Goal: Task Accomplishment & Management: Use online tool/utility

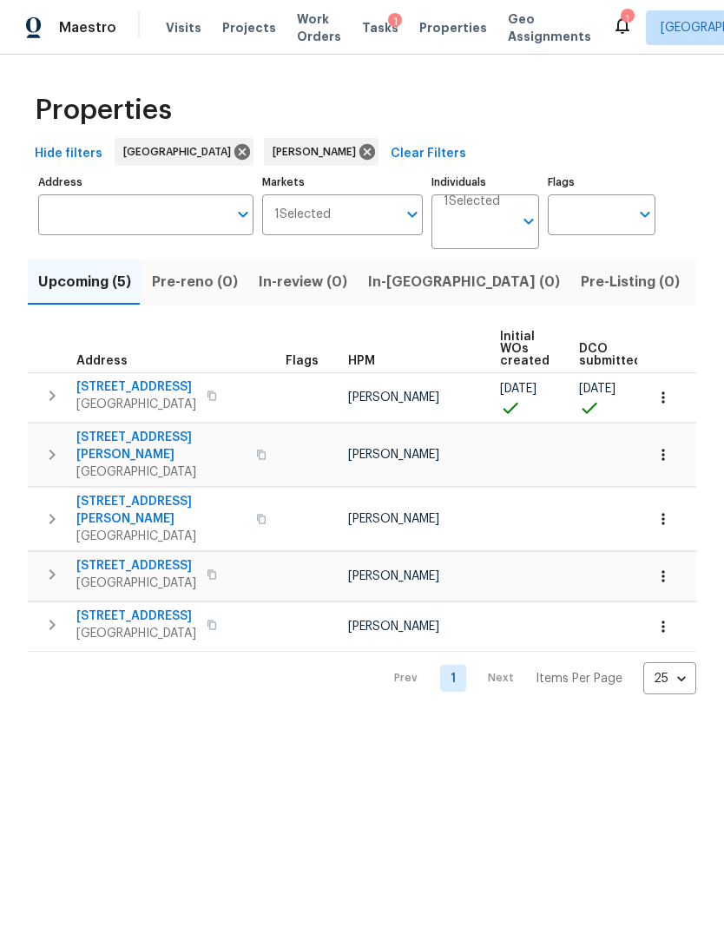
click at [147, 388] on span "4822 S Fairfax Village Cir" at bounding box center [136, 386] width 120 height 17
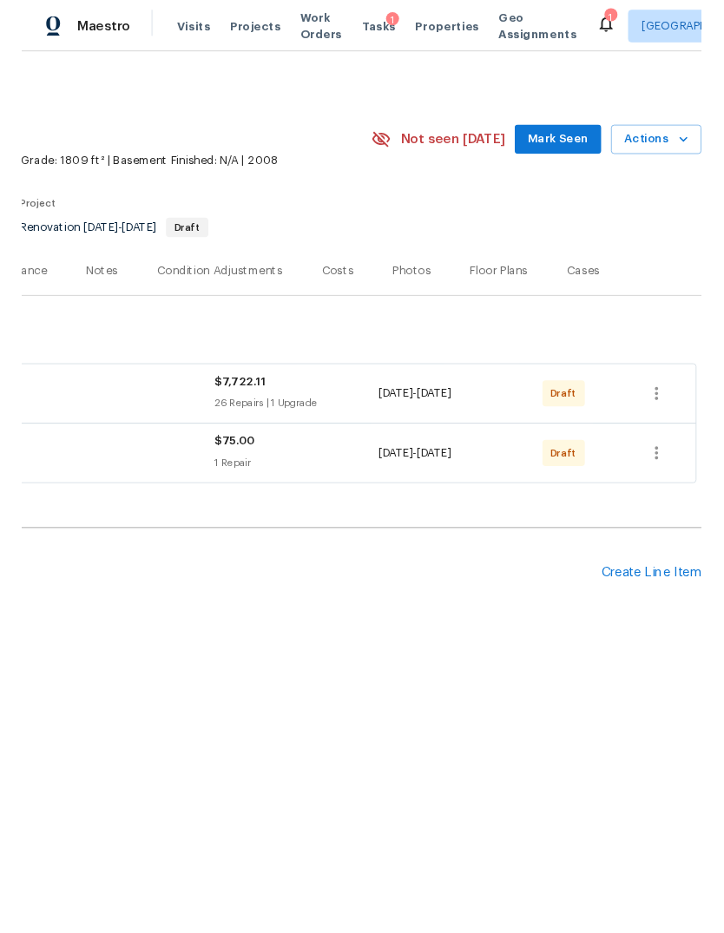
scroll to position [0, 257]
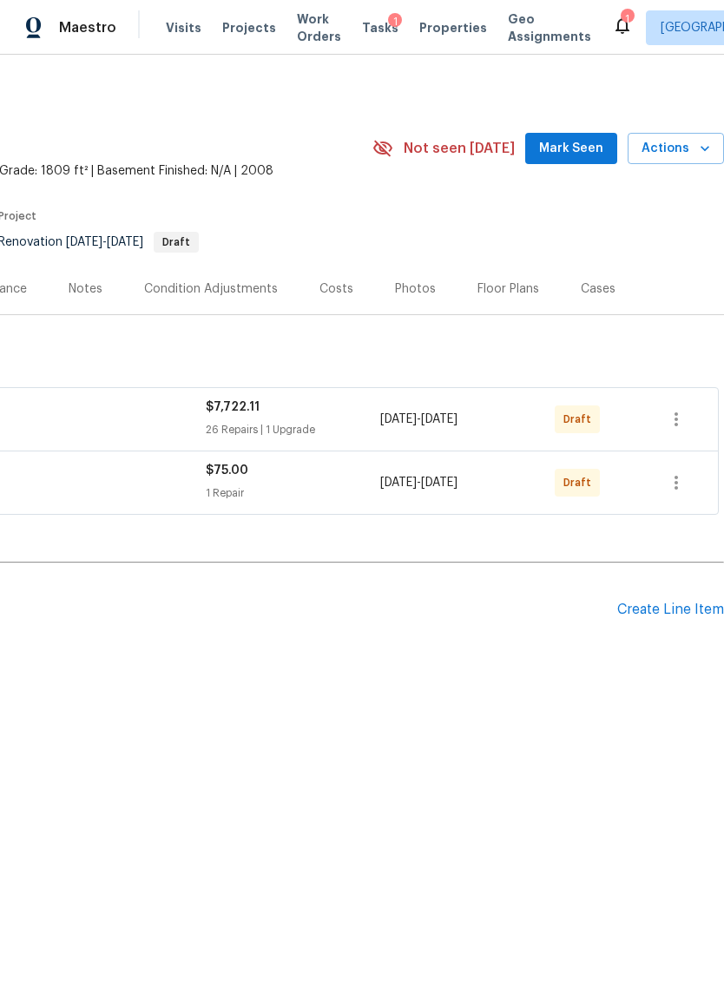
click at [675, 142] on span "Actions" at bounding box center [675, 149] width 69 height 22
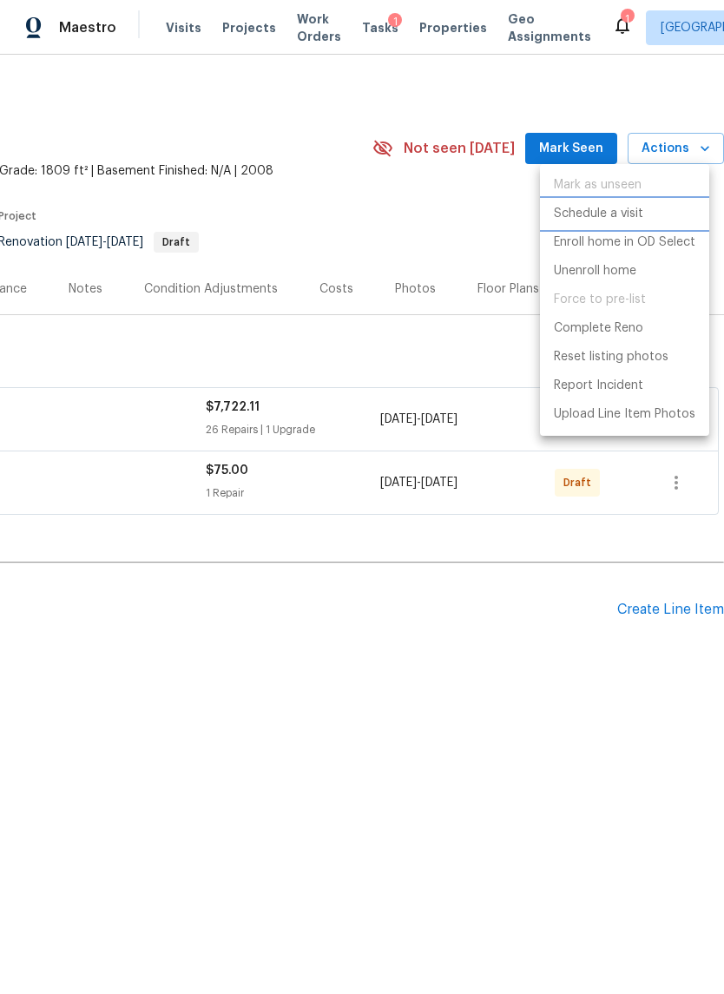
click at [609, 218] on p "Schedule a visit" at bounding box center [598, 214] width 89 height 18
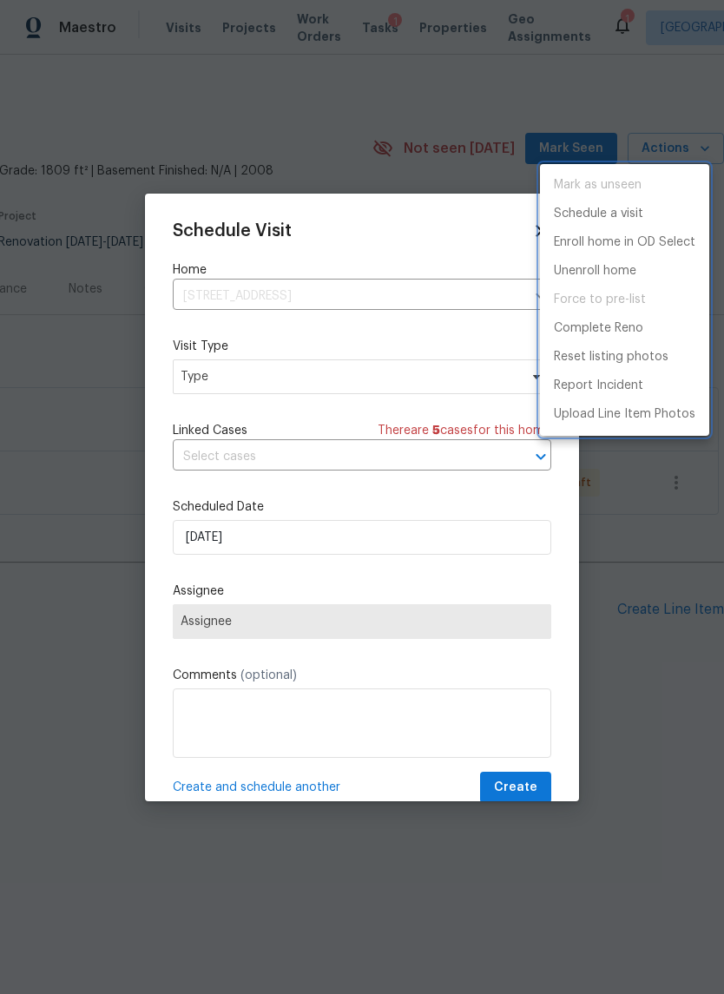
click at [316, 382] on div at bounding box center [362, 497] width 724 height 994
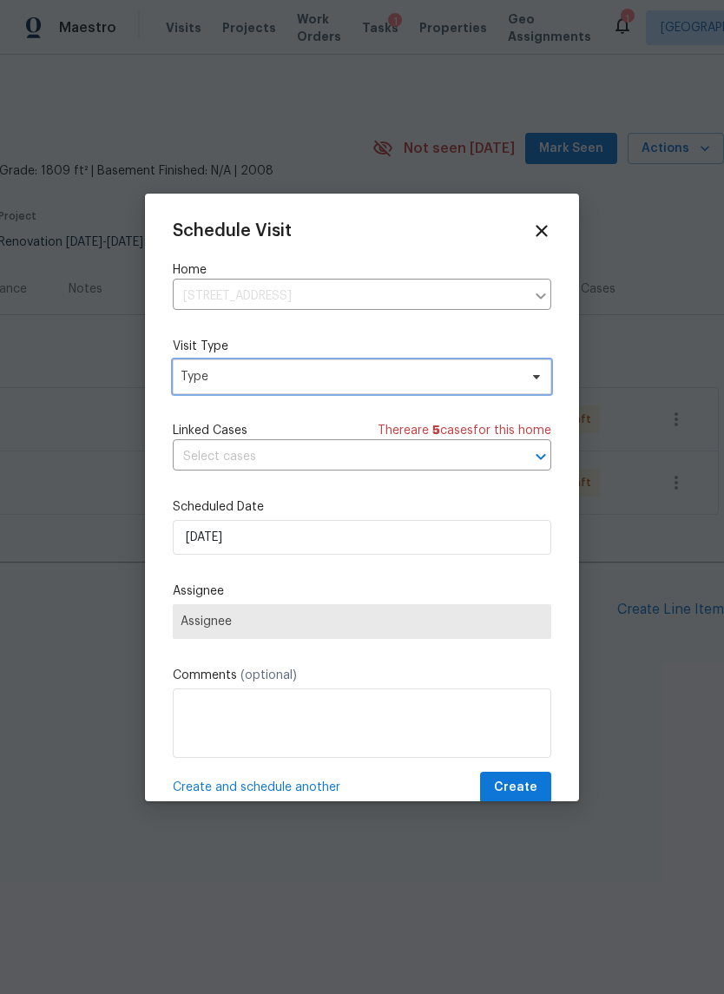
click at [319, 389] on span "Type" at bounding box center [362, 376] width 378 height 35
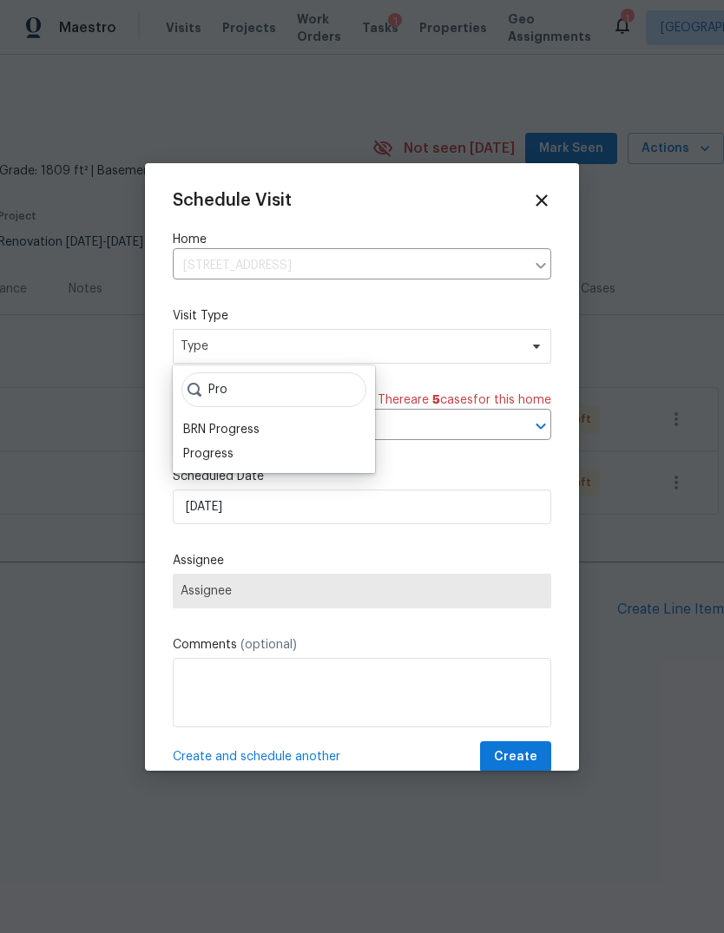
type input "Pro"
click at [224, 456] on div "Progress" at bounding box center [208, 453] width 50 height 17
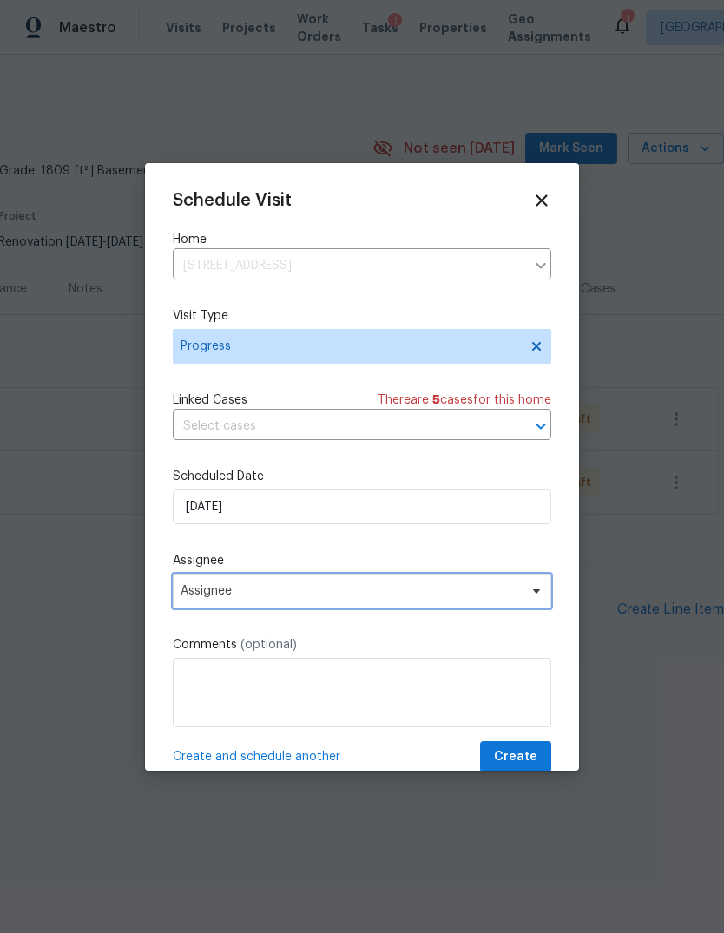
click at [288, 598] on span "Assignee" at bounding box center [351, 591] width 340 height 14
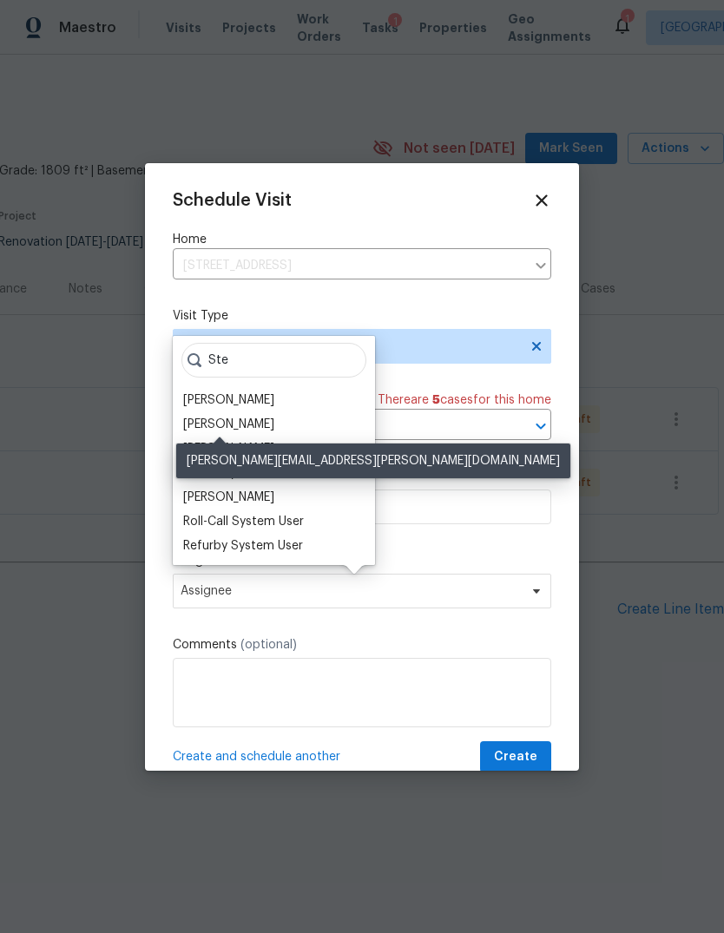
type input "Ste"
click at [229, 429] on div "[PERSON_NAME]" at bounding box center [228, 424] width 91 height 17
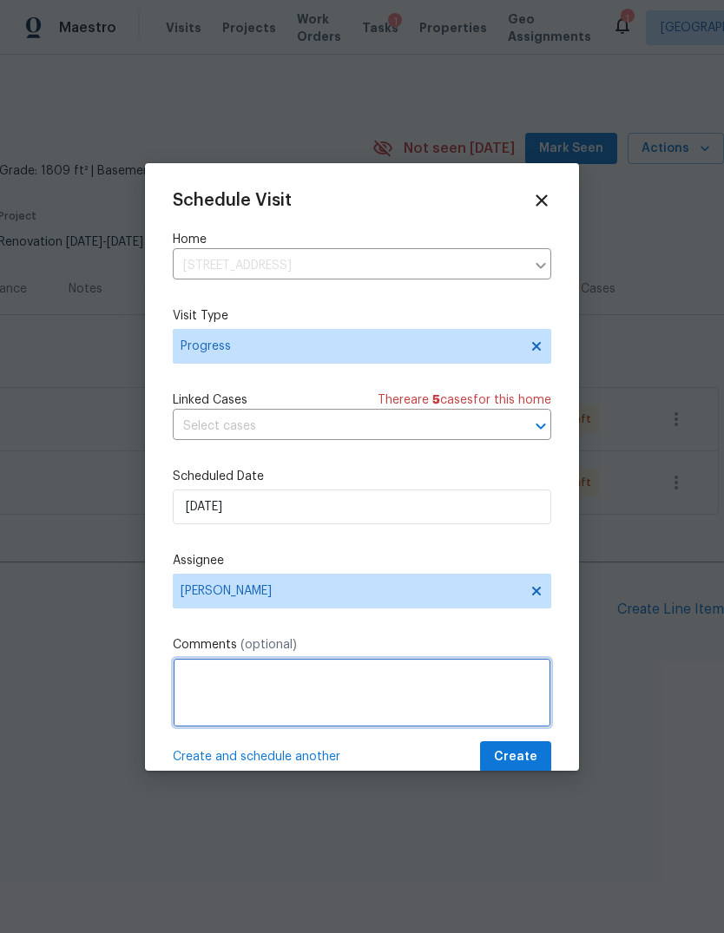
click at [478, 700] on textarea at bounding box center [362, 692] width 378 height 69
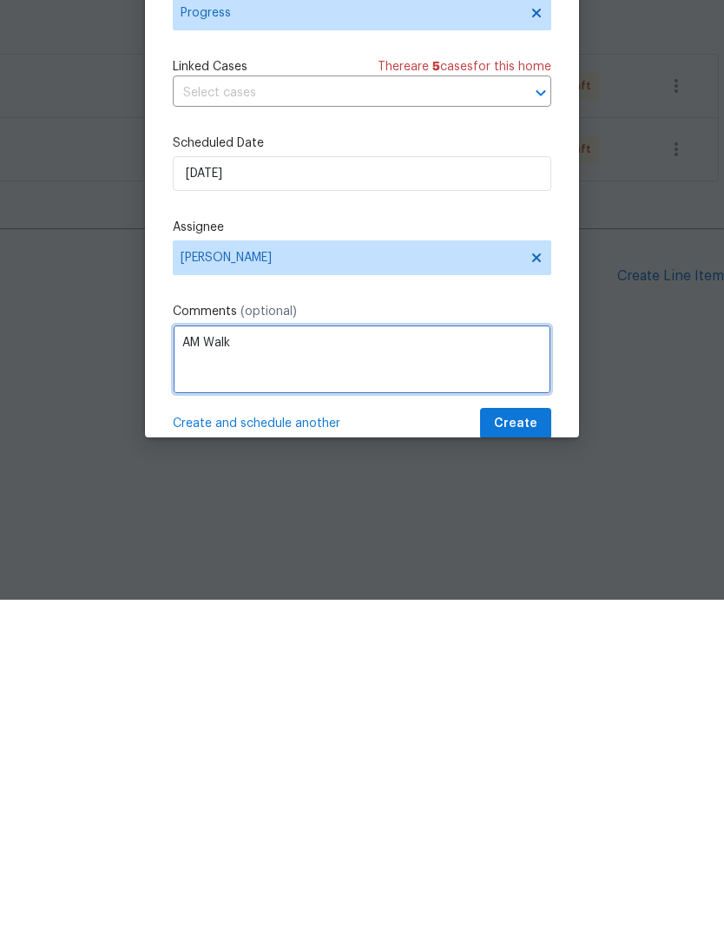
type textarea "AM Walk"
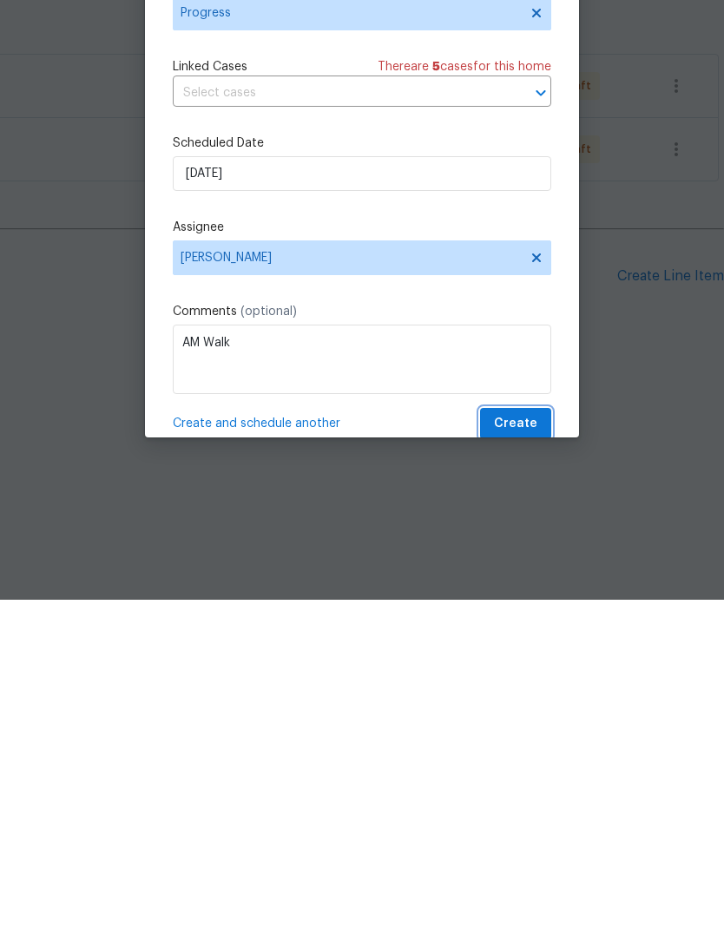
click at [534, 746] on span "Create" at bounding box center [515, 757] width 43 height 22
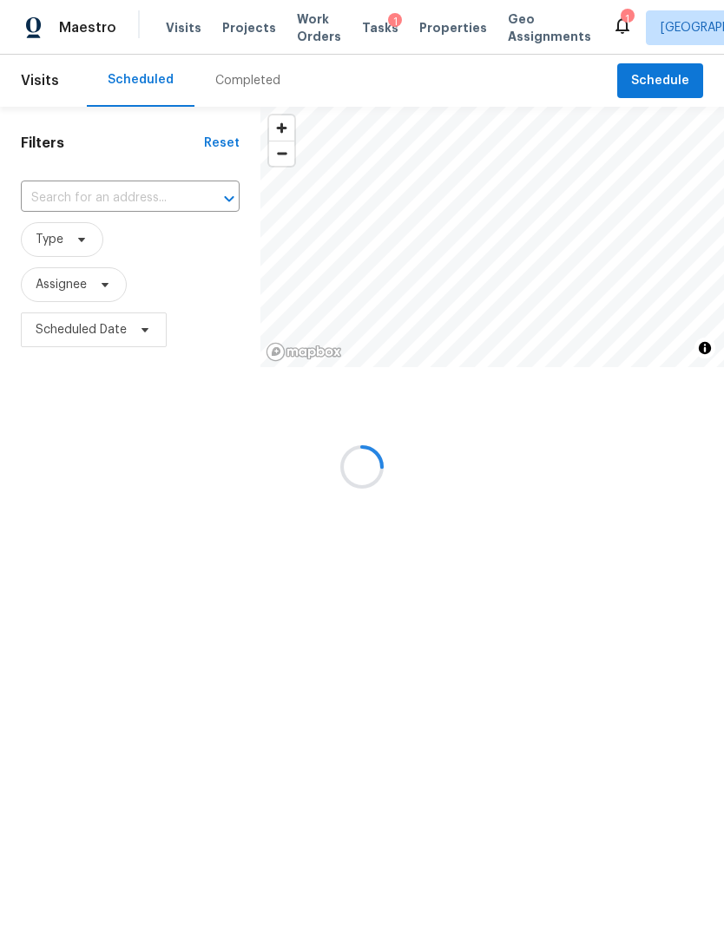
click at [221, 85] on div at bounding box center [362, 466] width 724 height 933
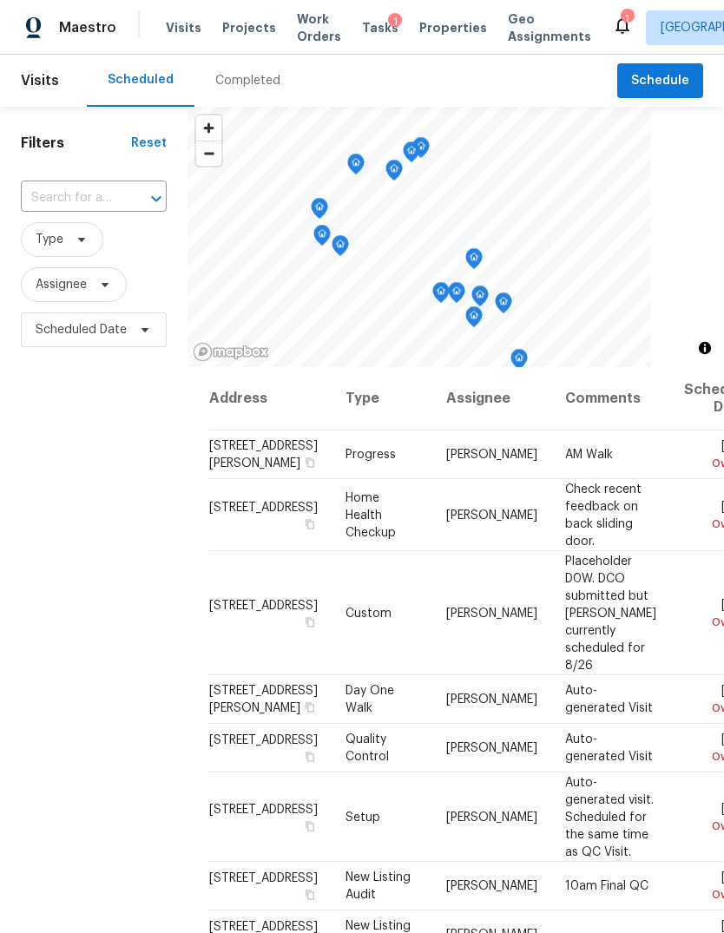
click at [56, 194] on input "text" at bounding box center [69, 198] width 97 height 27
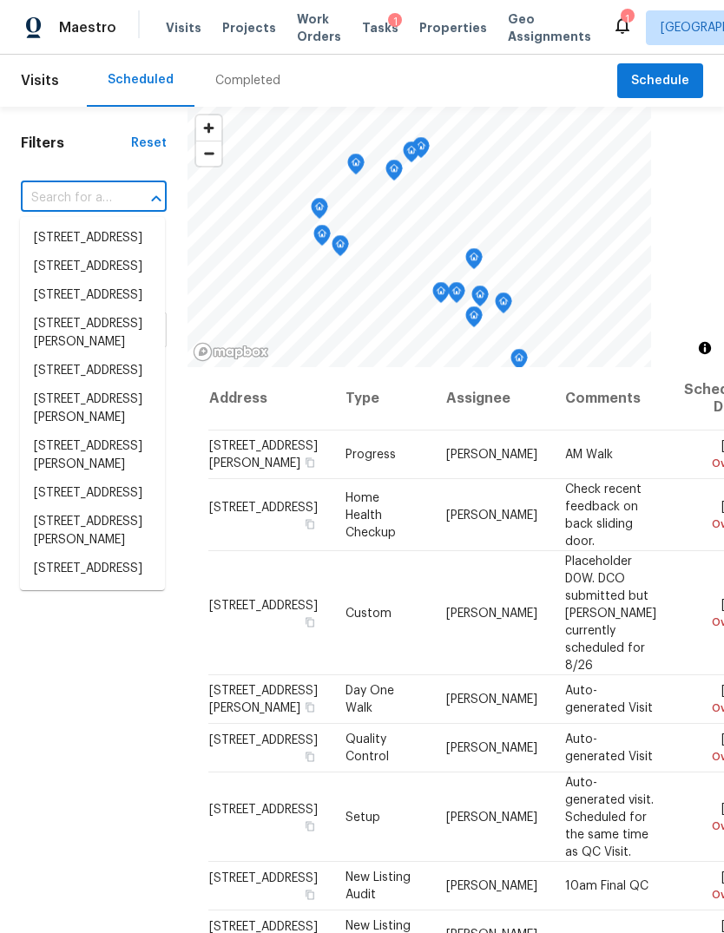
click at [57, 198] on input "text" at bounding box center [69, 198] width 97 height 27
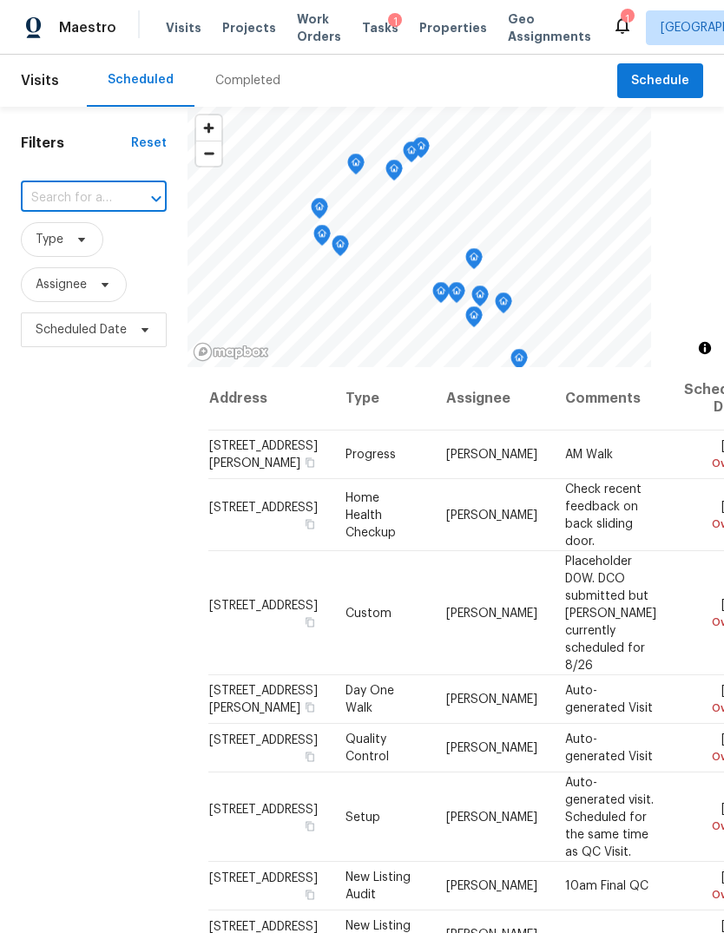
paste input "2206 Millhouse Rd, Houston, TX 77073"
type input "2206 Millhouse Rd, Houston, TX 77073"
click at [55, 245] on li "[STREET_ADDRESS][PERSON_NAME]" at bounding box center [92, 247] width 145 height 47
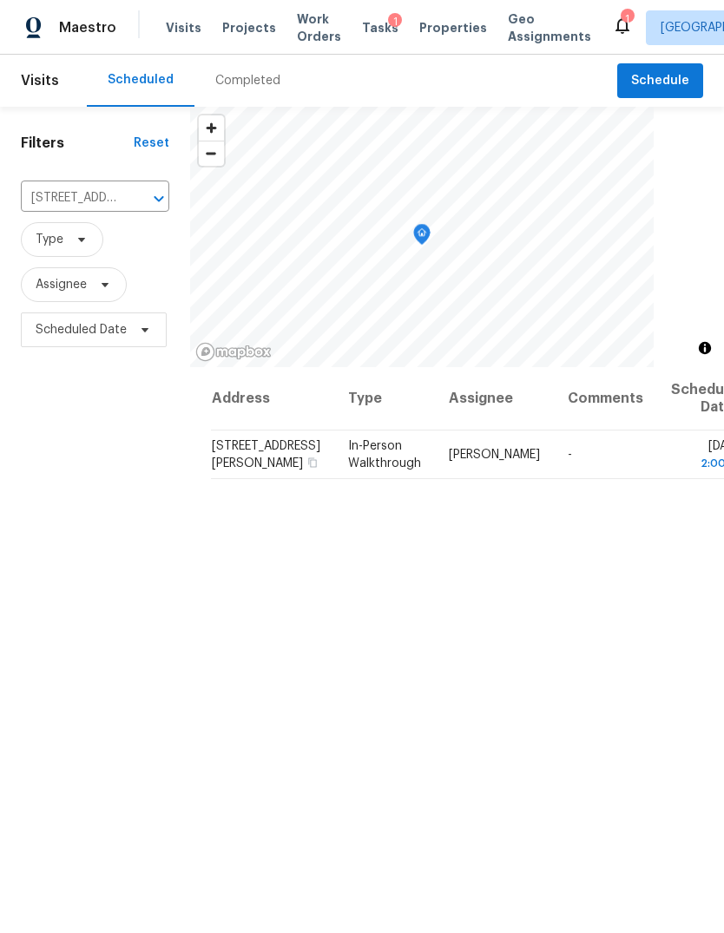
click at [141, 207] on icon "Clear" at bounding box center [136, 198] width 17 height 17
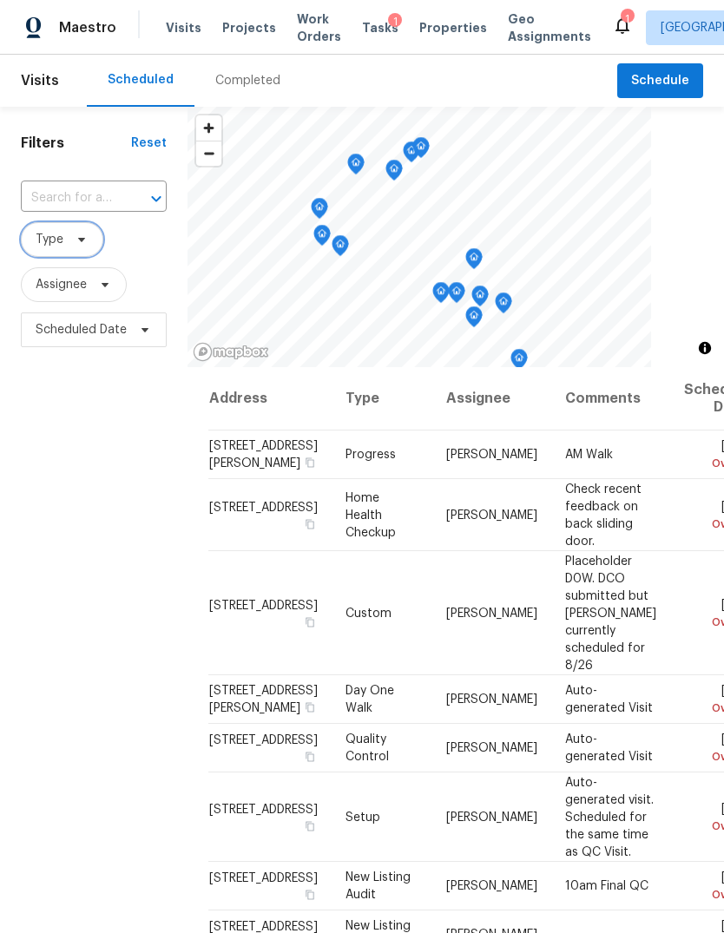
click at [64, 245] on span "Type" at bounding box center [62, 239] width 82 height 35
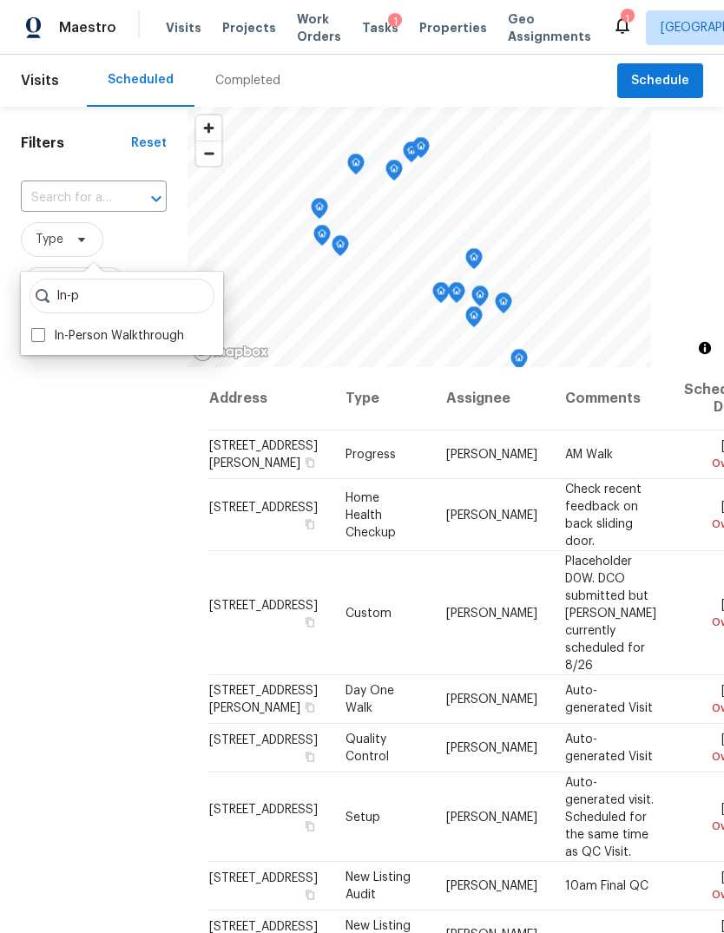
type input "In-p"
click at [61, 329] on label "In-Person Walkthrough" at bounding box center [107, 335] width 153 height 17
click at [43, 329] on input "In-Person Walkthrough" at bounding box center [36, 332] width 11 height 11
checkbox input "true"
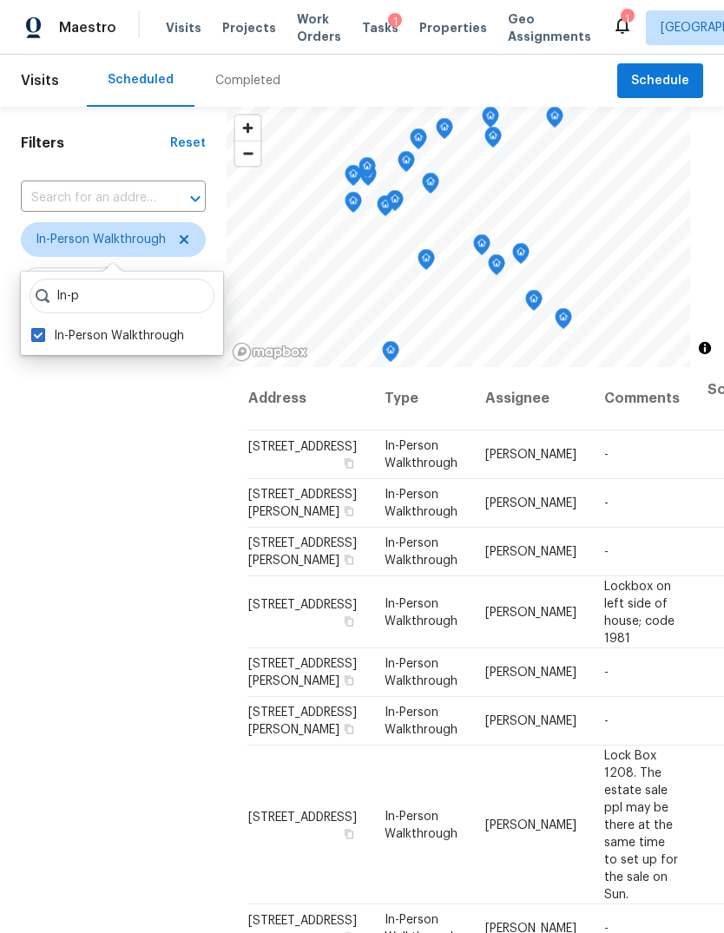
click at [86, 437] on div "Filters Reset ​ In-Person Walkthrough Assignee Scheduled Date" at bounding box center [113, 610] width 227 height 1007
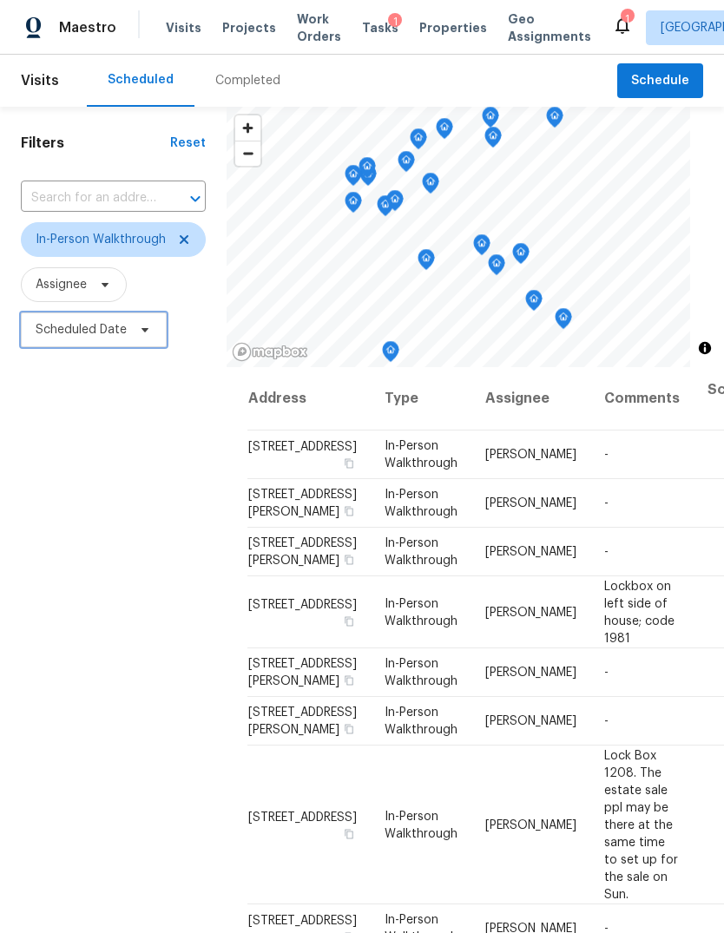
click at [59, 325] on span "Scheduled Date" at bounding box center [81, 329] width 91 height 17
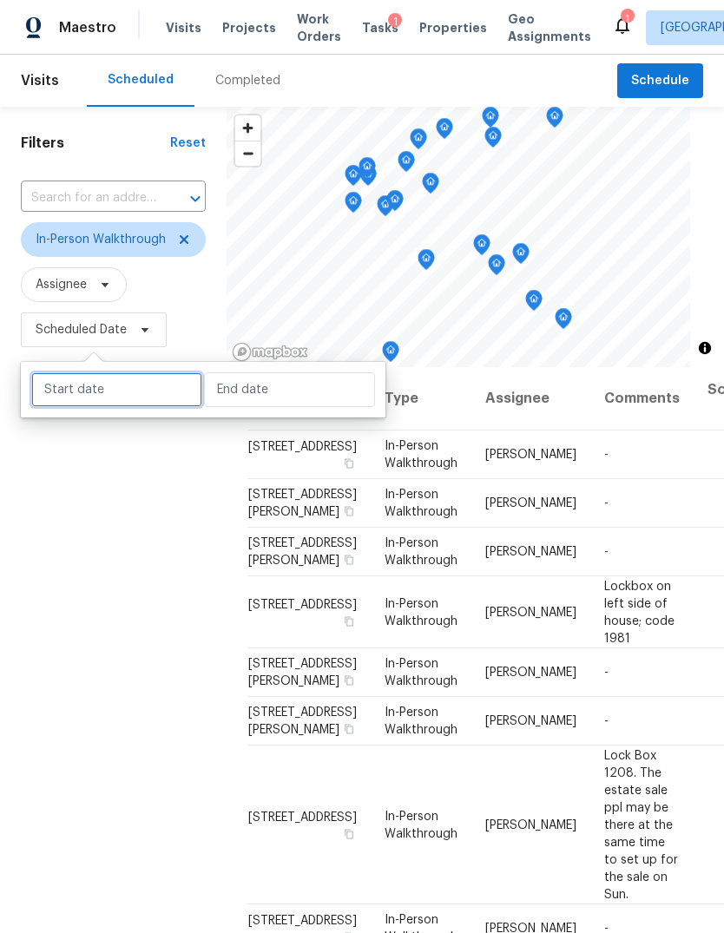
click at [68, 402] on input "text" at bounding box center [116, 389] width 171 height 35
select select "7"
select select "2025"
select select "8"
select select "2025"
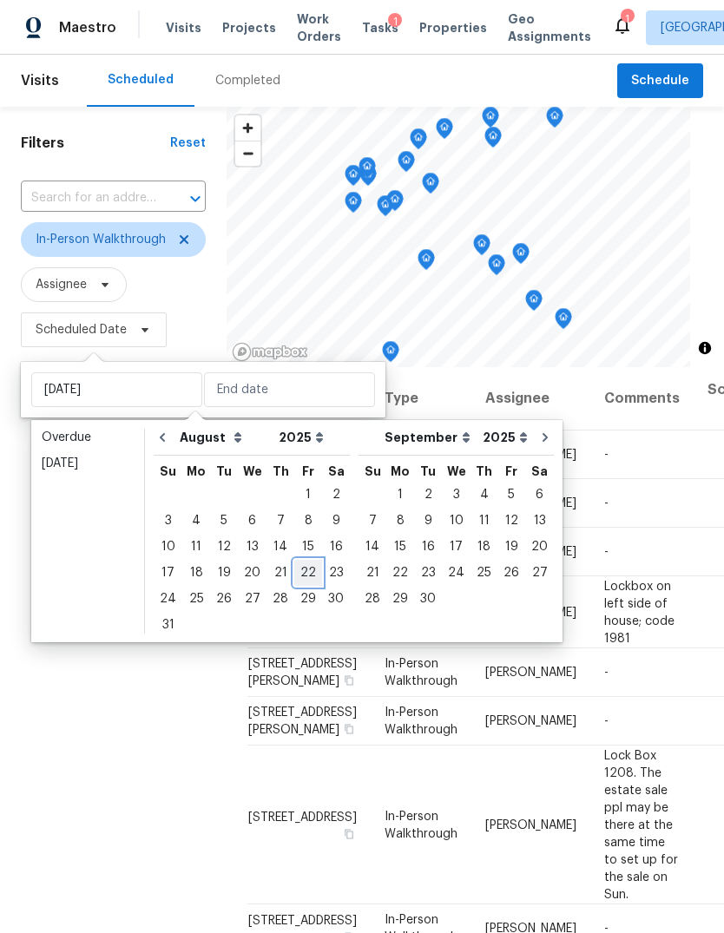
click at [295, 571] on div "22" at bounding box center [308, 573] width 28 height 24
type input "[DATE]"
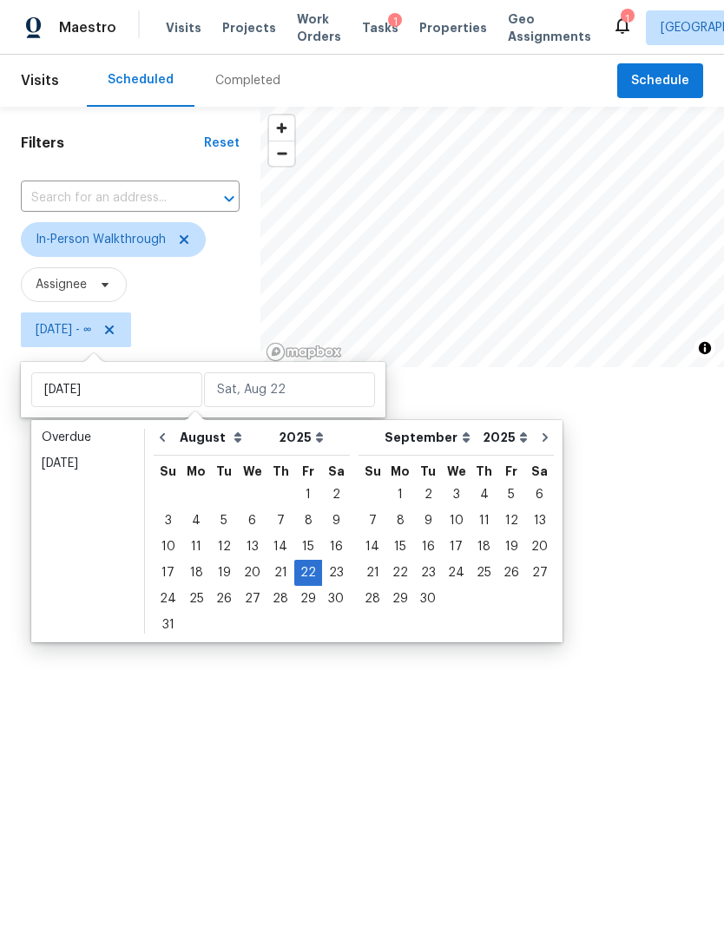
click at [295, 571] on div "22" at bounding box center [308, 573] width 28 height 24
type input "[DATE]"
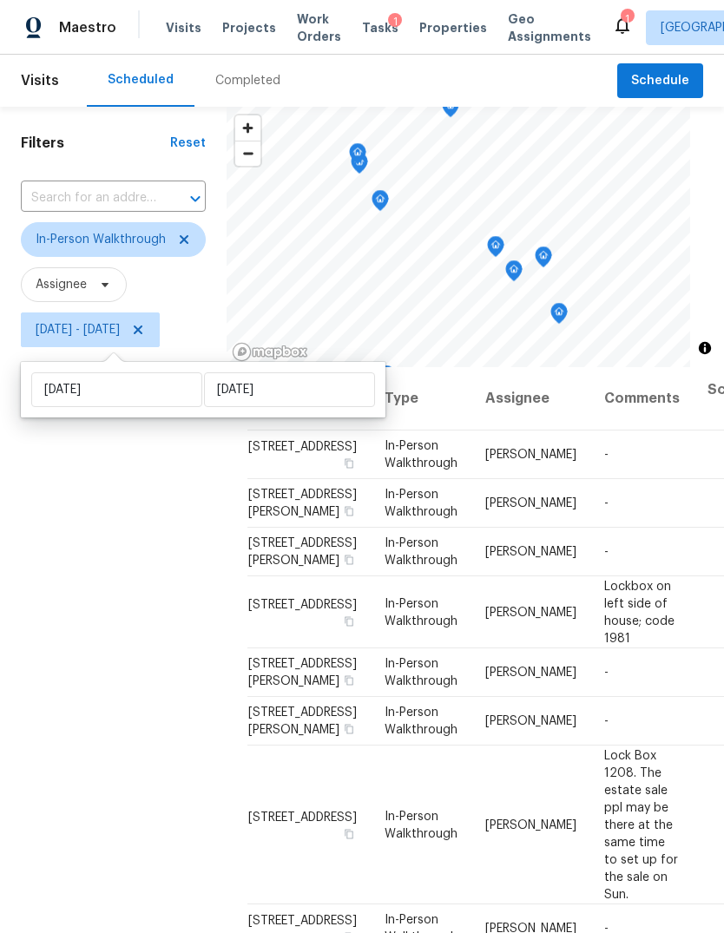
click at [62, 680] on div "Filters Reset ​ In-Person Walkthrough Assignee Fri, Aug 22 - Fri, Aug 22" at bounding box center [113, 610] width 227 height 1007
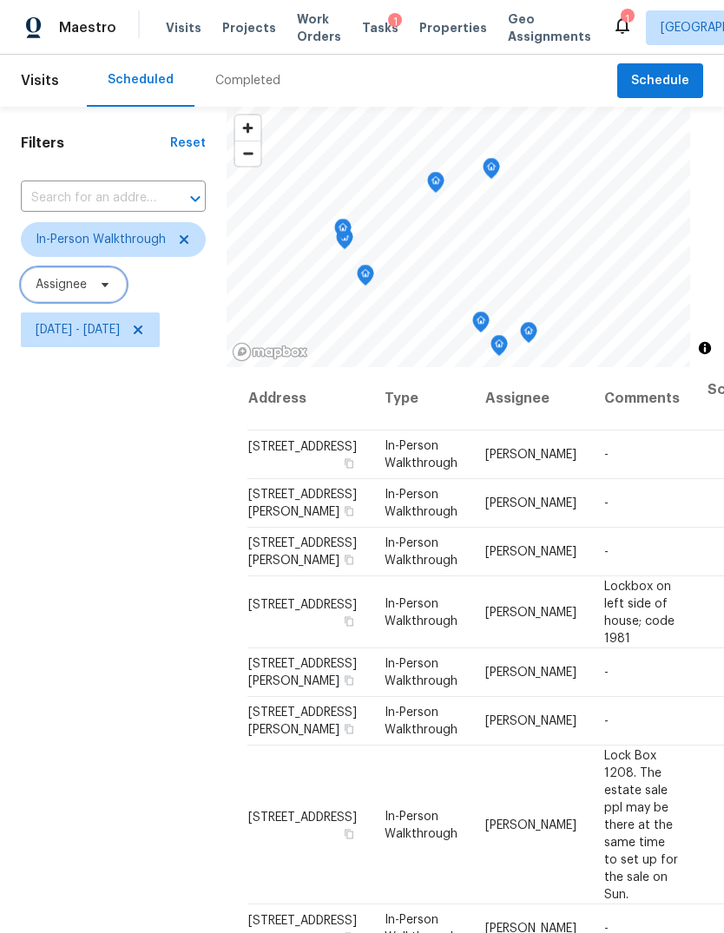
click at [59, 286] on span "Assignee" at bounding box center [61, 284] width 51 height 17
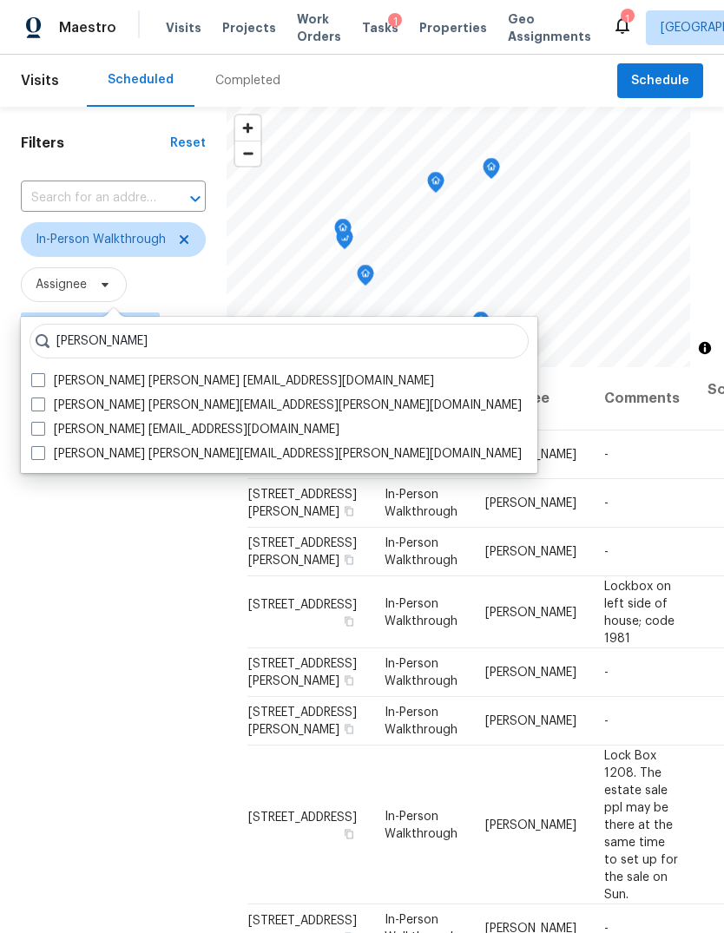
type input "Tyler w"
click at [42, 449] on span at bounding box center [38, 453] width 14 height 14
click at [42, 449] on input "Tyler Waltz tyler.waltz@opendoor.com" at bounding box center [36, 450] width 11 height 11
checkbox input "true"
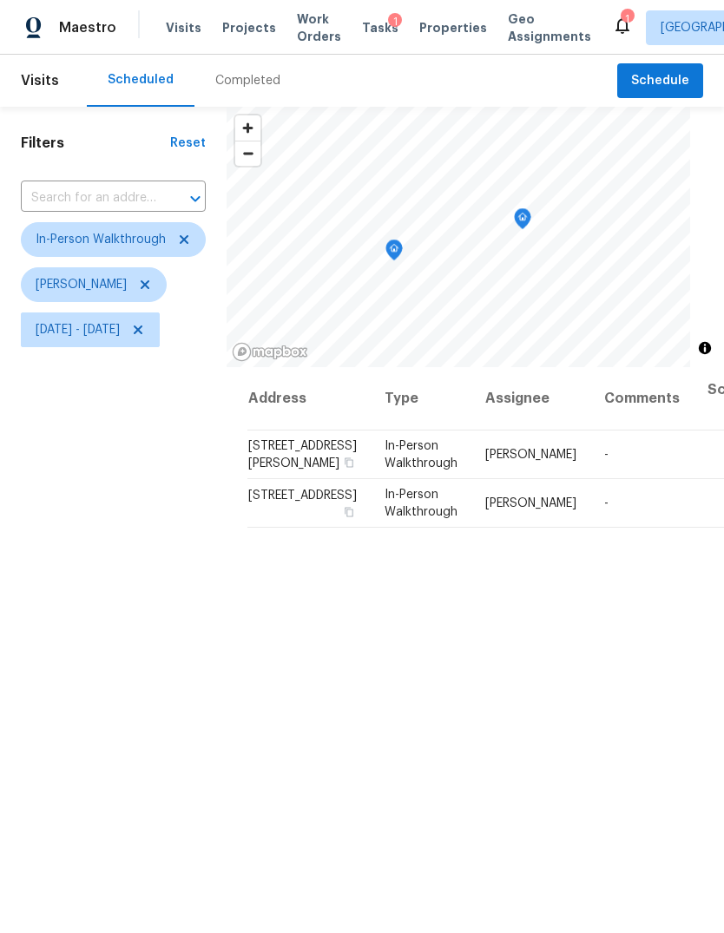
click at [85, 629] on div "Filters Reset ​ In-Person Walkthrough Tyler Waltz Fri, Aug 22 - Fri, Aug 22" at bounding box center [113, 610] width 227 height 1007
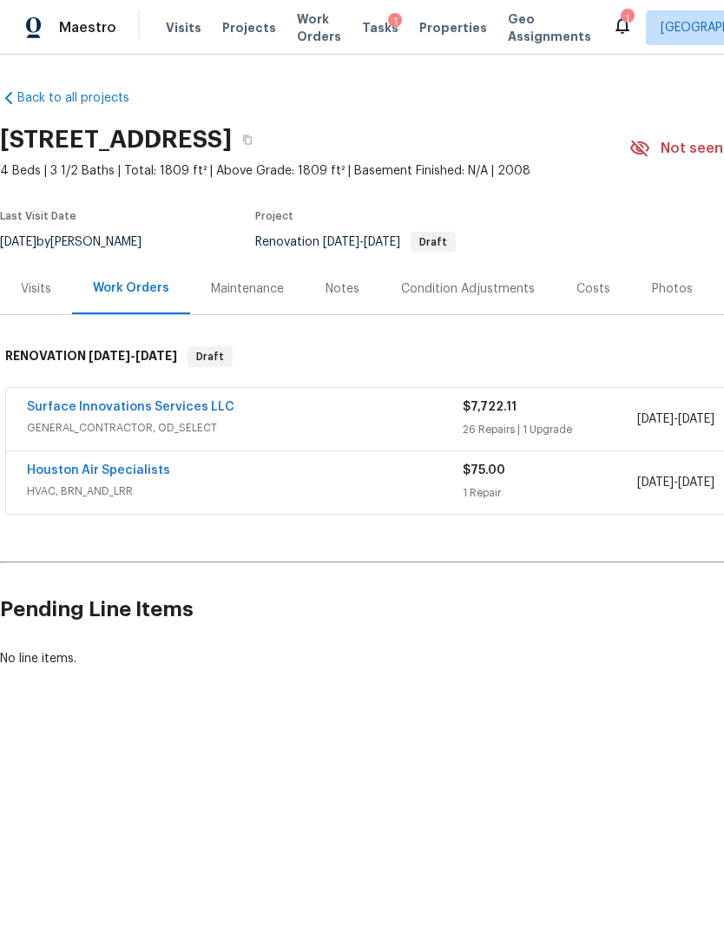
click at [360, 421] on span "GENERAL_CONTRACTOR, OD_SELECT" at bounding box center [245, 427] width 436 height 17
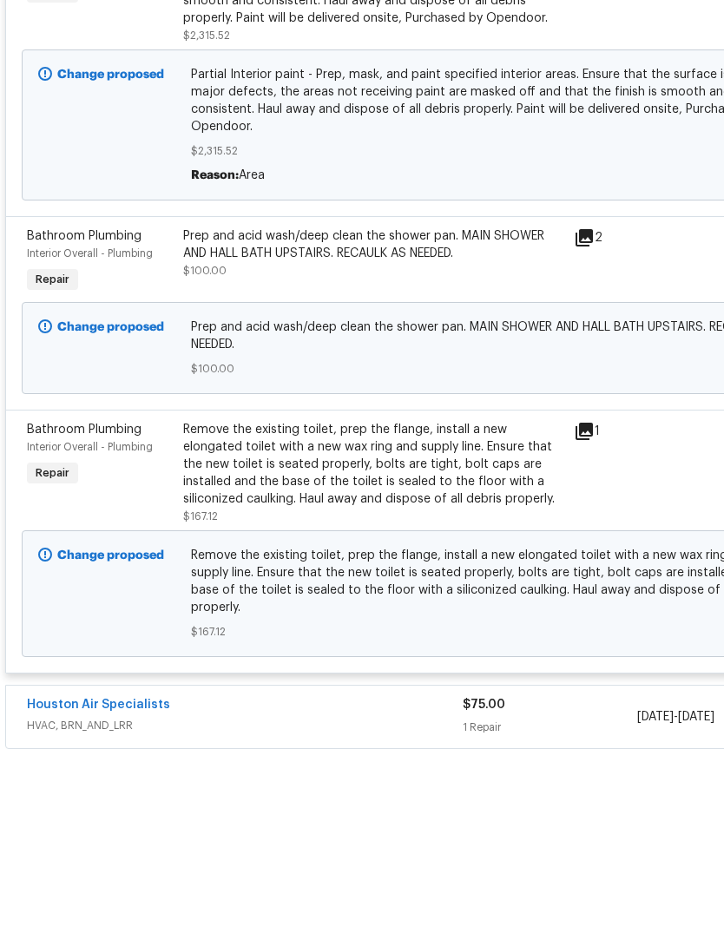
scroll to position [6390, 0]
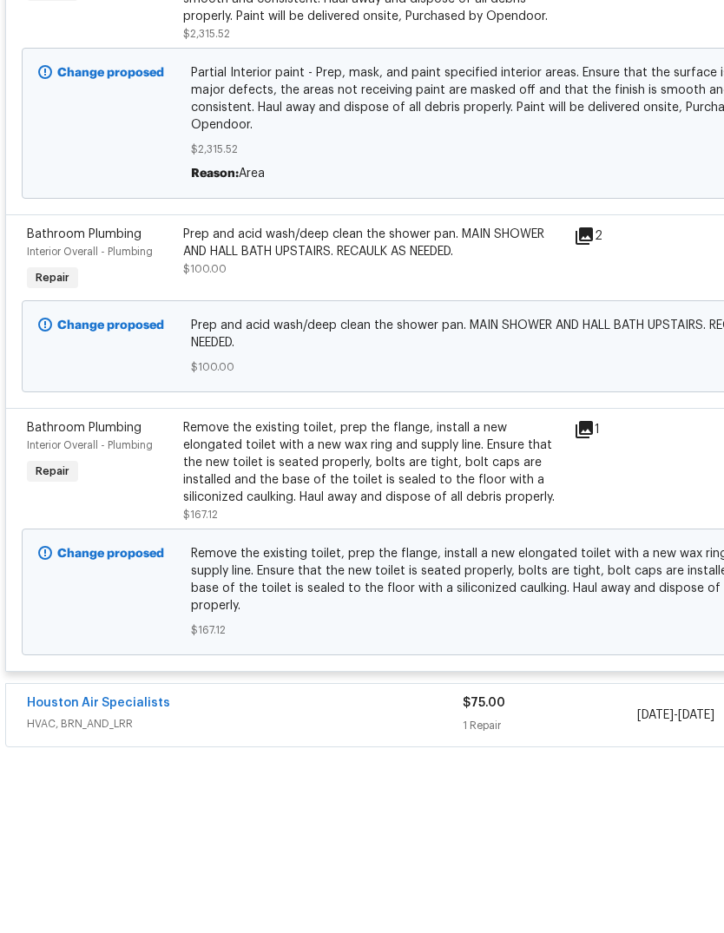
click at [531, 562] on div "Remove the existing toilet, prep the flange, install a new elongated toilet wit…" at bounding box center [373, 605] width 380 height 87
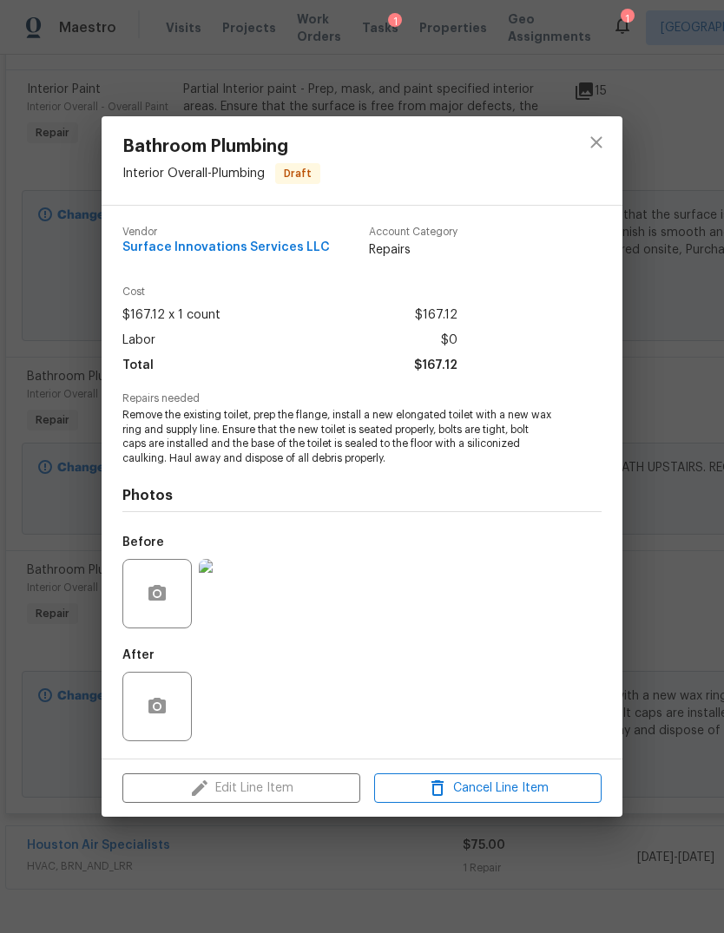
click at [430, 374] on span "$167.12" at bounding box center [435, 365] width 43 height 25
click at [249, 588] on img at bounding box center [233, 593] width 69 height 69
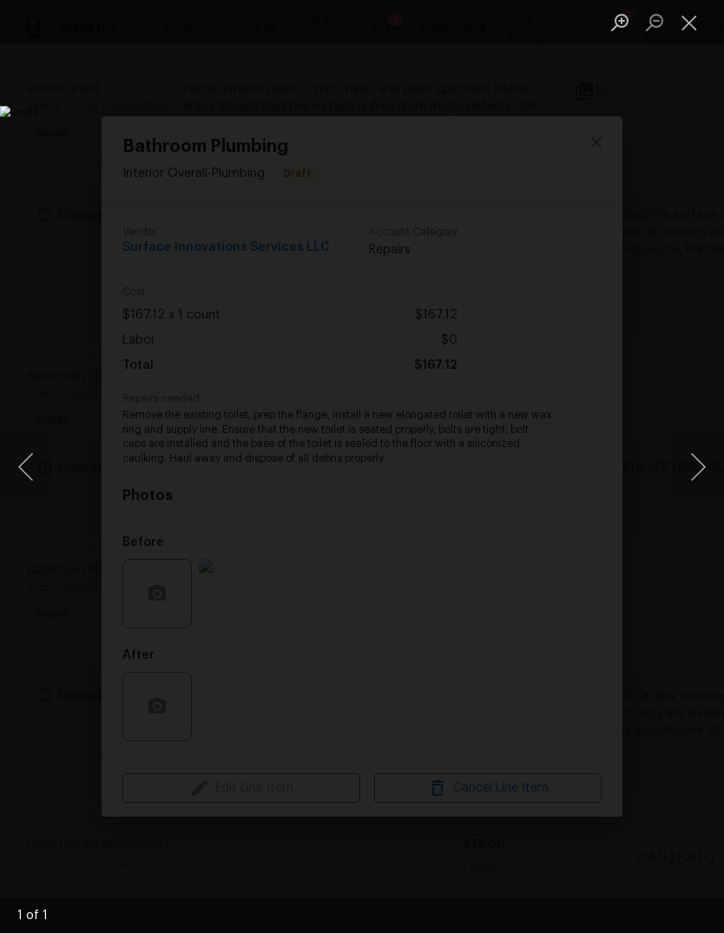
click at [560, 679] on img "Lightbox" at bounding box center [280, 466] width 560 height 721
click at [684, 22] on button "Close lightbox" at bounding box center [689, 22] width 35 height 30
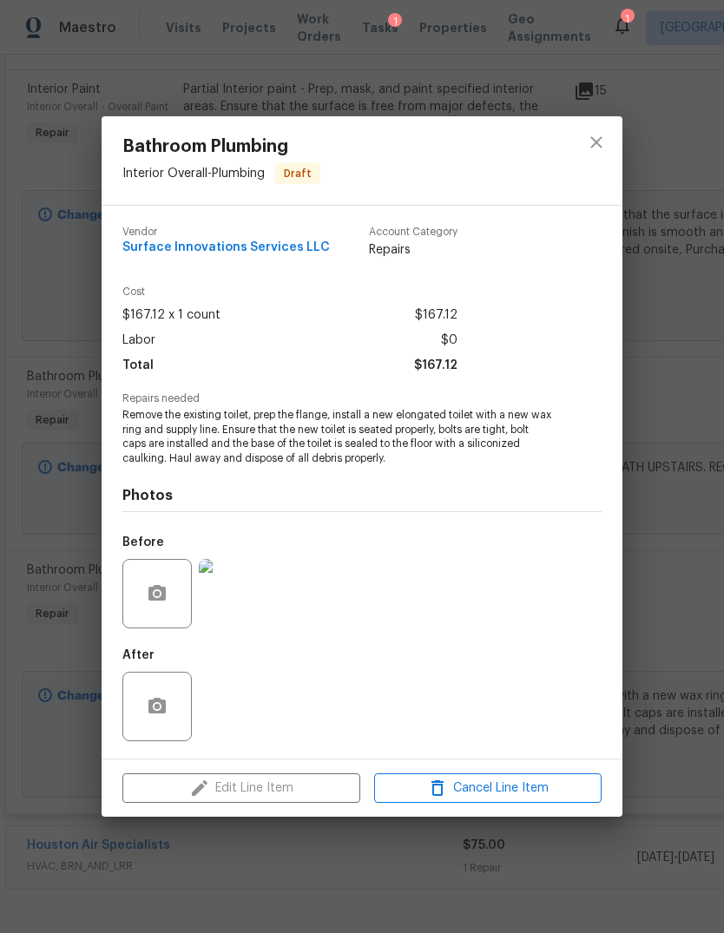
click at [672, 700] on div "Bathroom Plumbing Interior Overall - Plumbing Draft Vendor Surface Innovations …" at bounding box center [362, 466] width 724 height 933
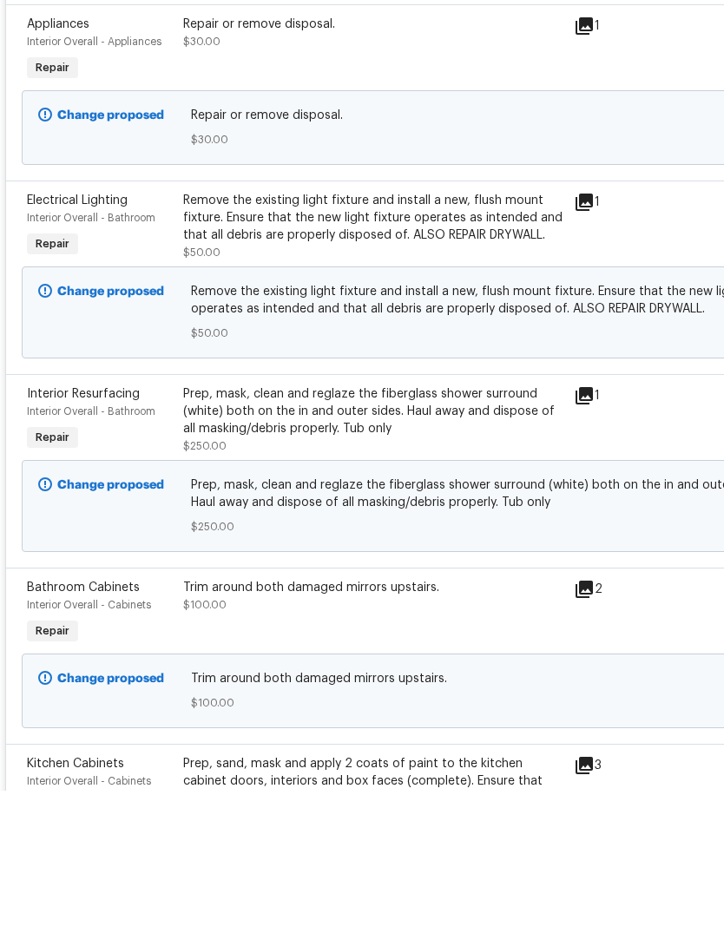
scroll to position [2268, 0]
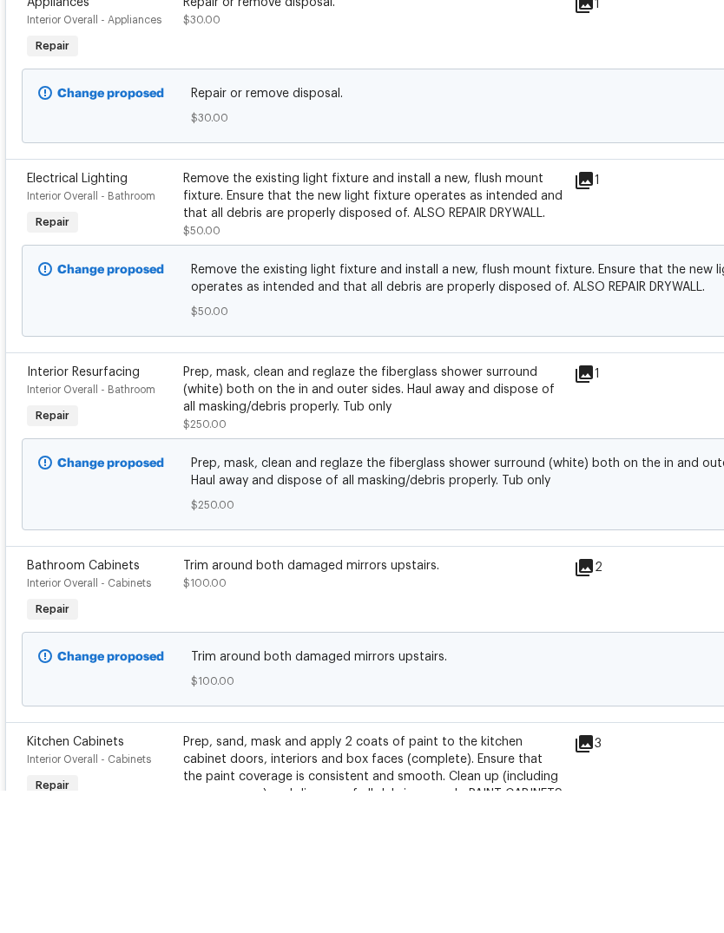
click at [656, 508] on div at bounding box center [725, 541] width 156 height 80
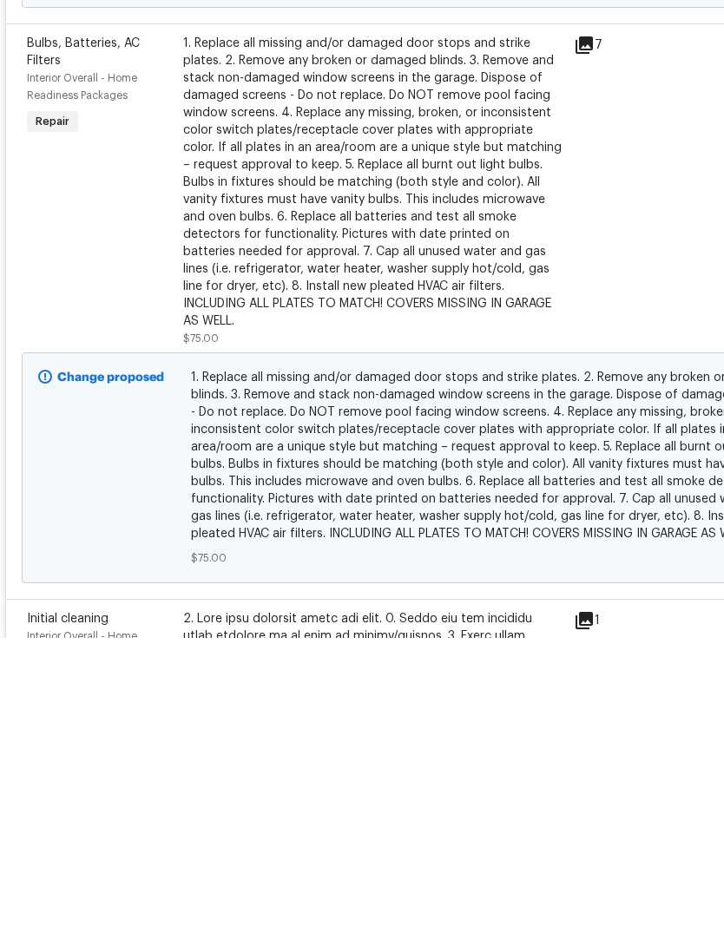
scroll to position [65, 0]
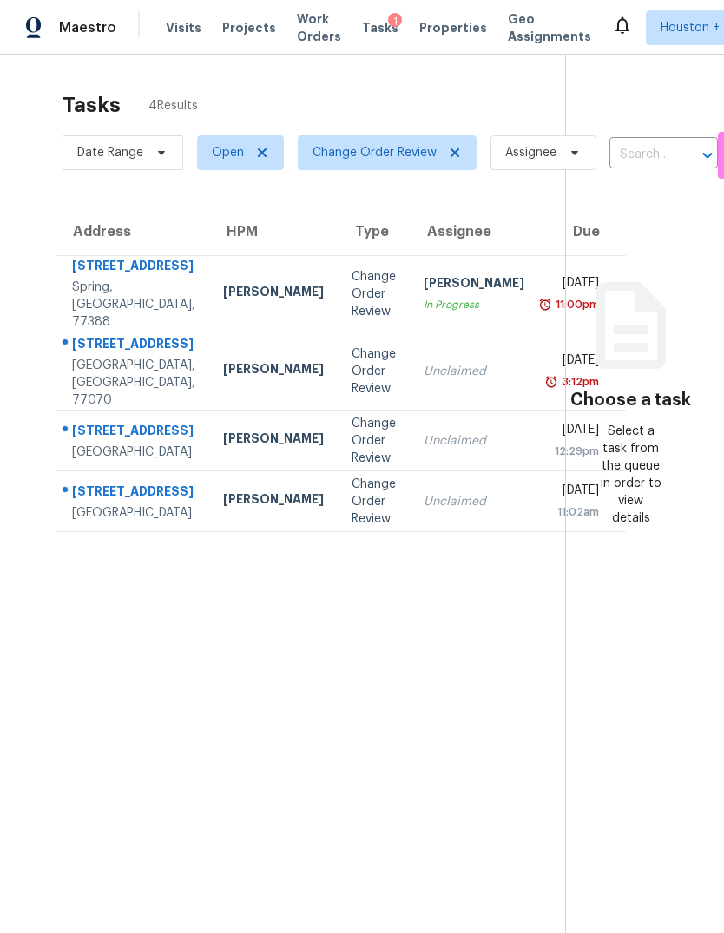
click at [87, 279] on div "[STREET_ADDRESS]" at bounding box center [133, 268] width 123 height 22
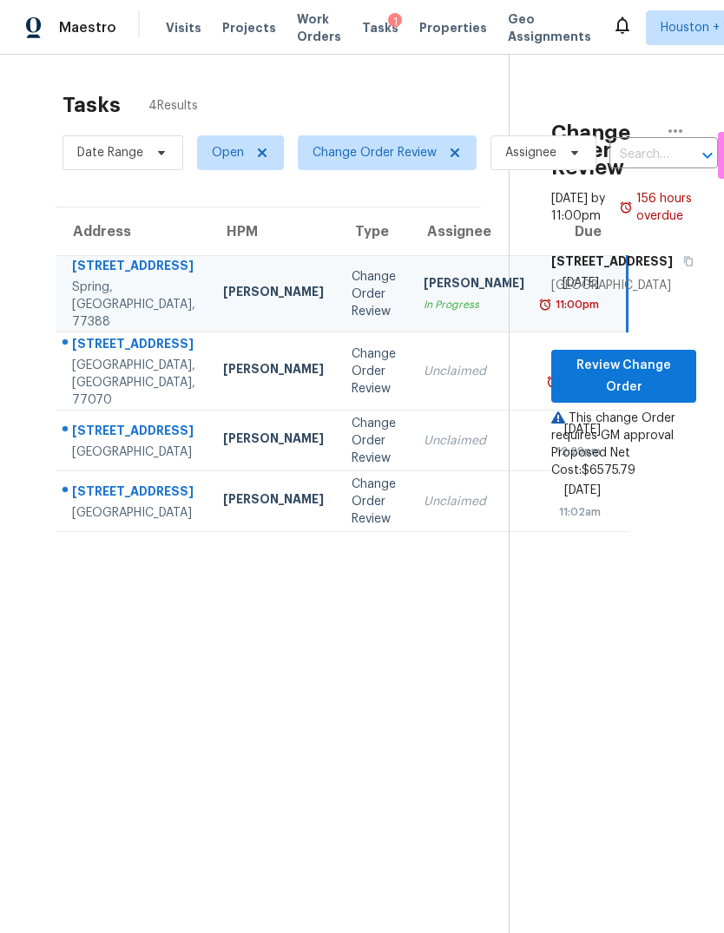
click at [99, 409] on div "[GEOGRAPHIC_DATA], [GEOGRAPHIC_DATA], 77070" at bounding box center [133, 383] width 123 height 52
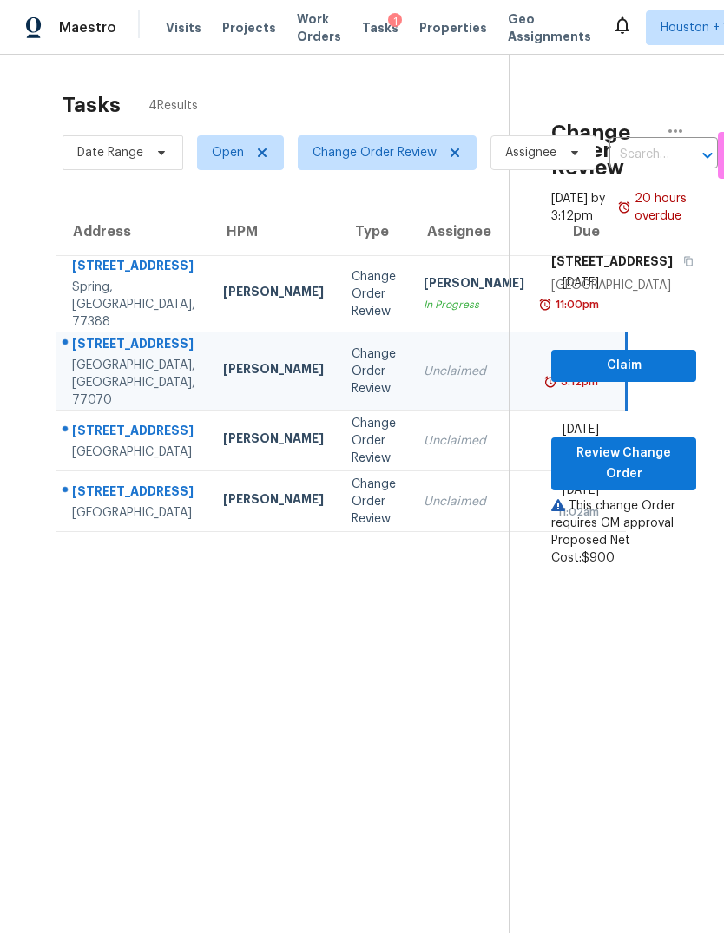
click at [108, 461] on div "[GEOGRAPHIC_DATA]" at bounding box center [133, 452] width 123 height 17
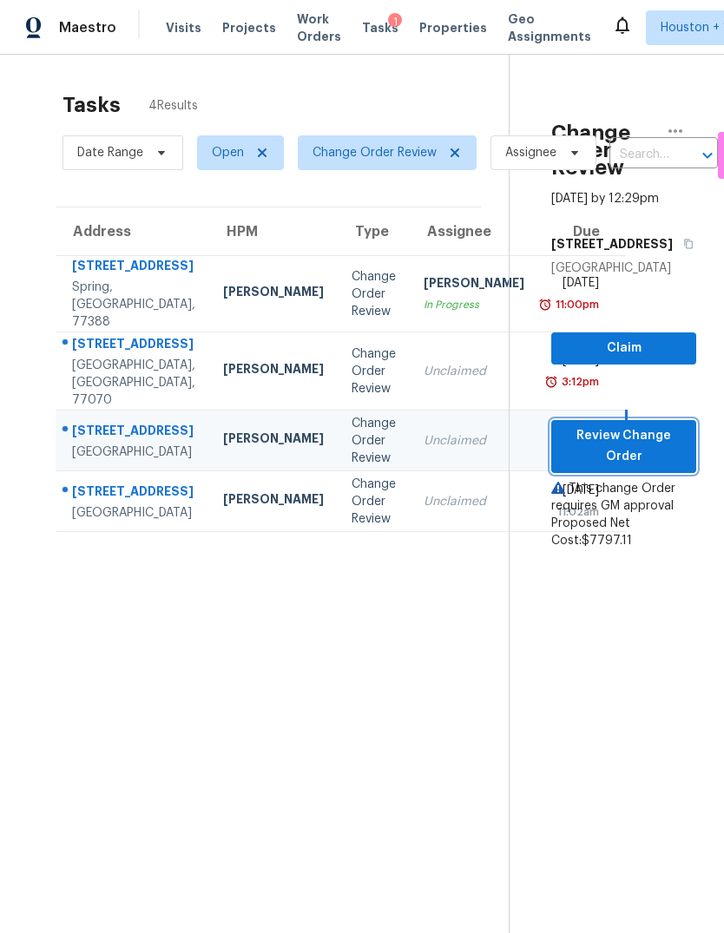
click at [645, 468] on span "Review Change Order" at bounding box center [623, 446] width 117 height 43
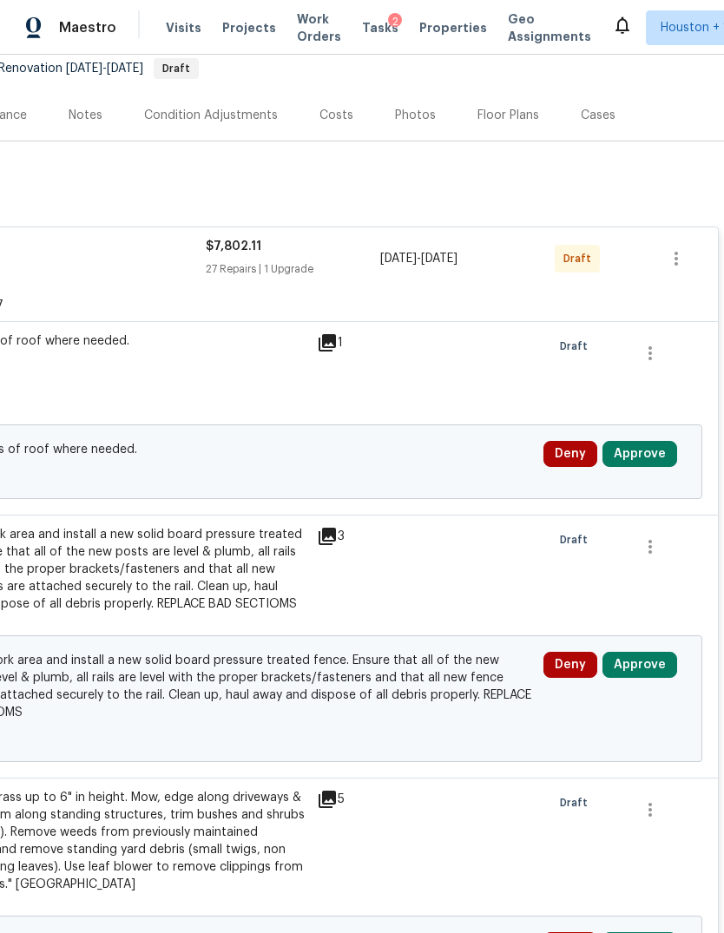
scroll to position [174, 257]
click at [660, 464] on button "Approve" at bounding box center [639, 454] width 75 height 26
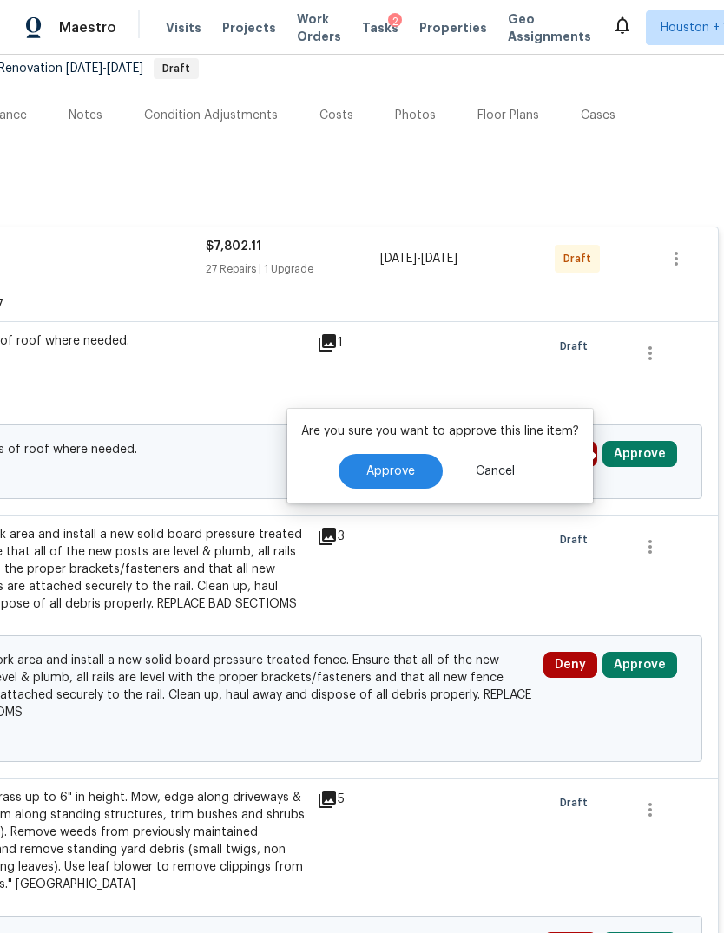
click at [430, 461] on button "Approve" at bounding box center [391, 471] width 104 height 35
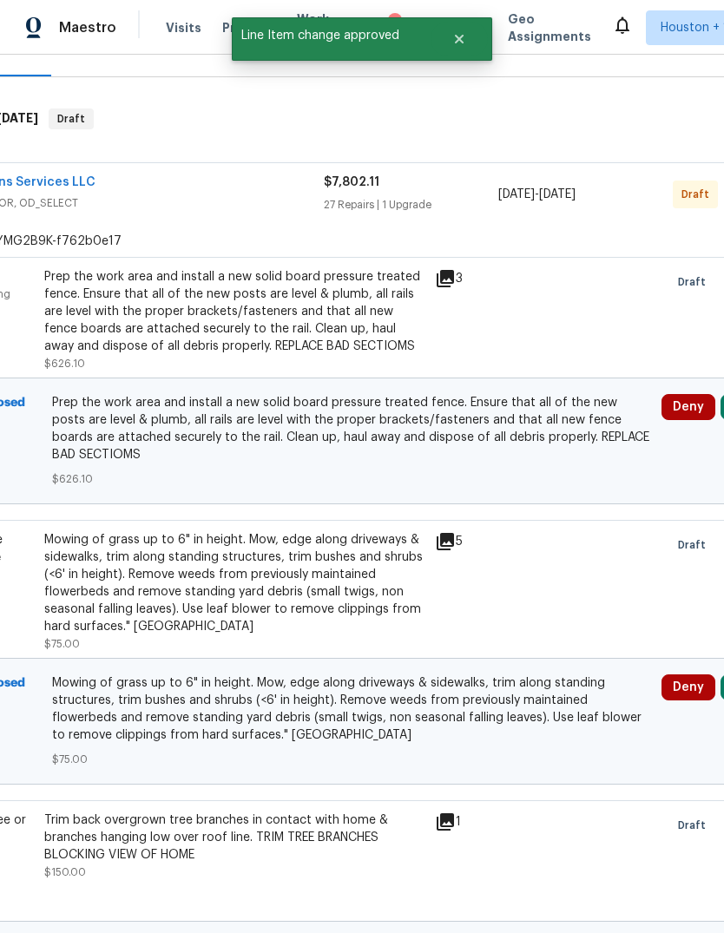
scroll to position [253, 174]
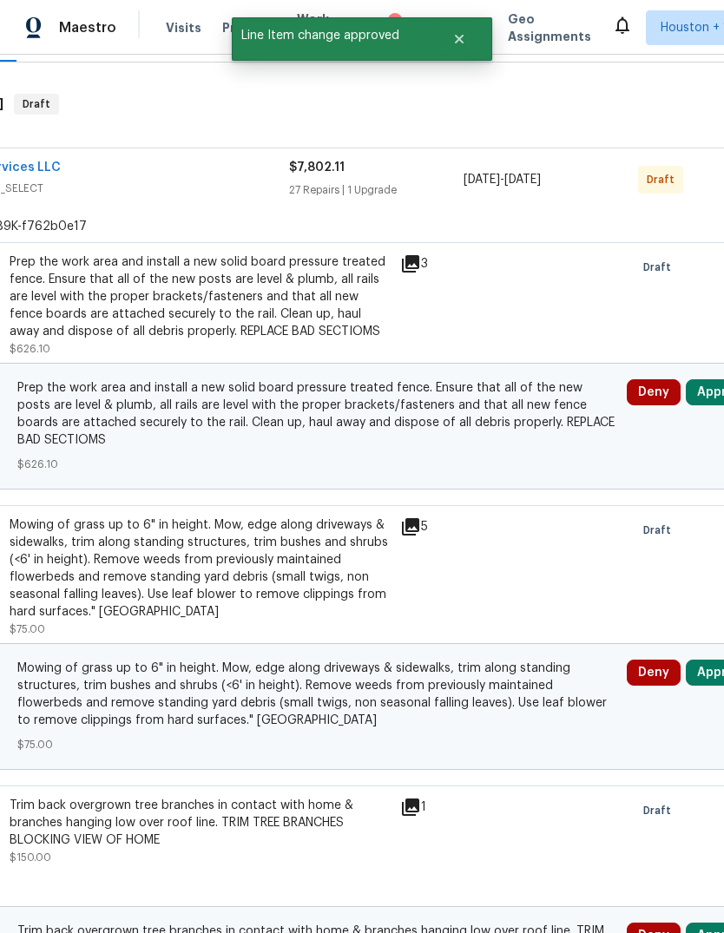
click at [704, 391] on button "Approve" at bounding box center [723, 392] width 75 height 26
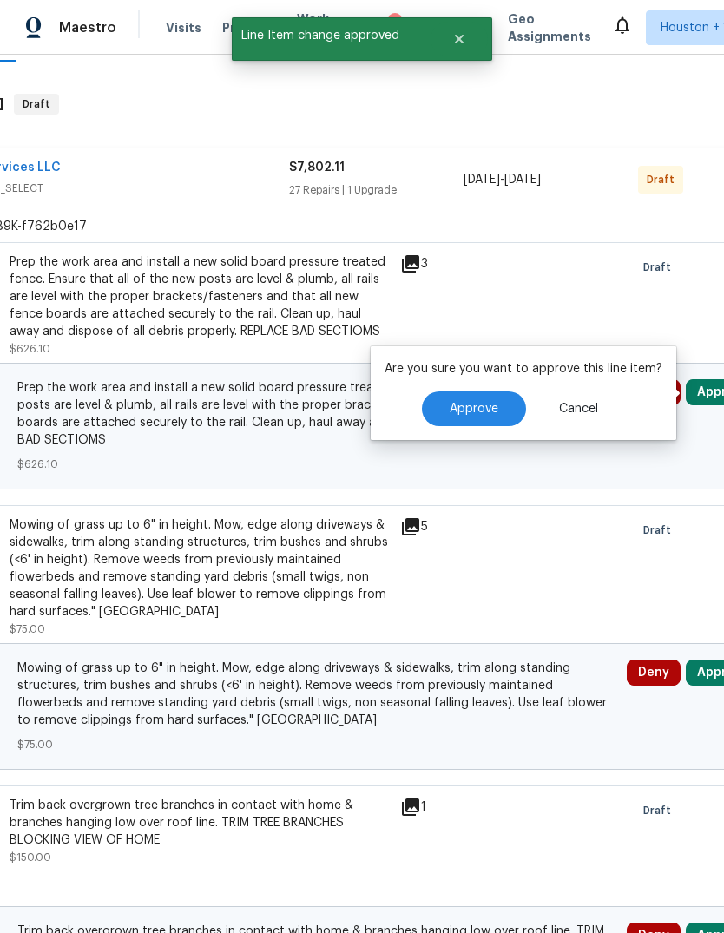
click at [491, 408] on span "Approve" at bounding box center [474, 409] width 49 height 13
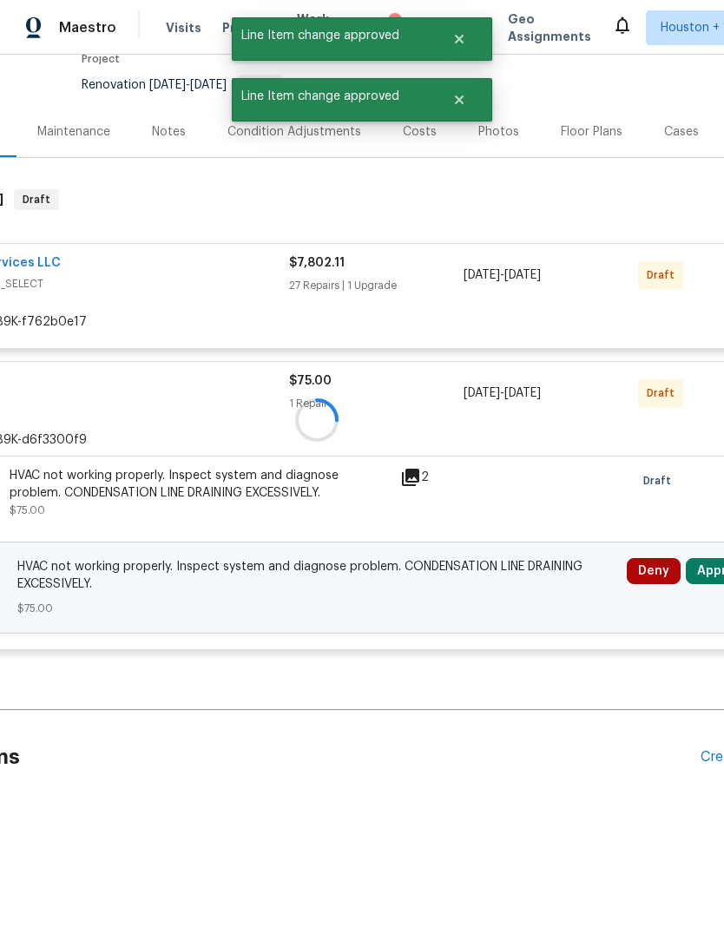
scroll to position [92, 174]
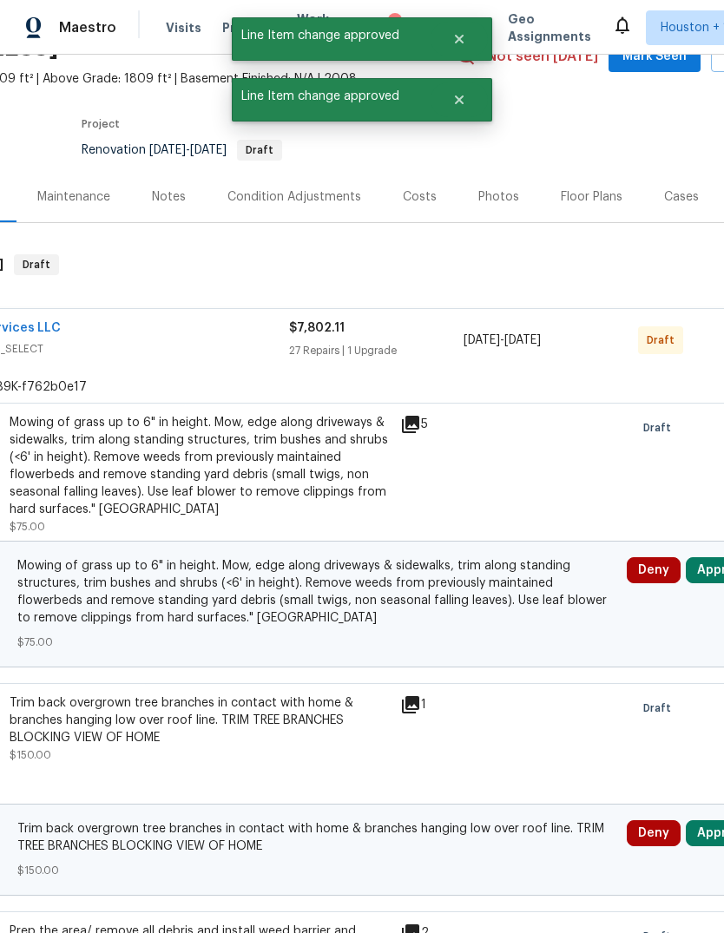
click at [705, 576] on button "Approve" at bounding box center [723, 570] width 75 height 26
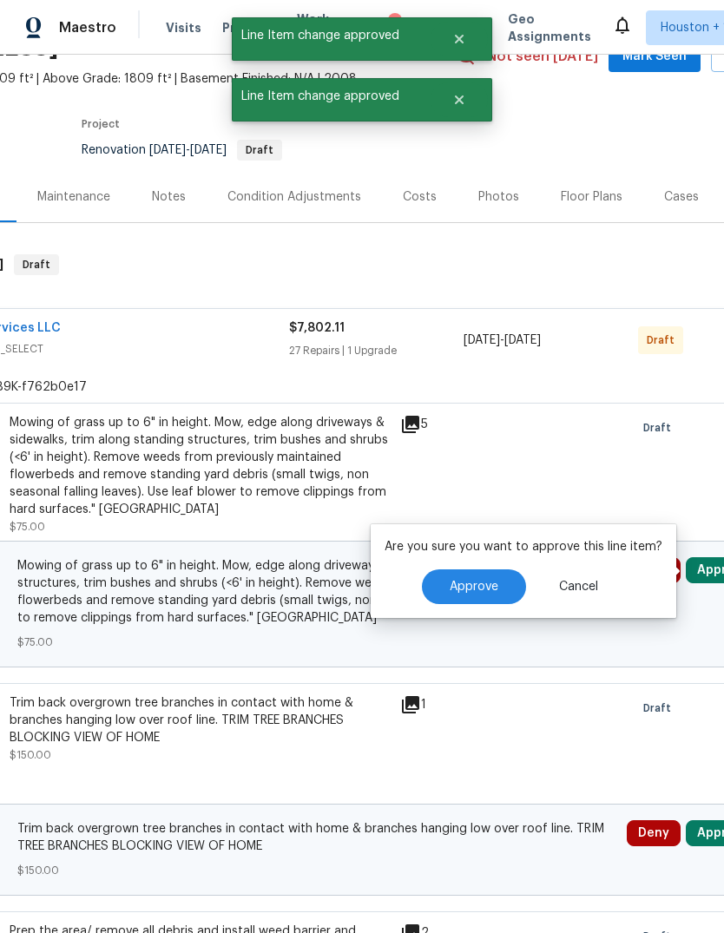
click at [479, 589] on span "Approve" at bounding box center [474, 587] width 49 height 13
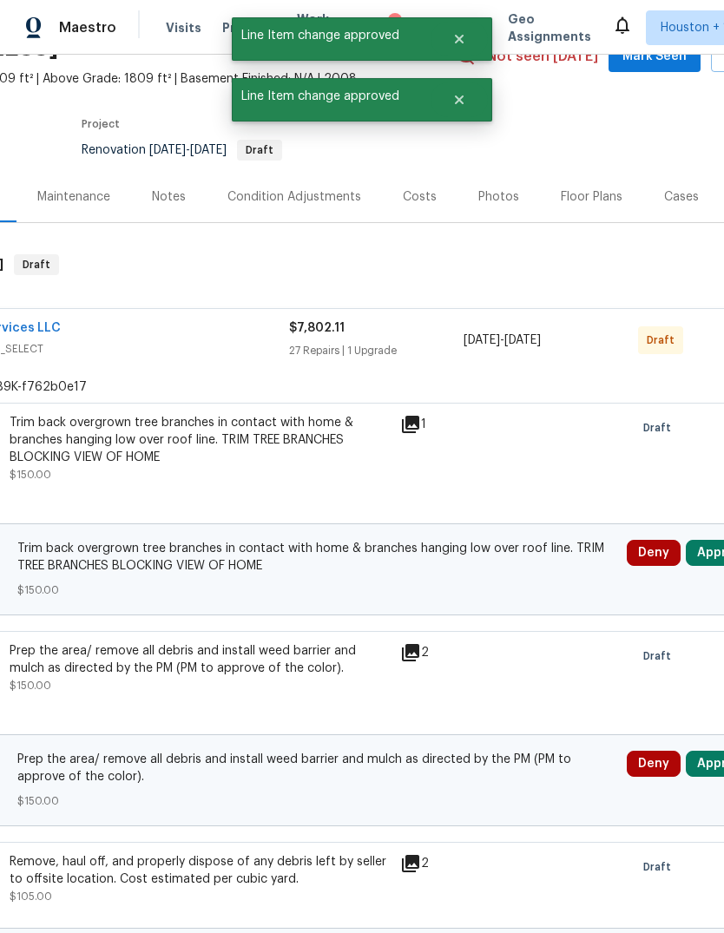
click at [707, 564] on button "Approve" at bounding box center [723, 553] width 75 height 26
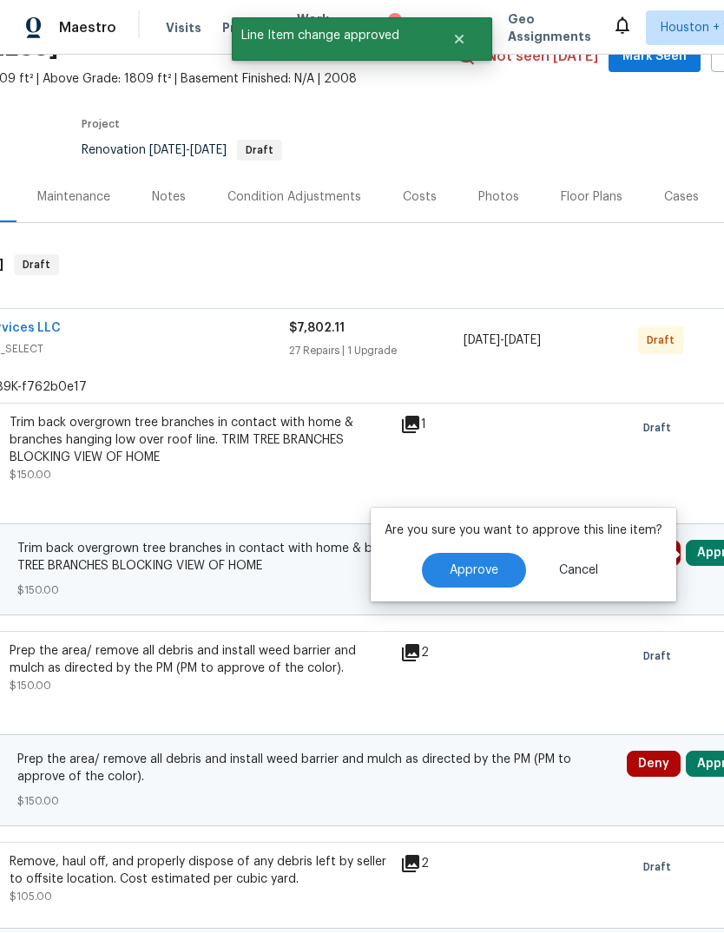
click at [478, 585] on button "Approve" at bounding box center [474, 570] width 104 height 35
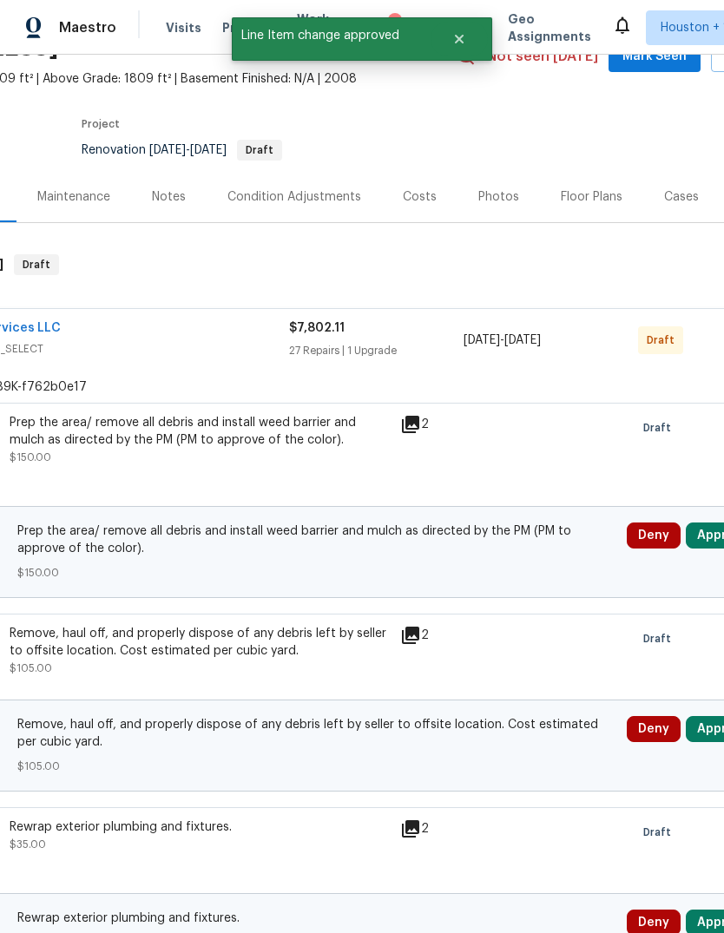
click at [704, 541] on button "Approve" at bounding box center [723, 536] width 75 height 26
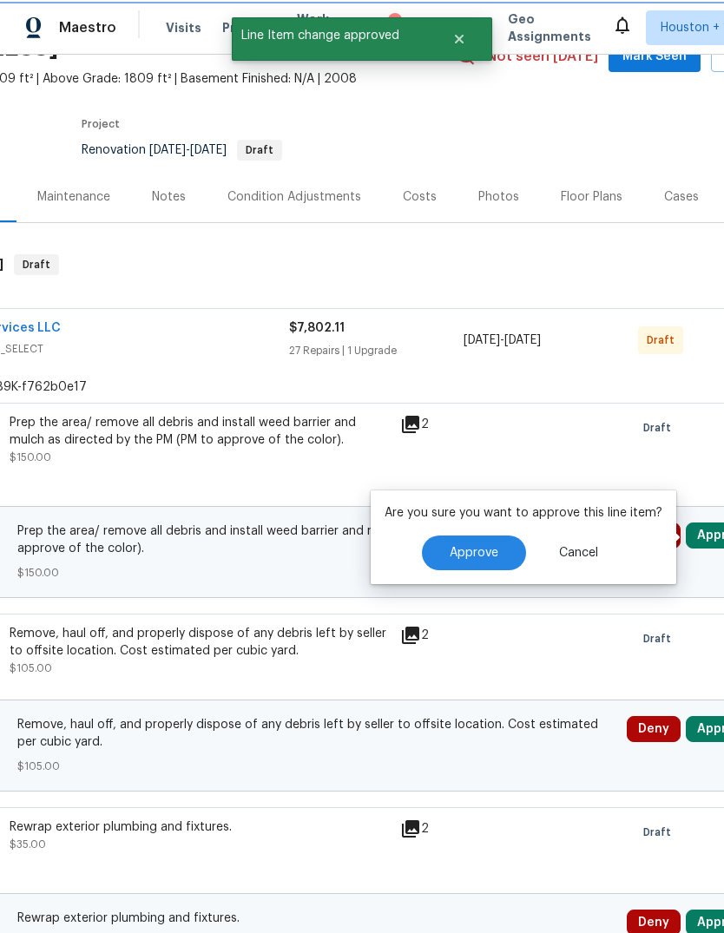
click at [480, 556] on span "Approve" at bounding box center [474, 553] width 49 height 13
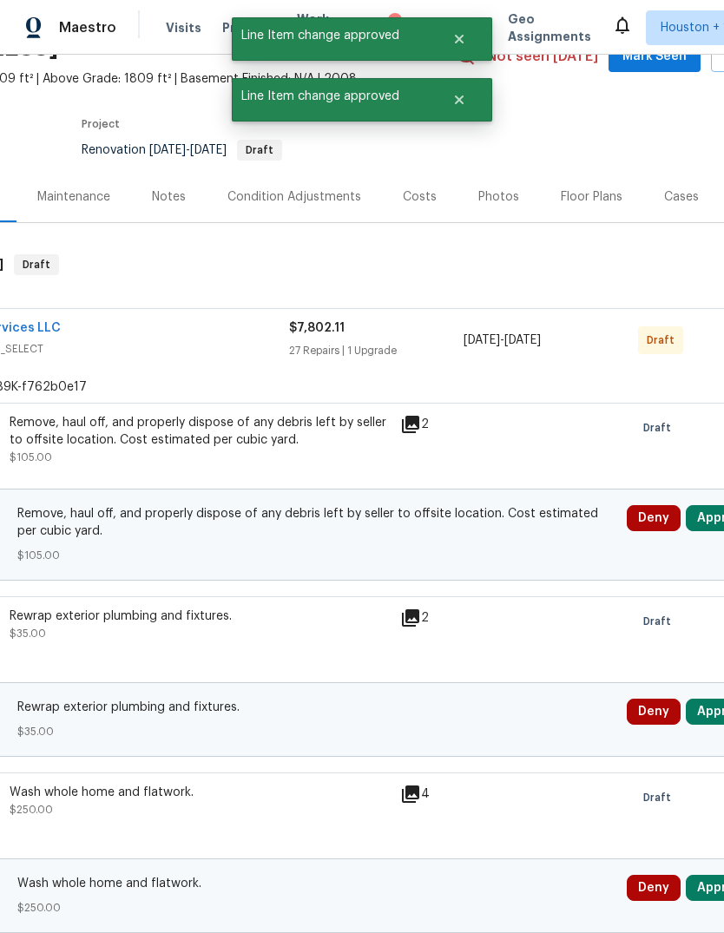
click at [705, 520] on button "Approve" at bounding box center [723, 518] width 75 height 26
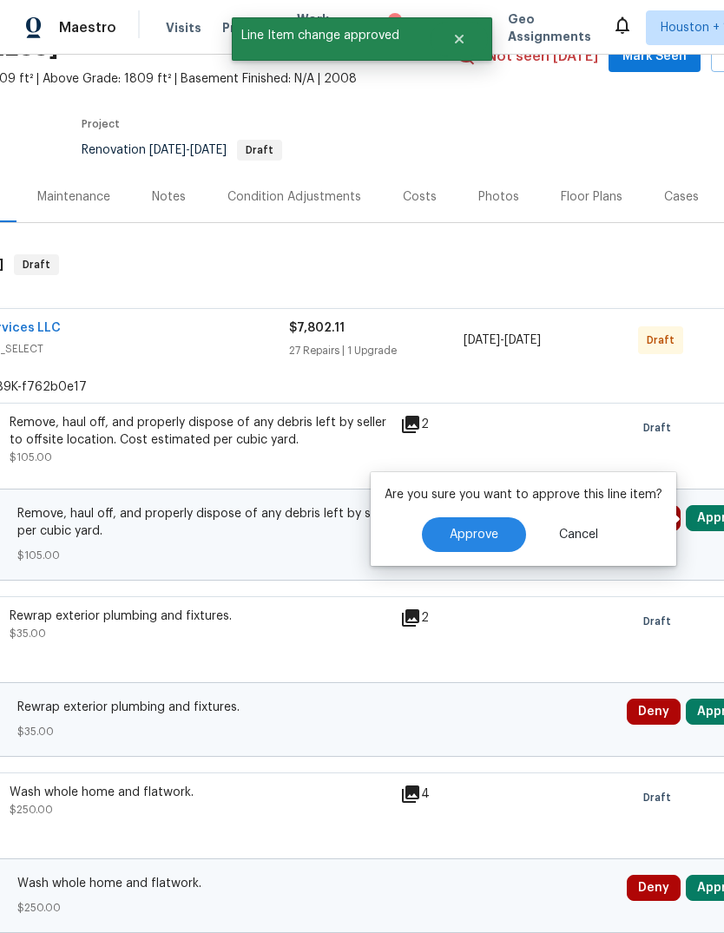
click at [470, 547] on button "Approve" at bounding box center [474, 534] width 104 height 35
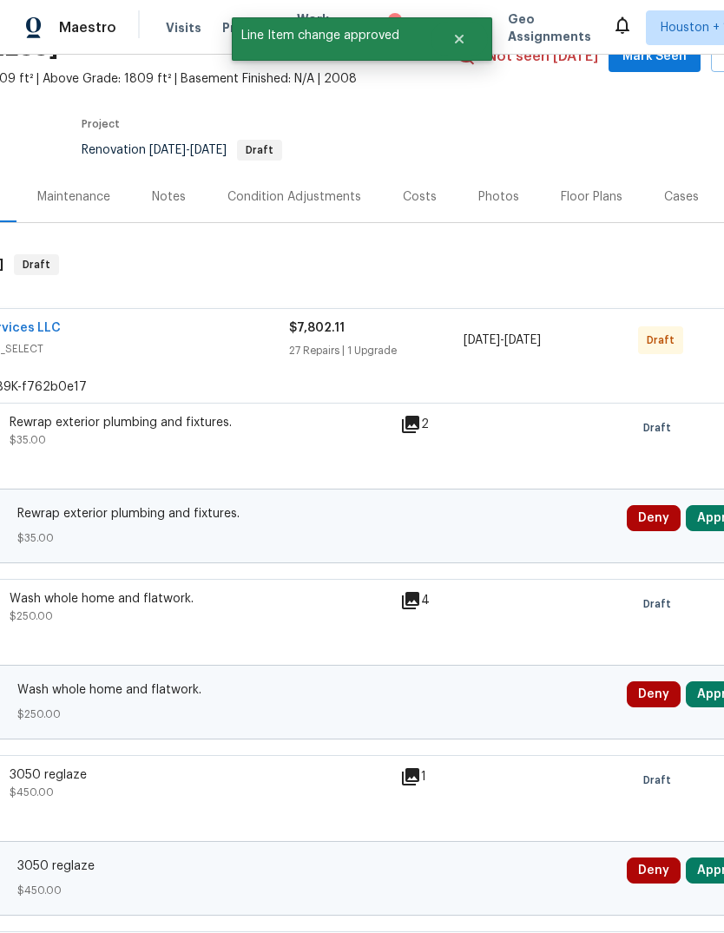
click at [704, 519] on button "Approve" at bounding box center [723, 518] width 75 height 26
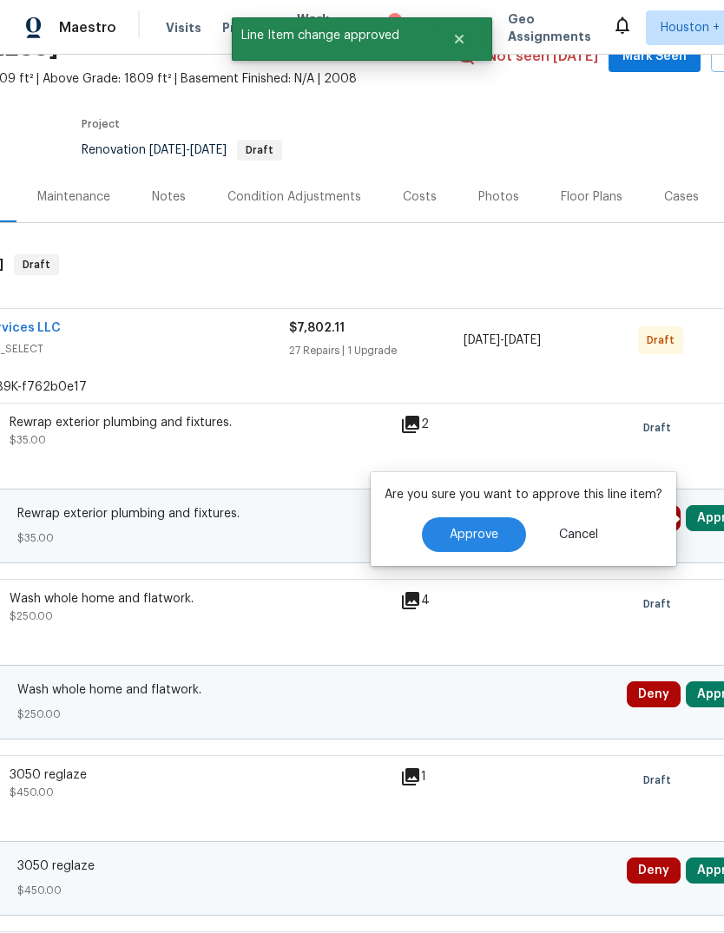
click at [488, 534] on span "Approve" at bounding box center [474, 535] width 49 height 13
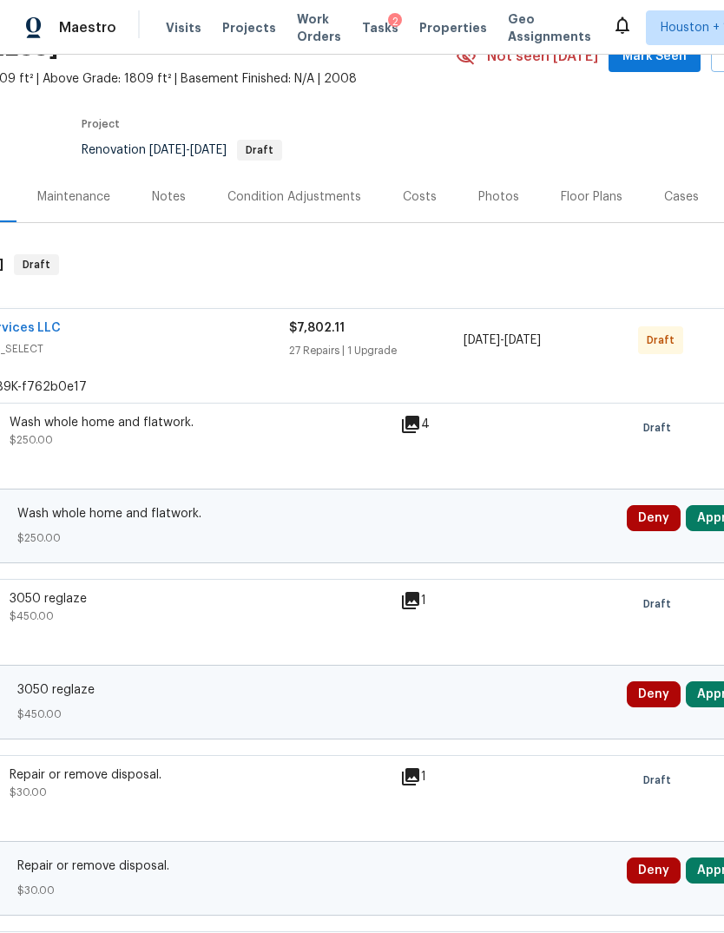
click at [711, 514] on button "Approve" at bounding box center [723, 518] width 75 height 26
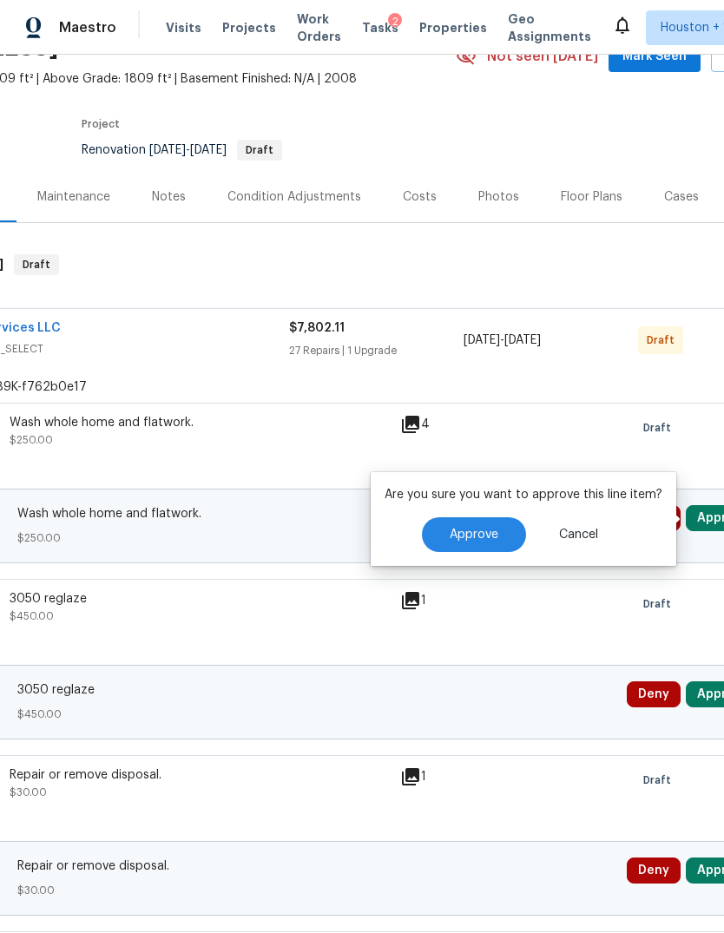
click at [465, 529] on span "Approve" at bounding box center [474, 535] width 49 height 13
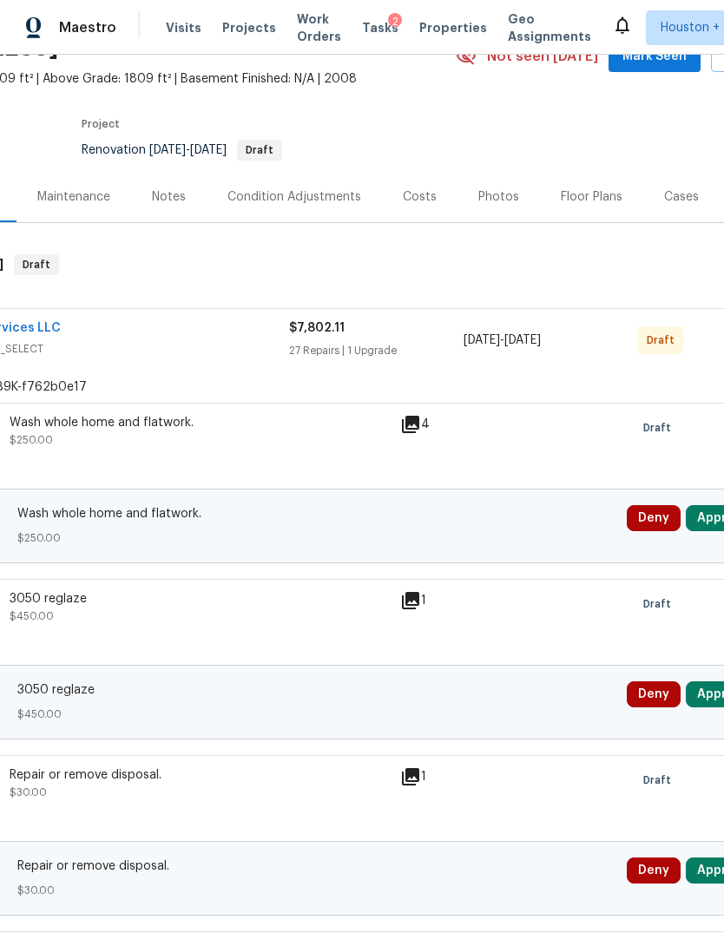
click at [710, 514] on button "Approve" at bounding box center [723, 518] width 75 height 26
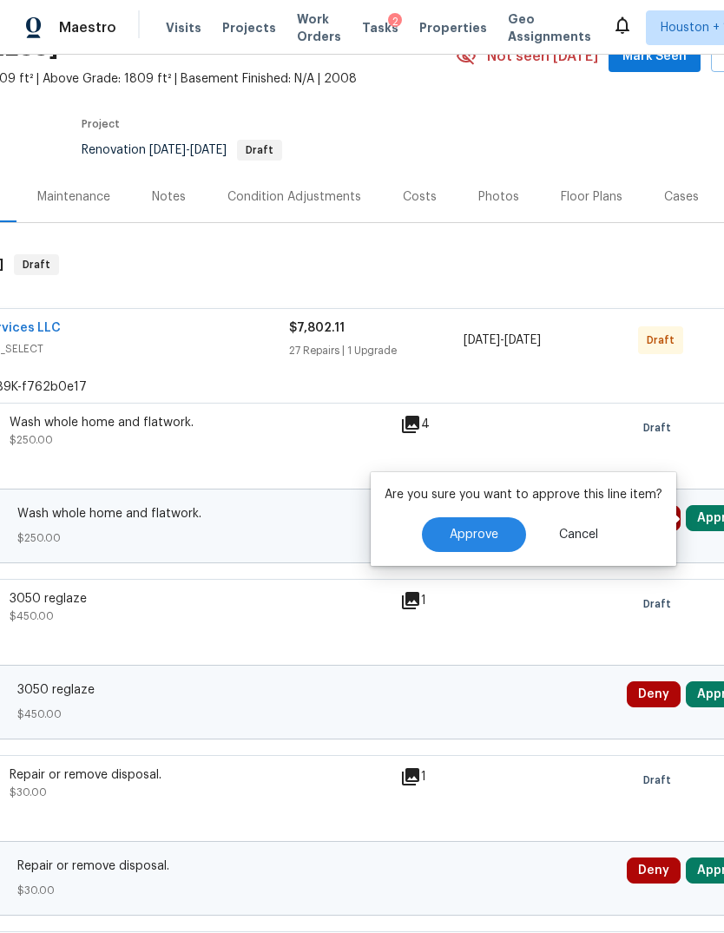
click at [486, 538] on span "Approve" at bounding box center [474, 535] width 49 height 13
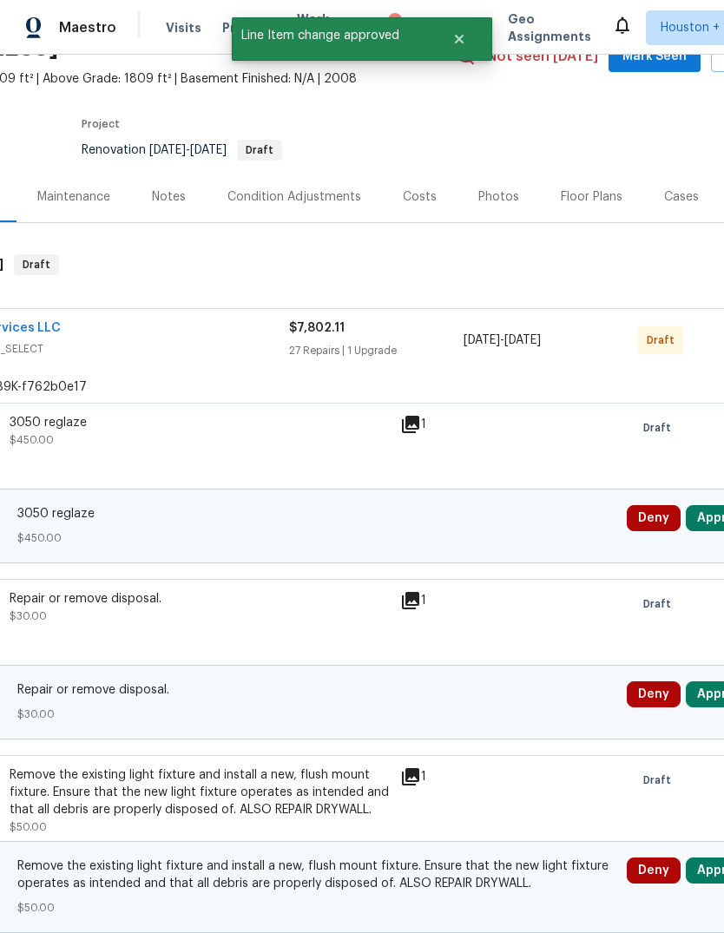
click at [714, 519] on button "Approve" at bounding box center [723, 518] width 75 height 26
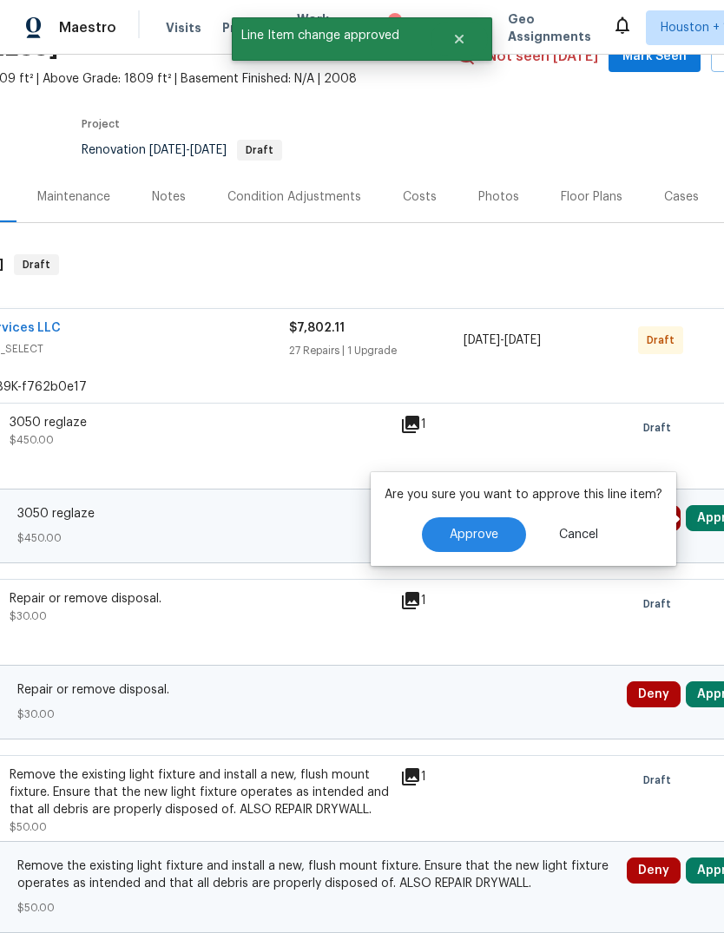
click at [482, 544] on button "Approve" at bounding box center [474, 534] width 104 height 35
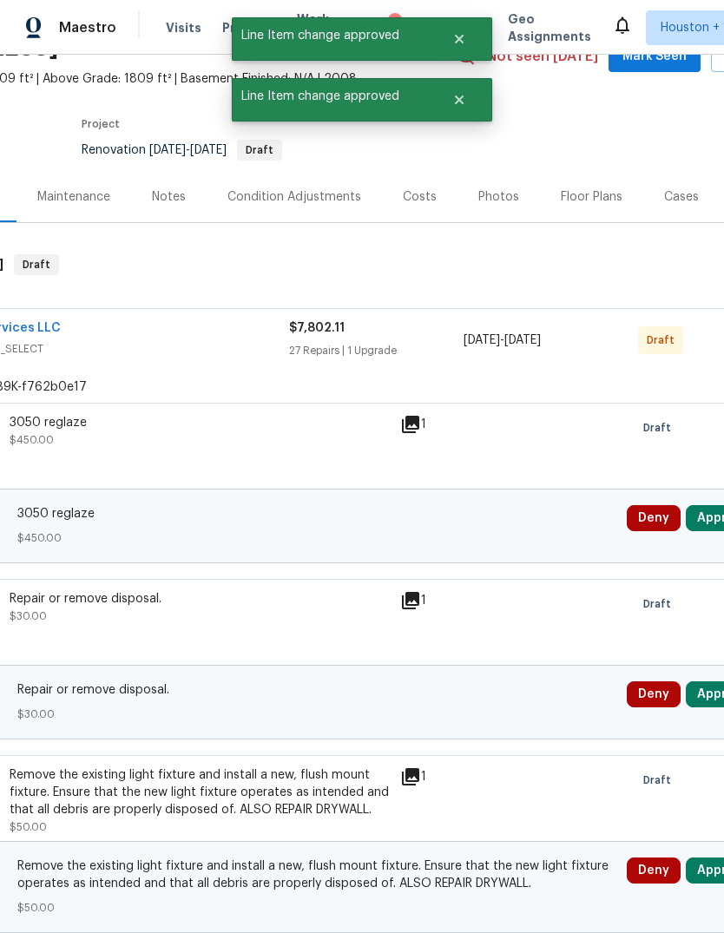
click at [711, 515] on button "Approve" at bounding box center [723, 518] width 75 height 26
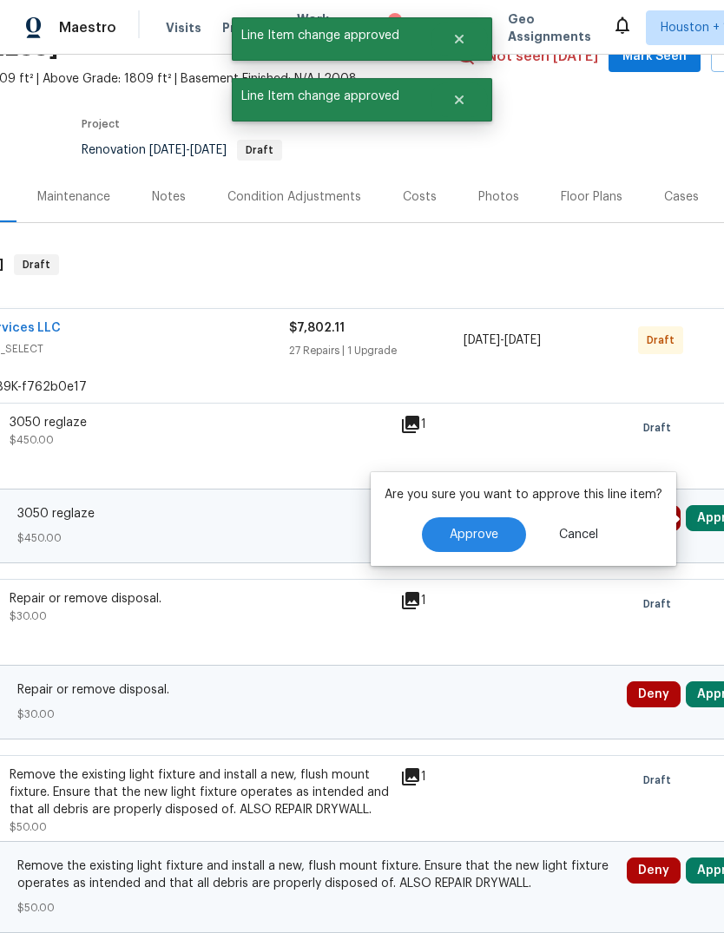
click at [464, 546] on button "Approve" at bounding box center [474, 534] width 104 height 35
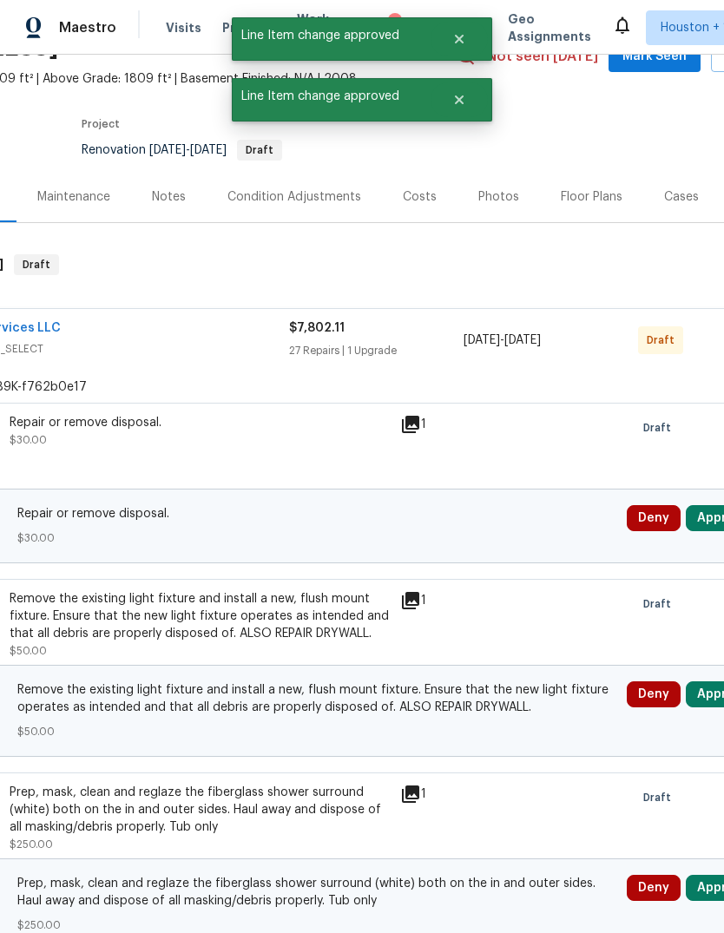
click at [714, 510] on button "Approve" at bounding box center [723, 518] width 75 height 26
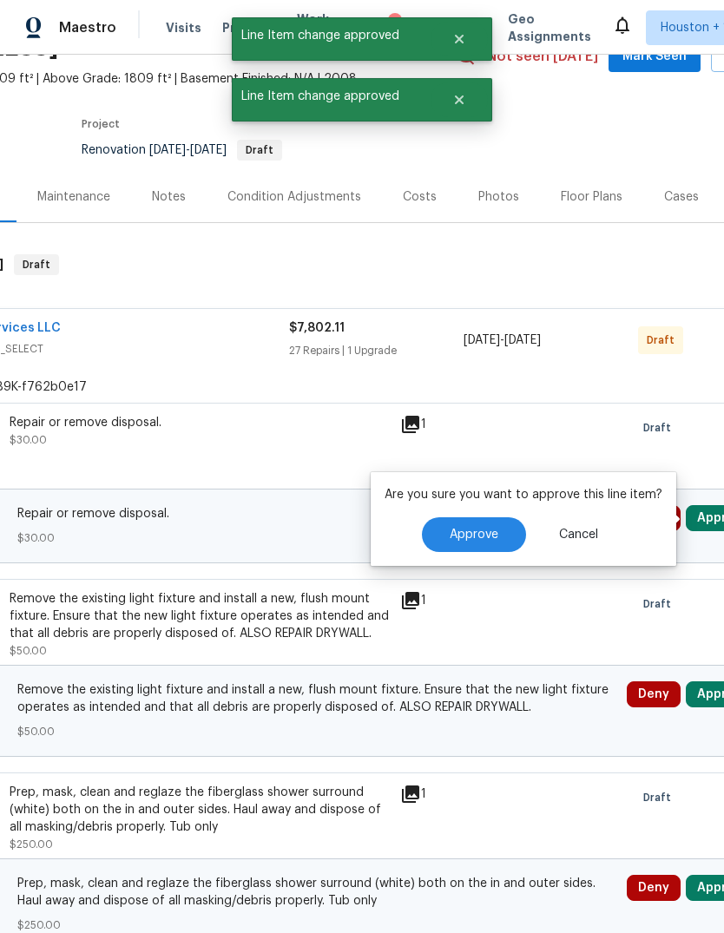
click at [478, 535] on span "Approve" at bounding box center [474, 535] width 49 height 13
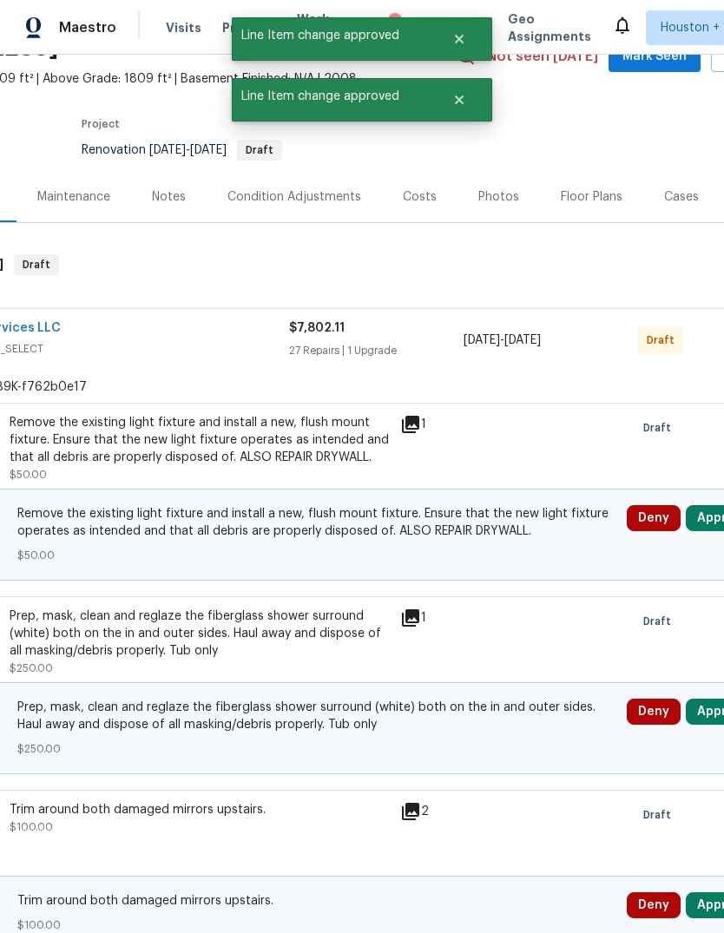
click at [704, 510] on button "Approve" at bounding box center [723, 518] width 75 height 26
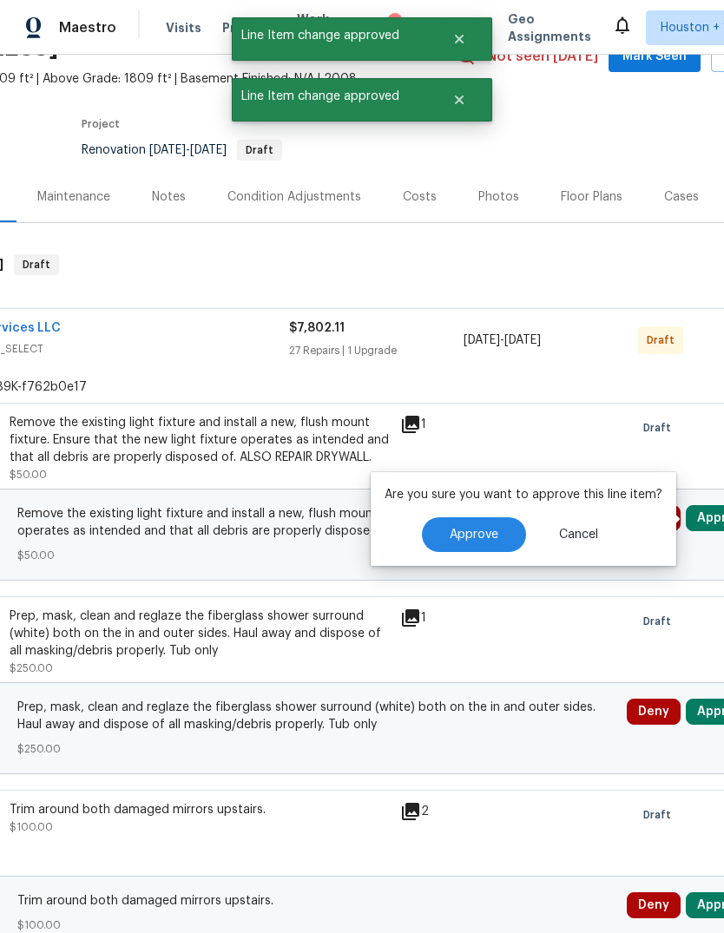
click at [461, 543] on button "Approve" at bounding box center [474, 534] width 104 height 35
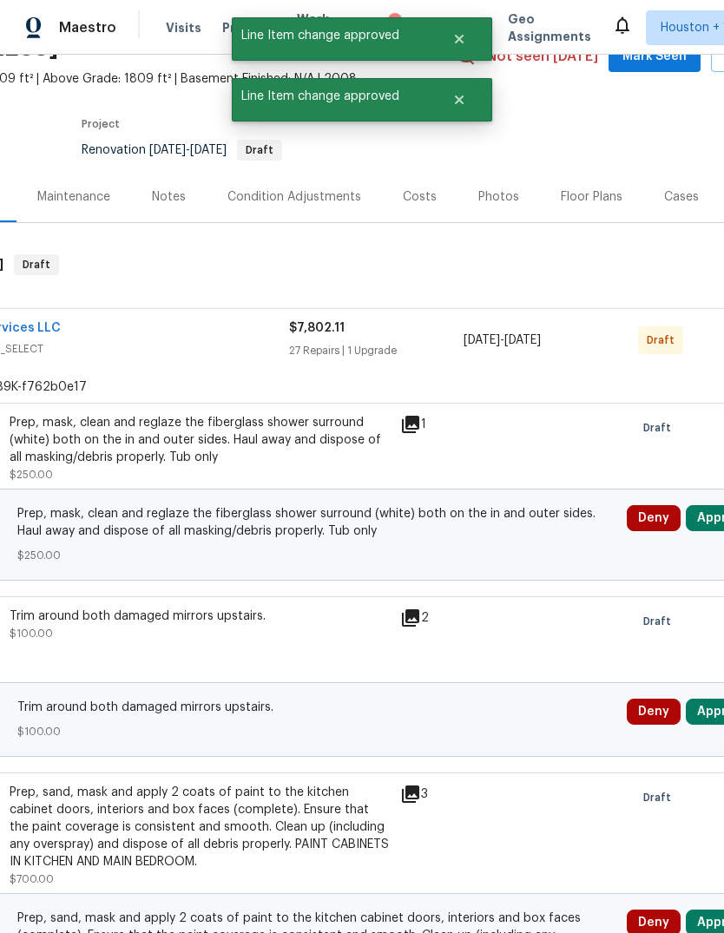
click at [712, 516] on button "Approve" at bounding box center [723, 518] width 75 height 26
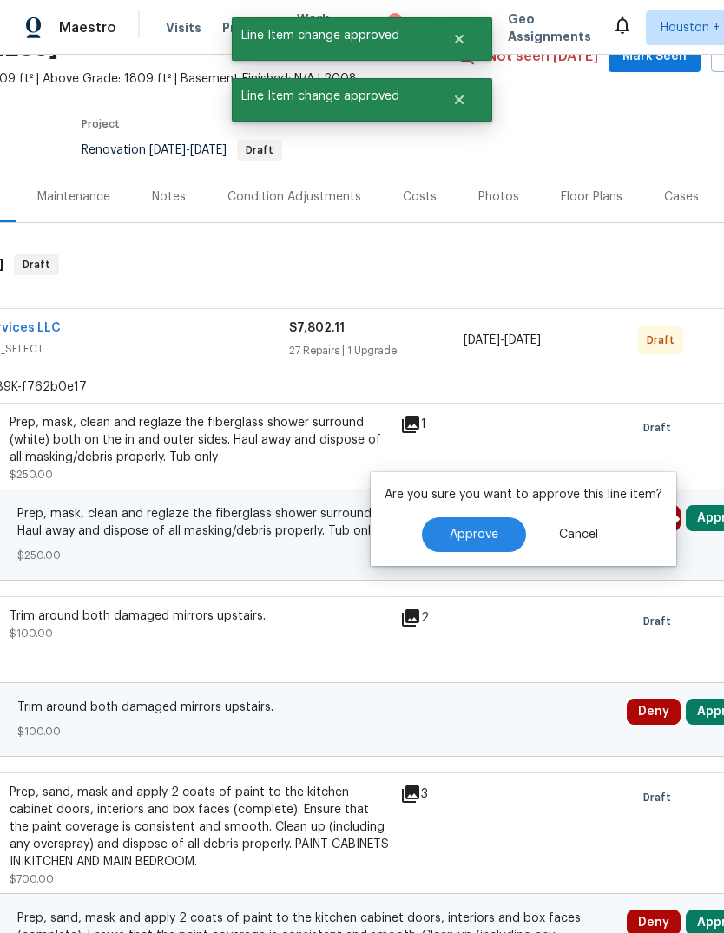
click at [472, 535] on span "Approve" at bounding box center [474, 535] width 49 height 13
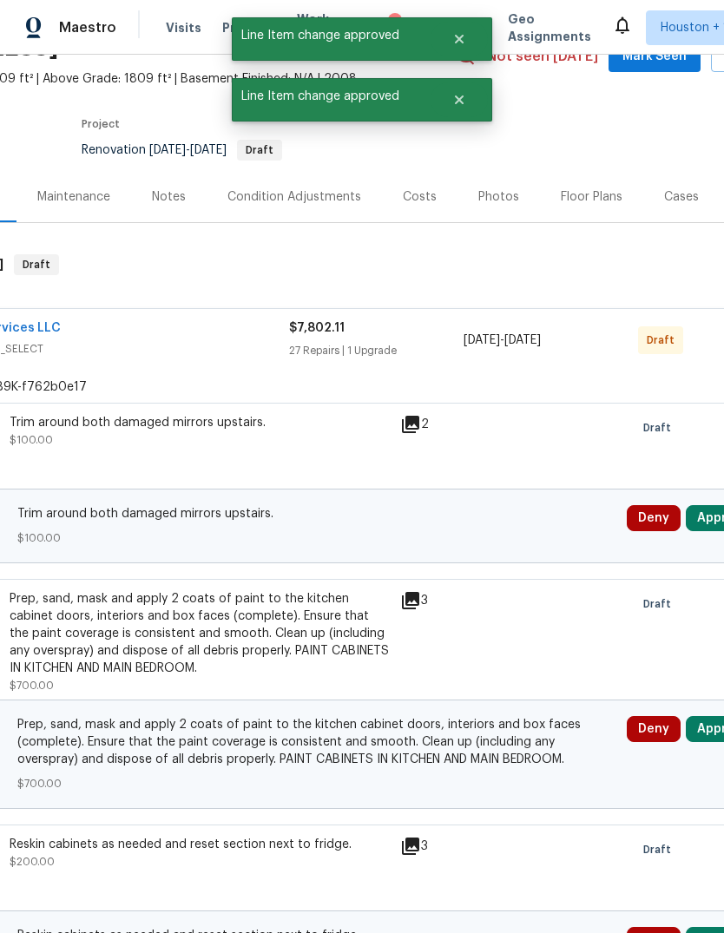
click at [705, 518] on button "Approve" at bounding box center [723, 518] width 75 height 26
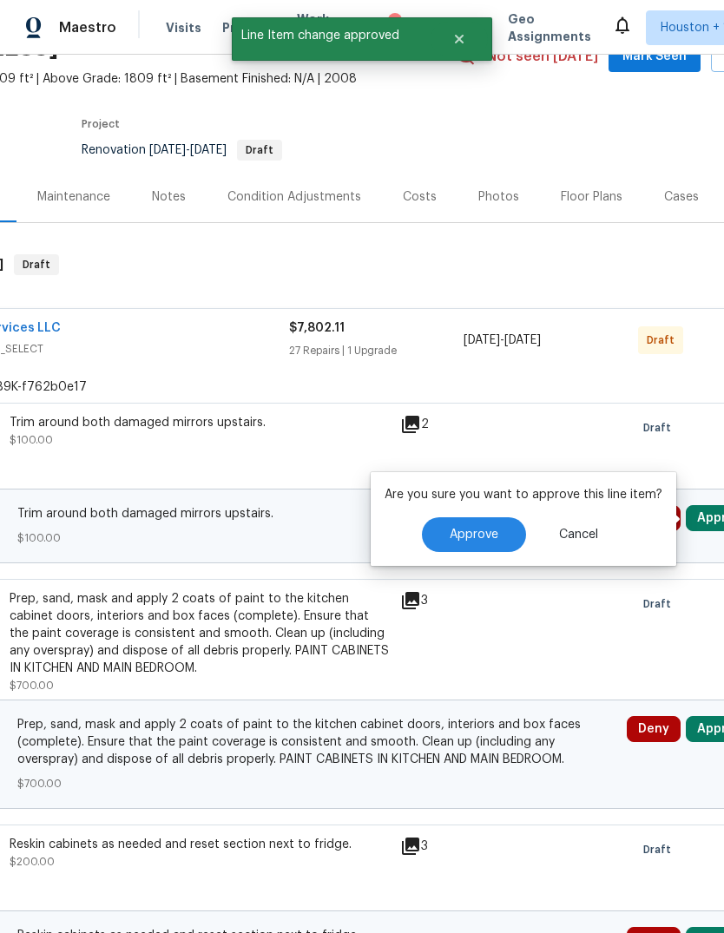
click at [475, 534] on span "Approve" at bounding box center [474, 535] width 49 height 13
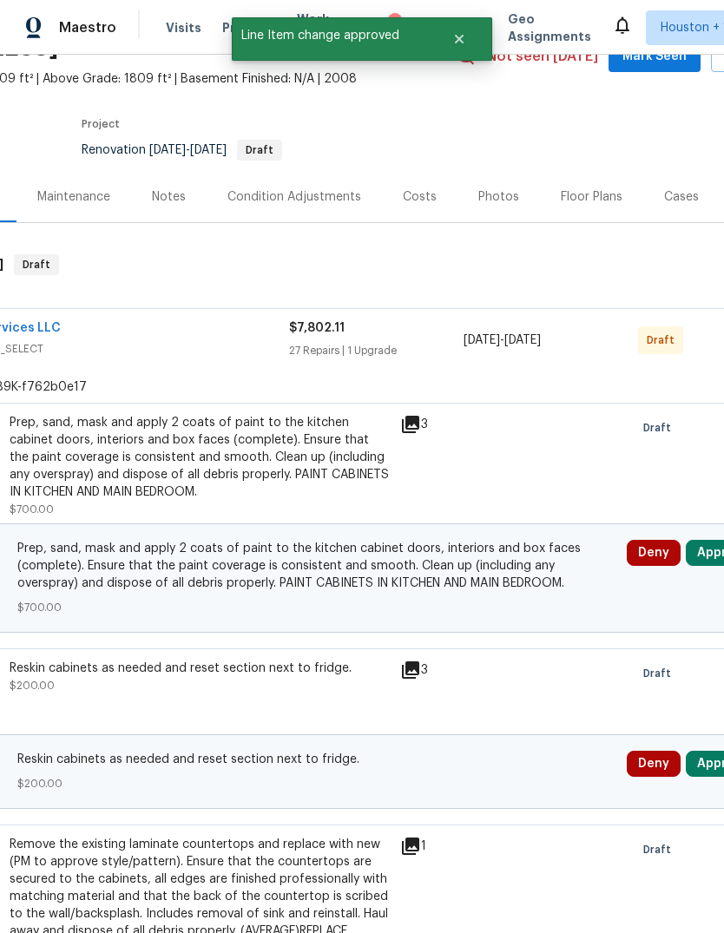
click at [706, 556] on button "Approve" at bounding box center [723, 553] width 75 height 26
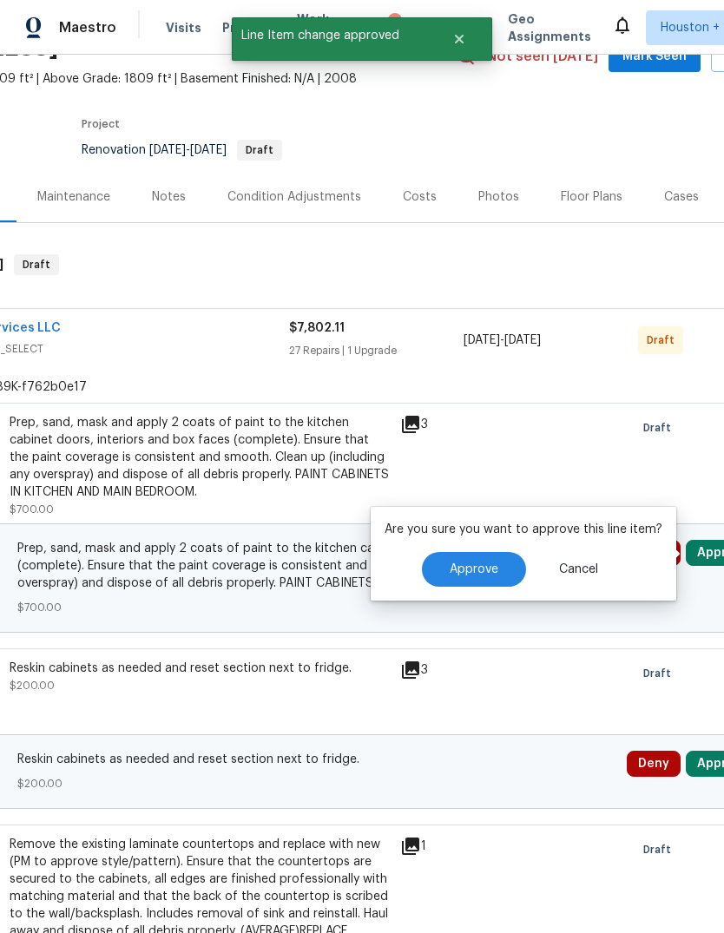
click at [457, 566] on span "Approve" at bounding box center [474, 569] width 49 height 13
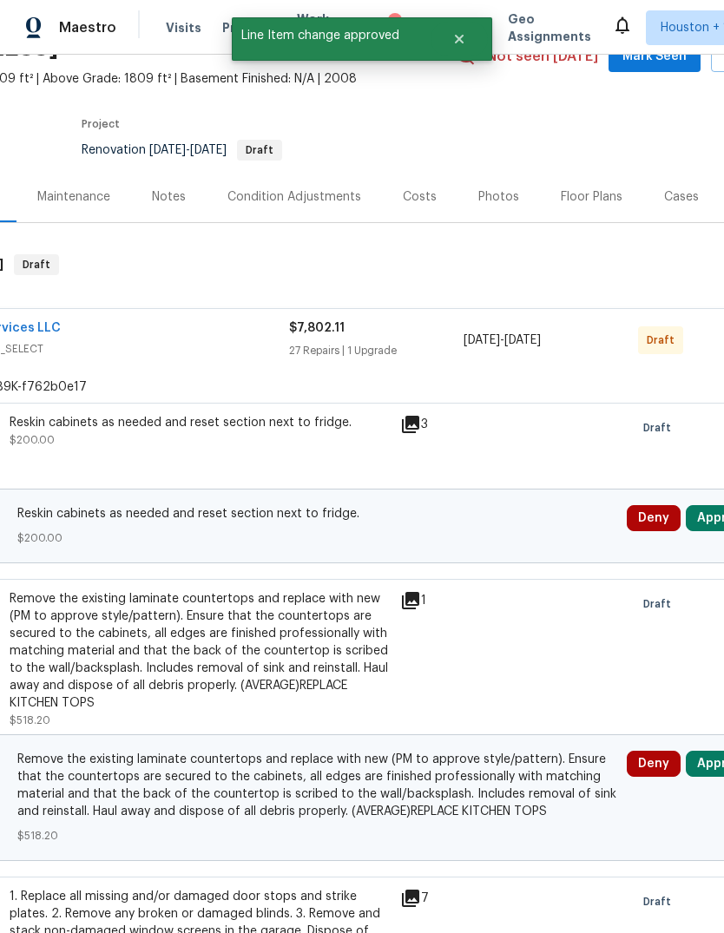
click at [710, 516] on button "Approve" at bounding box center [723, 518] width 75 height 26
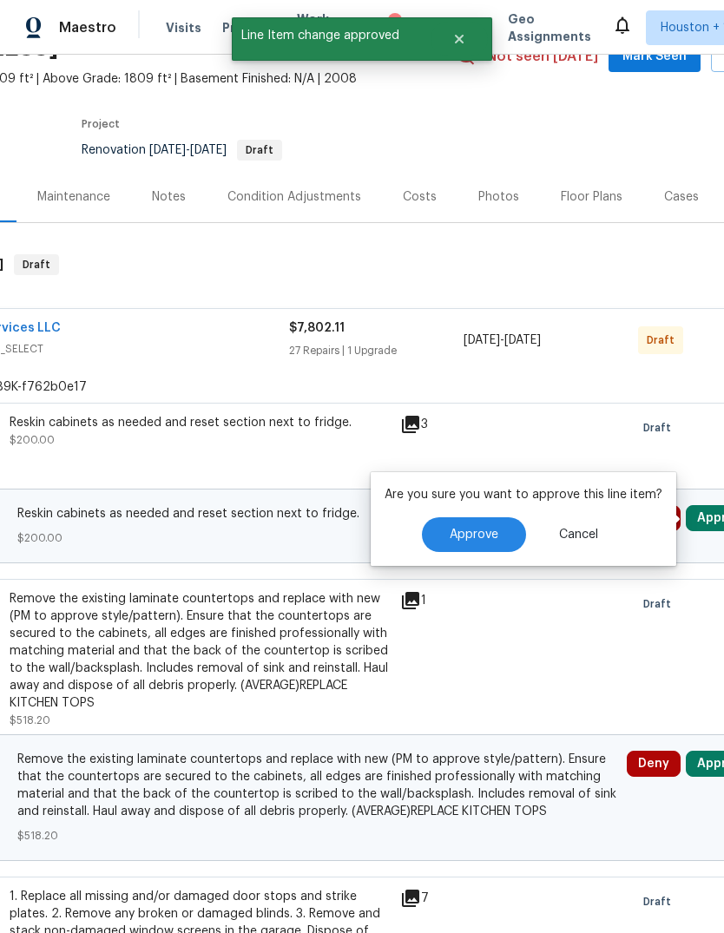
click at [486, 527] on button "Approve" at bounding box center [474, 534] width 104 height 35
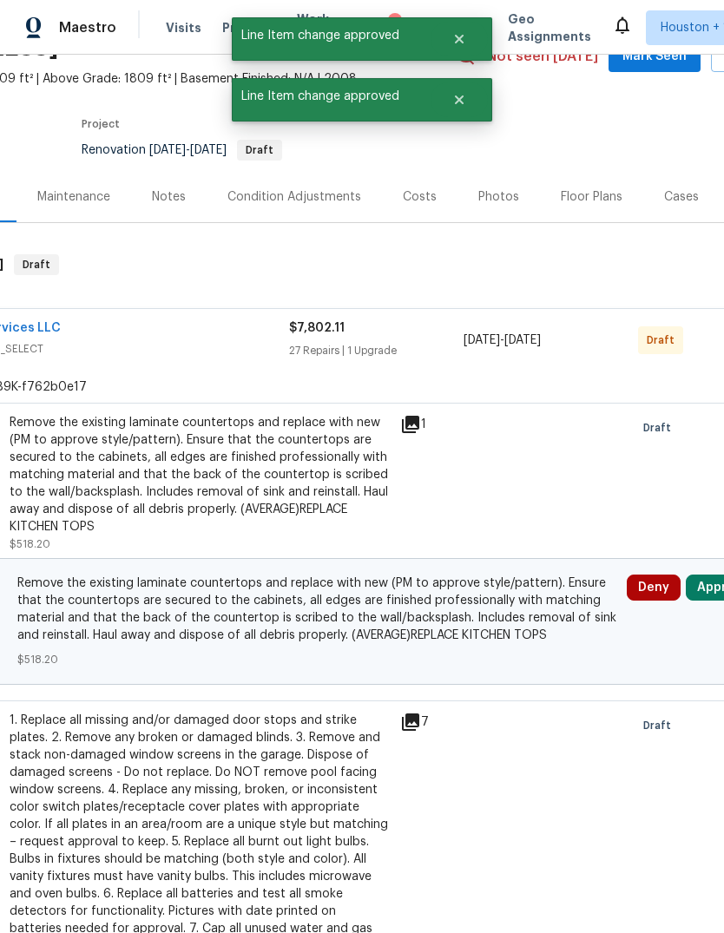
click at [708, 582] on button "Approve" at bounding box center [723, 588] width 75 height 26
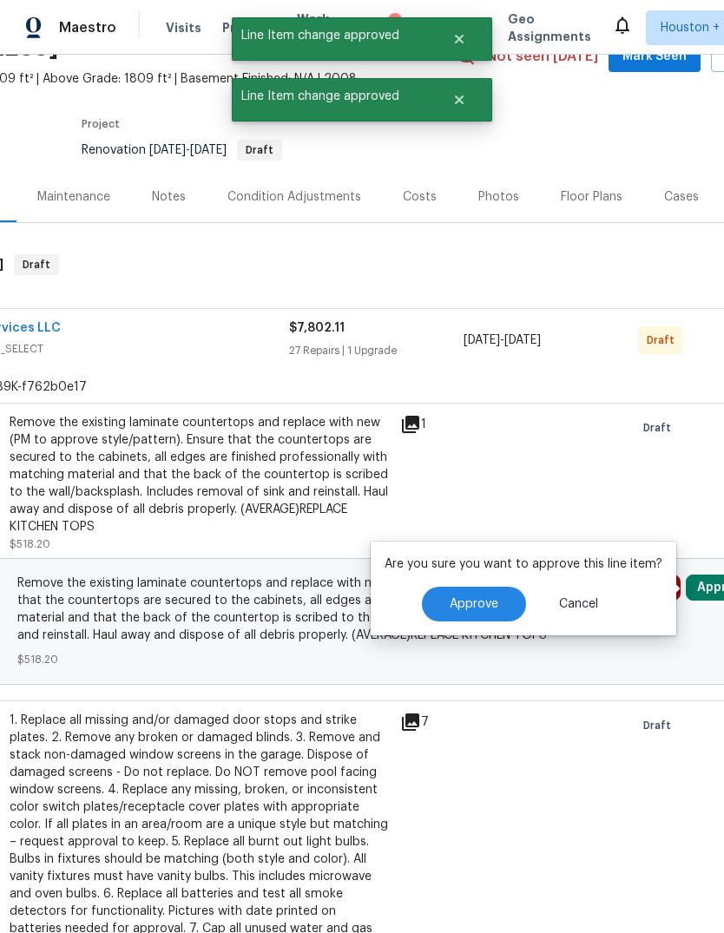
click at [474, 602] on span "Approve" at bounding box center [474, 604] width 49 height 13
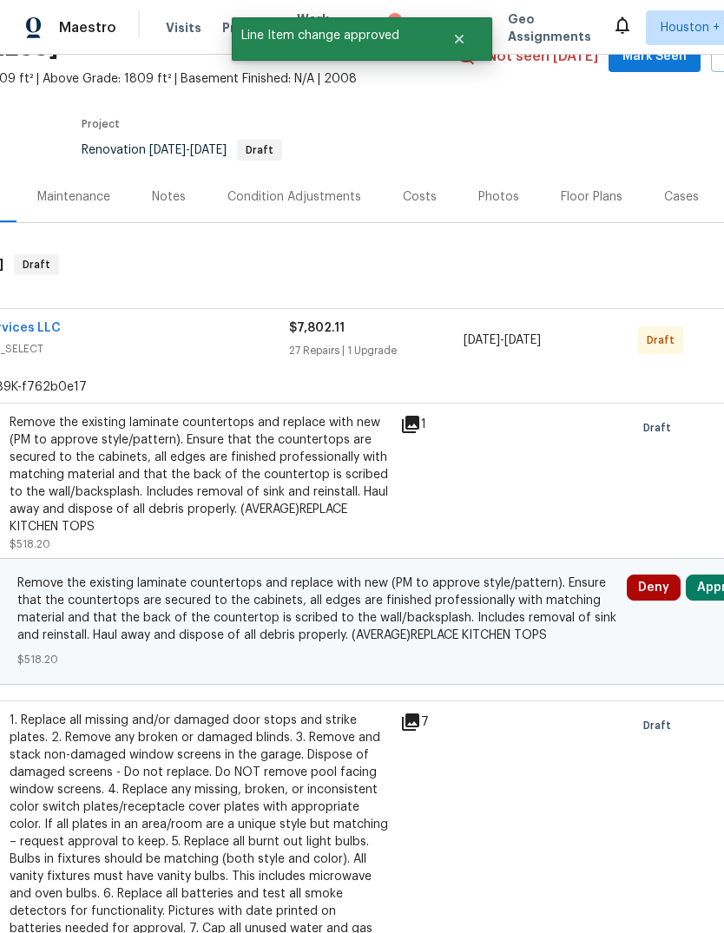
click at [715, 591] on button "Approve" at bounding box center [723, 588] width 75 height 26
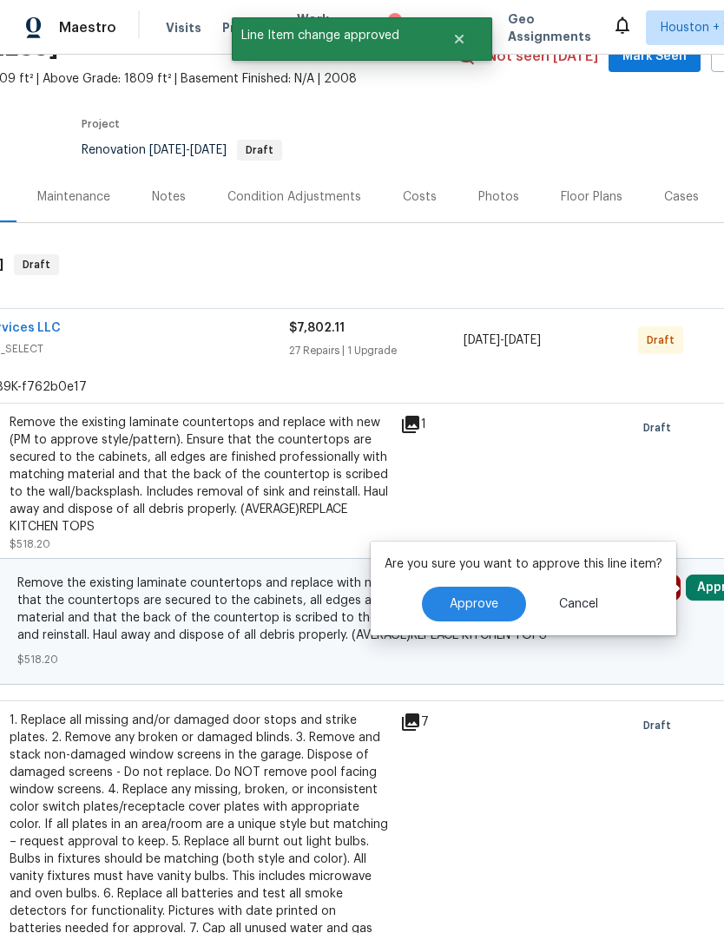
click at [470, 600] on span "Approve" at bounding box center [474, 604] width 49 height 13
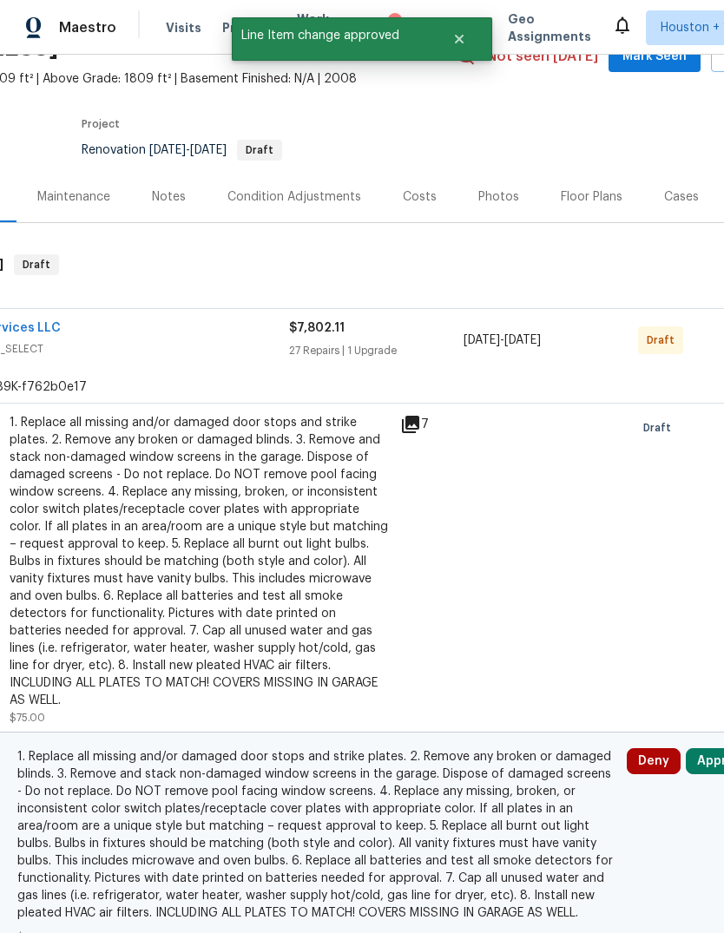
click at [705, 748] on button "Approve" at bounding box center [723, 761] width 75 height 26
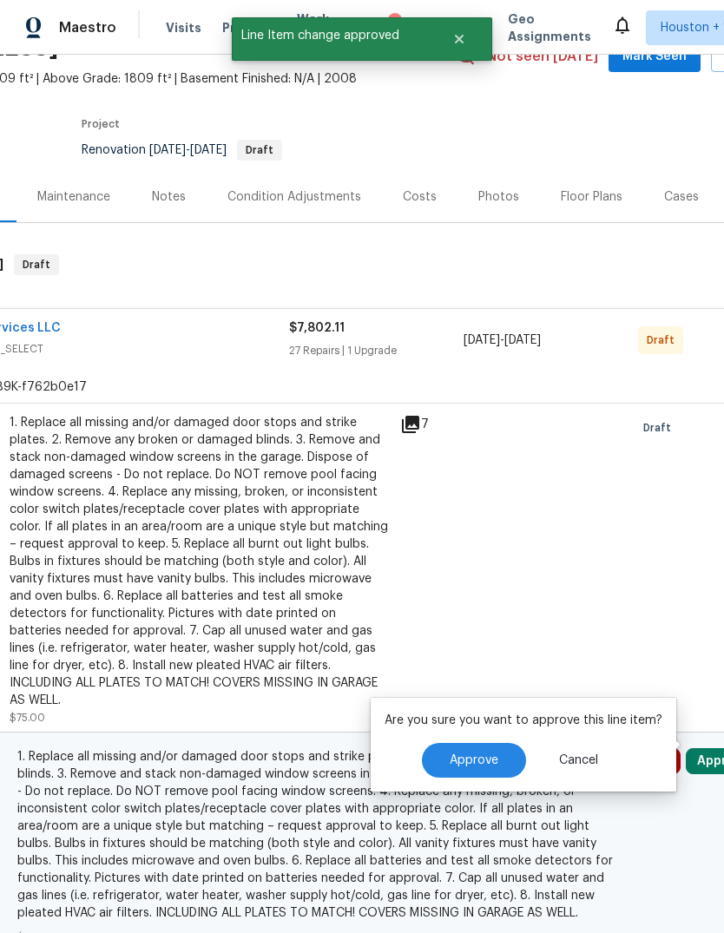
click at [476, 758] on span "Approve" at bounding box center [474, 760] width 49 height 13
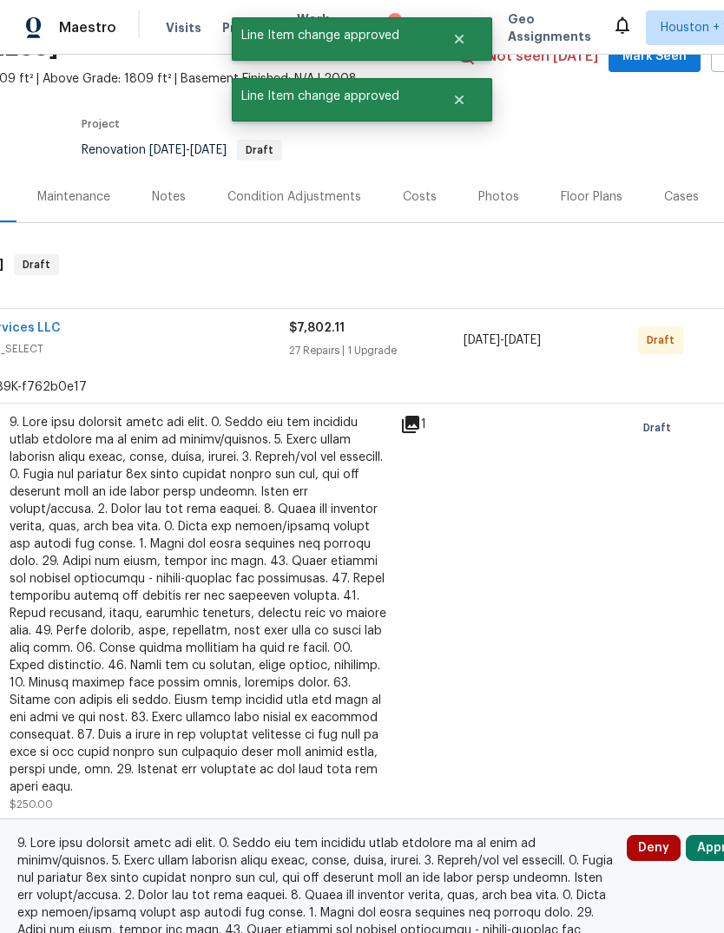
click at [708, 835] on button "Approve" at bounding box center [723, 848] width 75 height 26
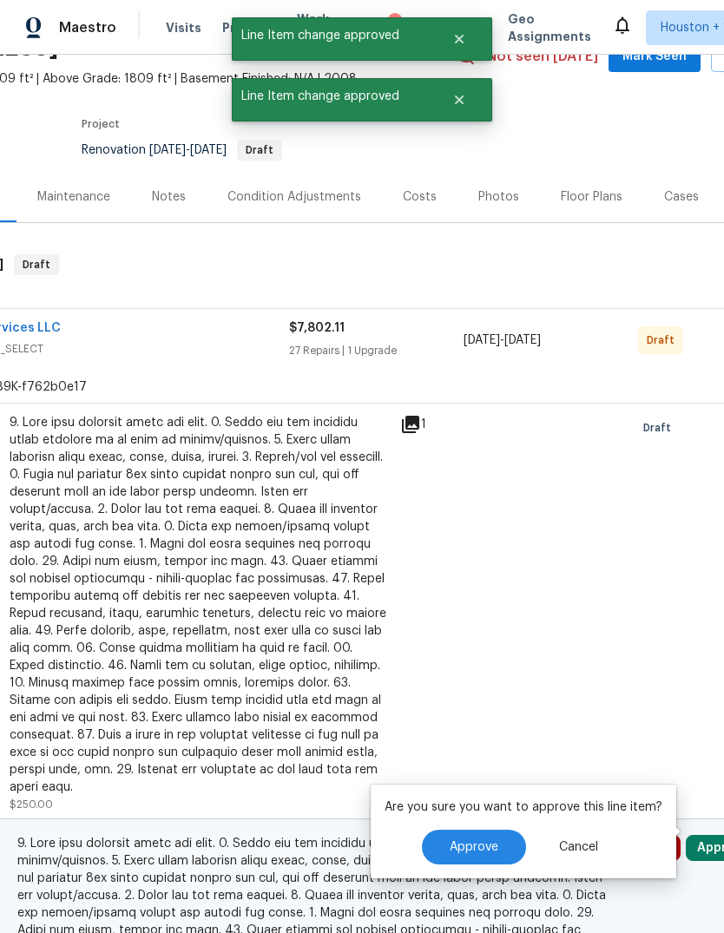
click at [500, 831] on button "Approve" at bounding box center [474, 847] width 104 height 35
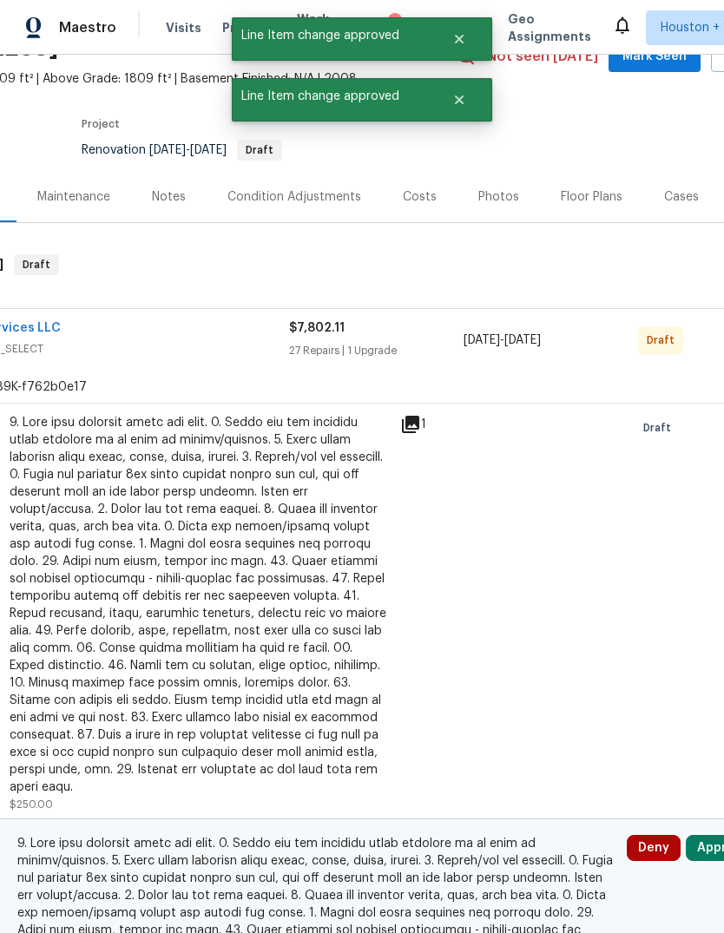
click at [699, 844] on button "Approve" at bounding box center [723, 848] width 75 height 26
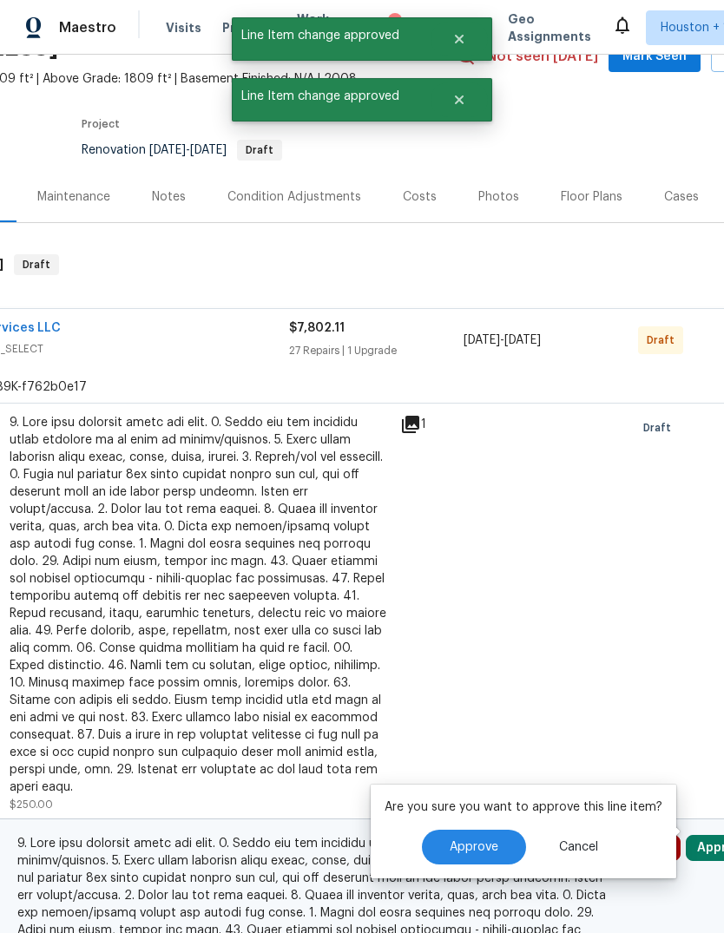
click at [460, 843] on span "Approve" at bounding box center [474, 847] width 49 height 13
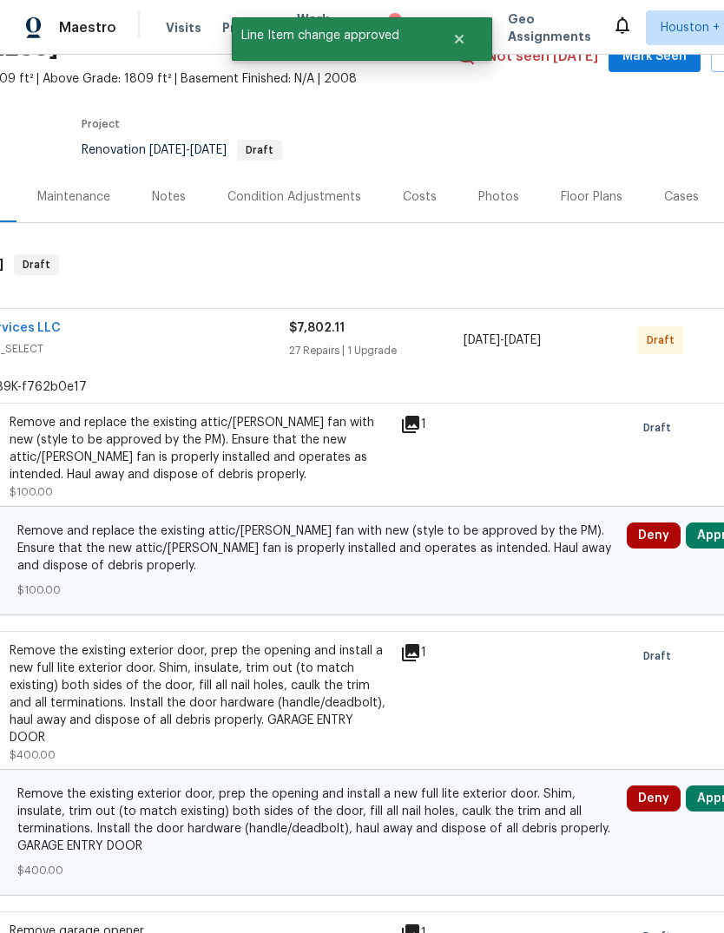
click at [709, 794] on button "Approve" at bounding box center [723, 799] width 75 height 26
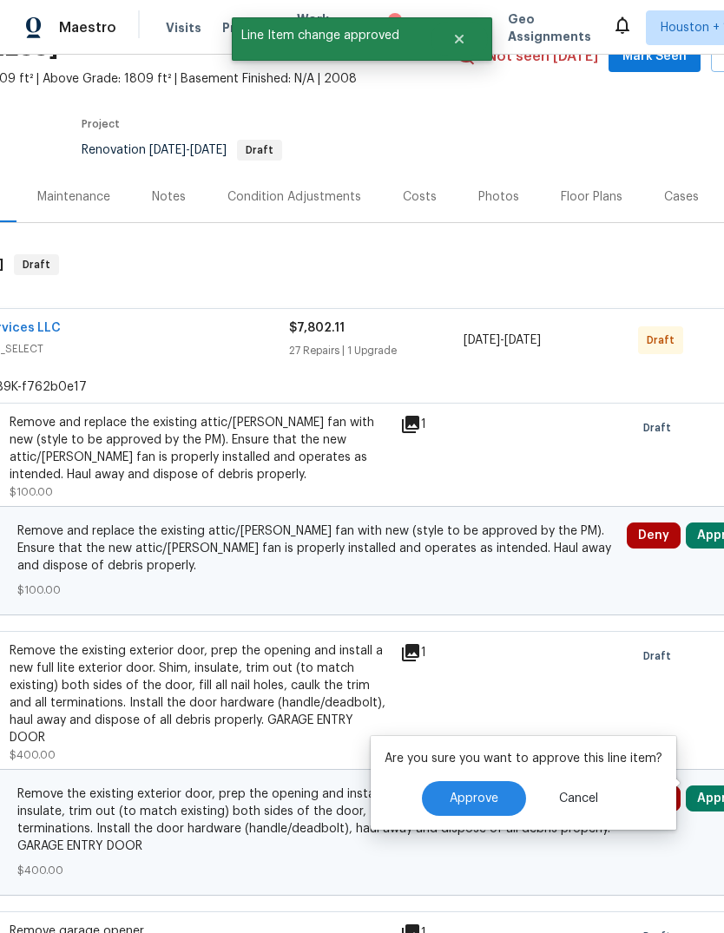
click at [455, 803] on span "Approve" at bounding box center [474, 798] width 49 height 13
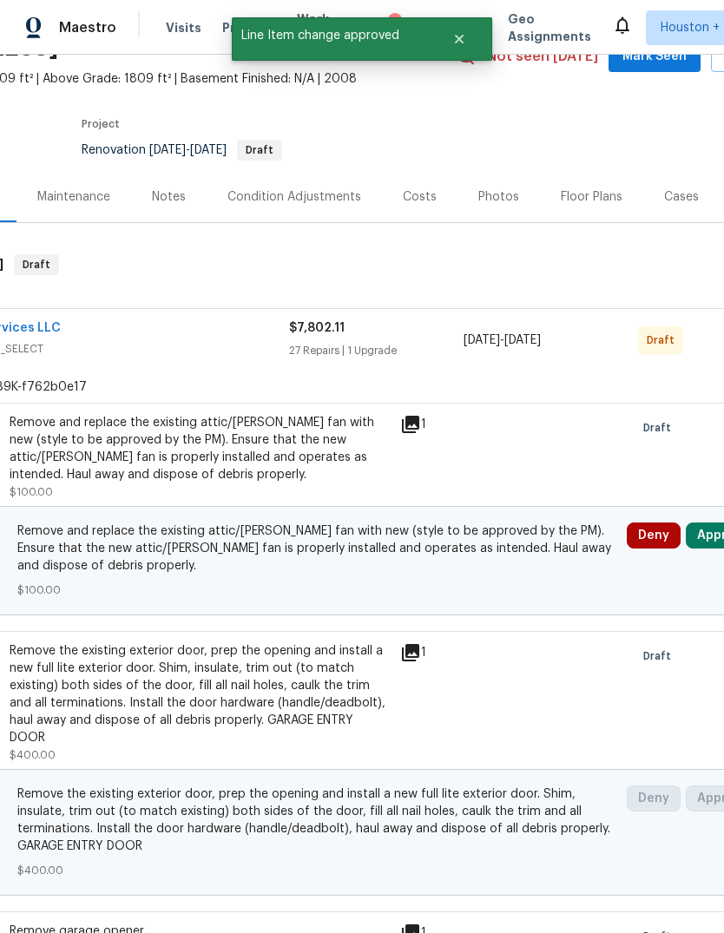
click at [707, 528] on button "Approve" at bounding box center [723, 536] width 75 height 26
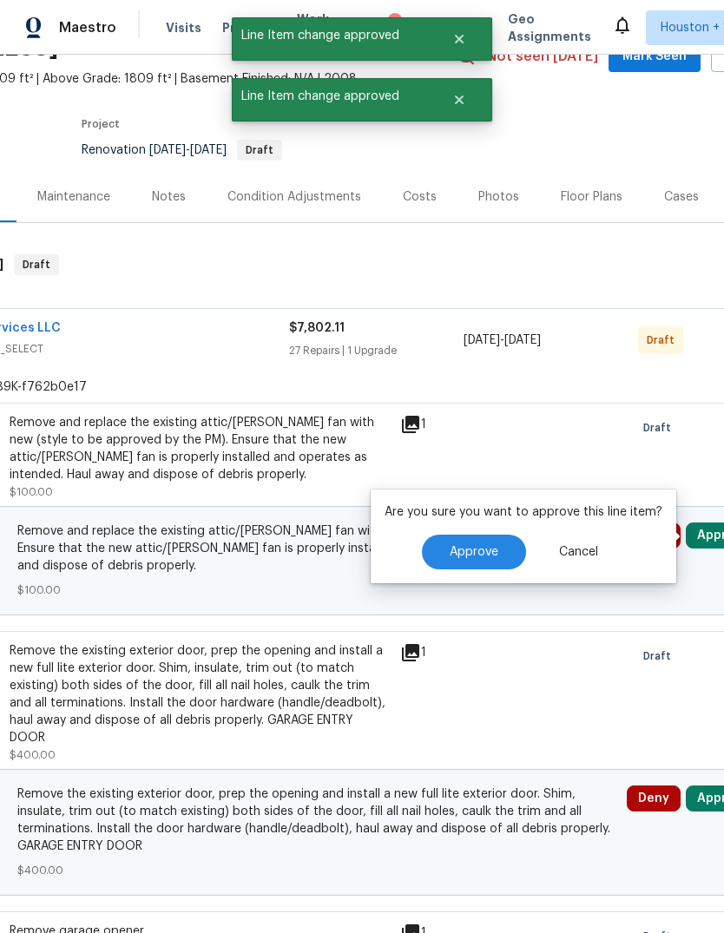
click at [476, 556] on span "Approve" at bounding box center [474, 552] width 49 height 13
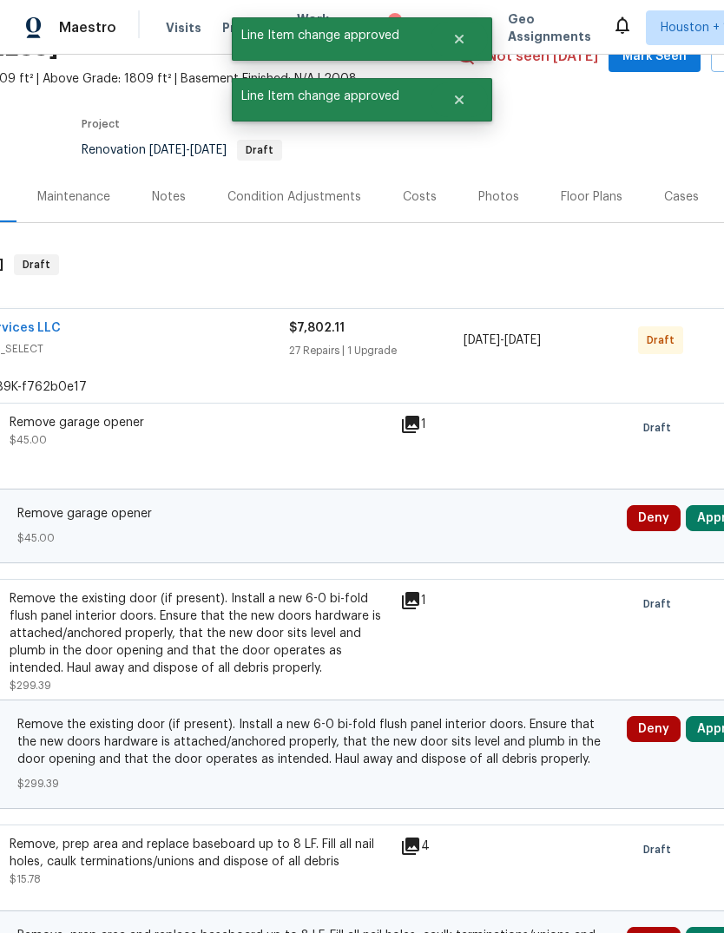
click at [705, 513] on button "Approve" at bounding box center [723, 518] width 75 height 26
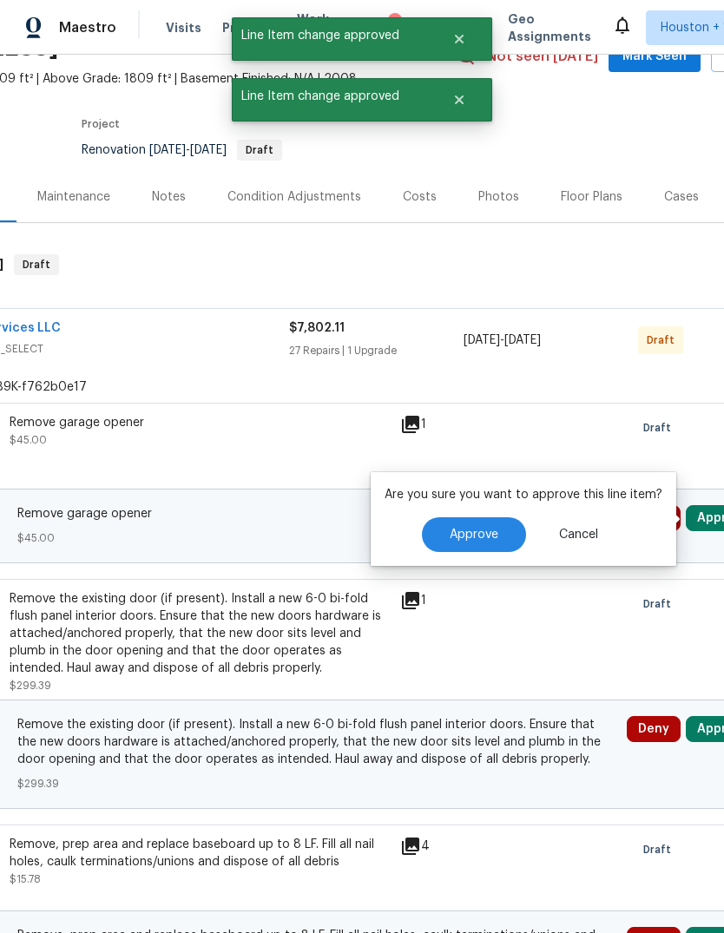
click at [495, 536] on button "Approve" at bounding box center [474, 534] width 104 height 35
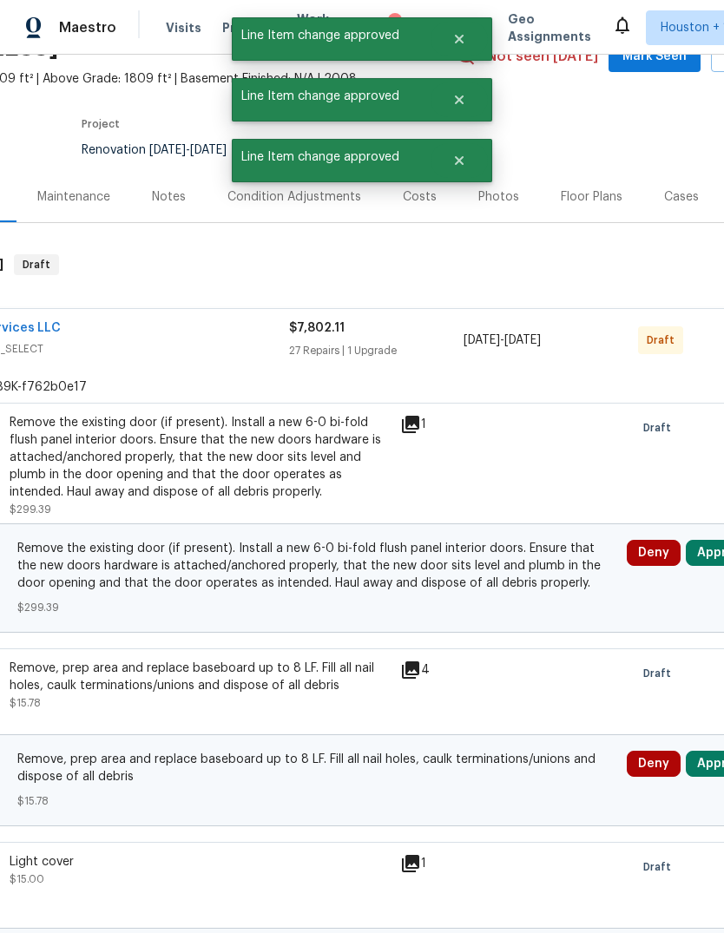
click at [713, 544] on button "Approve" at bounding box center [723, 553] width 75 height 26
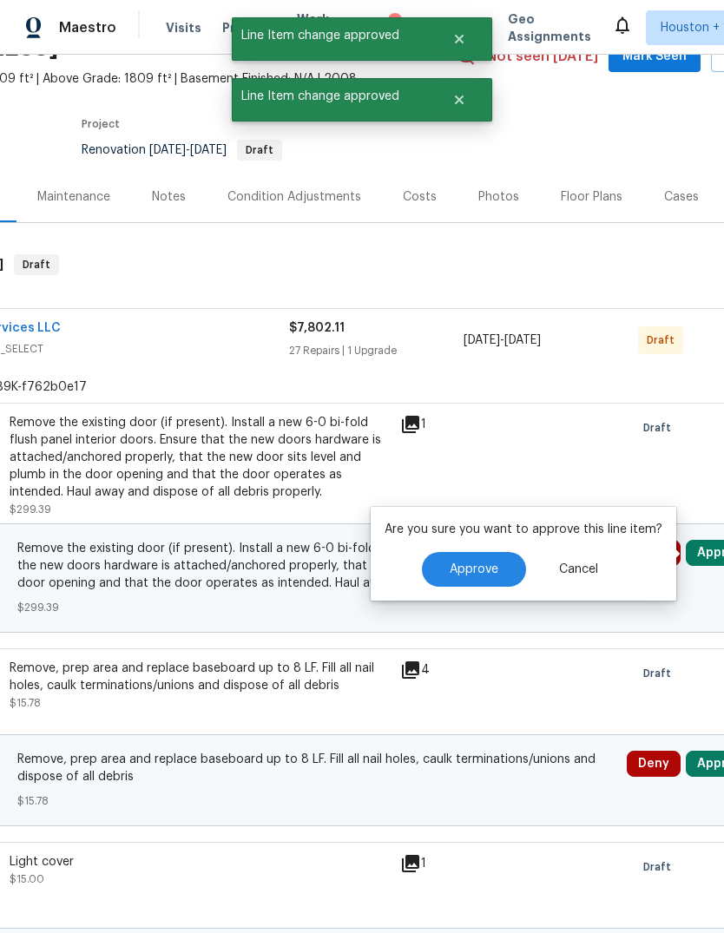
click at [474, 571] on span "Approve" at bounding box center [474, 569] width 49 height 13
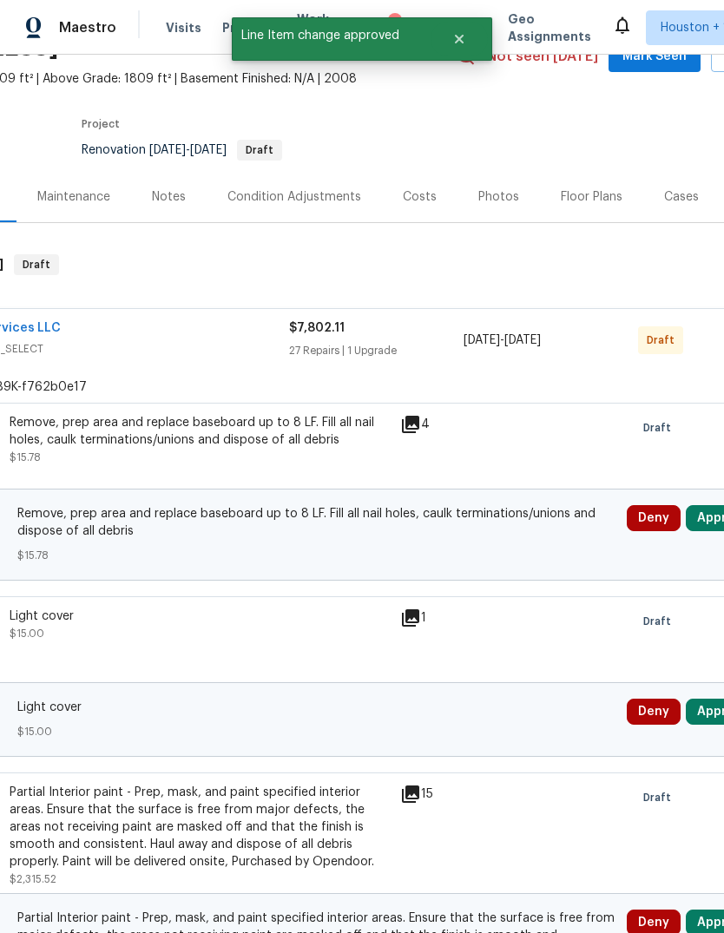
click at [712, 523] on button "Approve" at bounding box center [723, 518] width 75 height 26
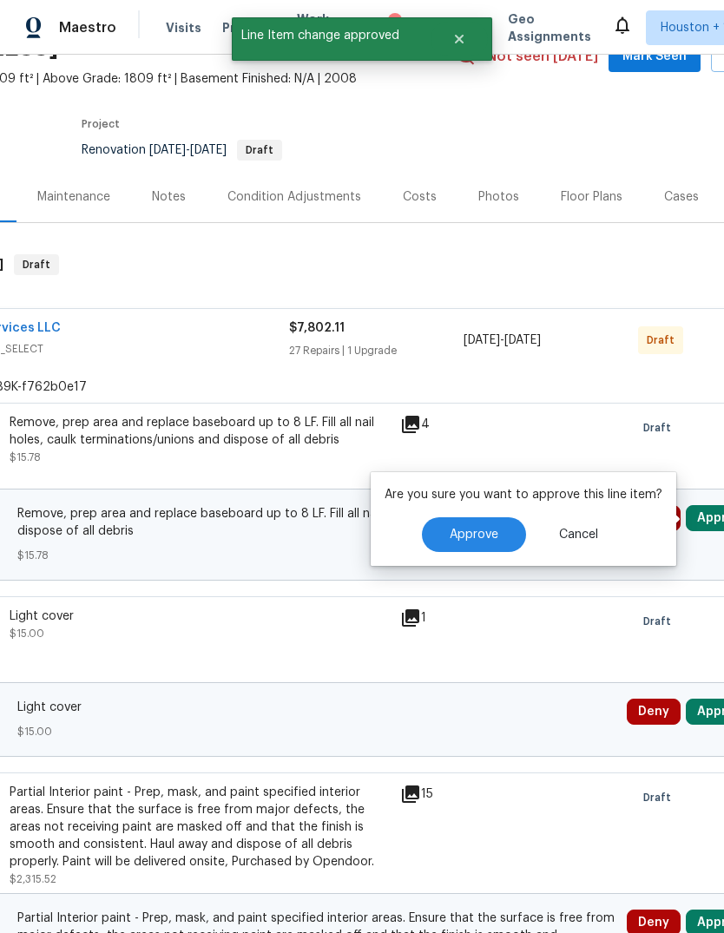
click at [486, 540] on span "Approve" at bounding box center [474, 535] width 49 height 13
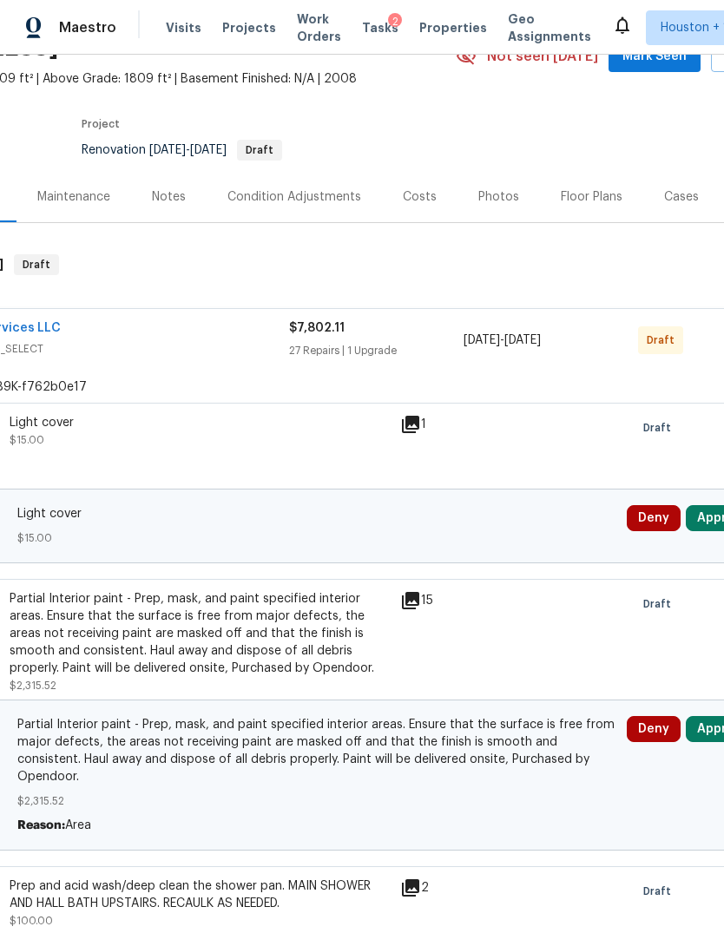
click at [704, 517] on button "Approve" at bounding box center [723, 518] width 75 height 26
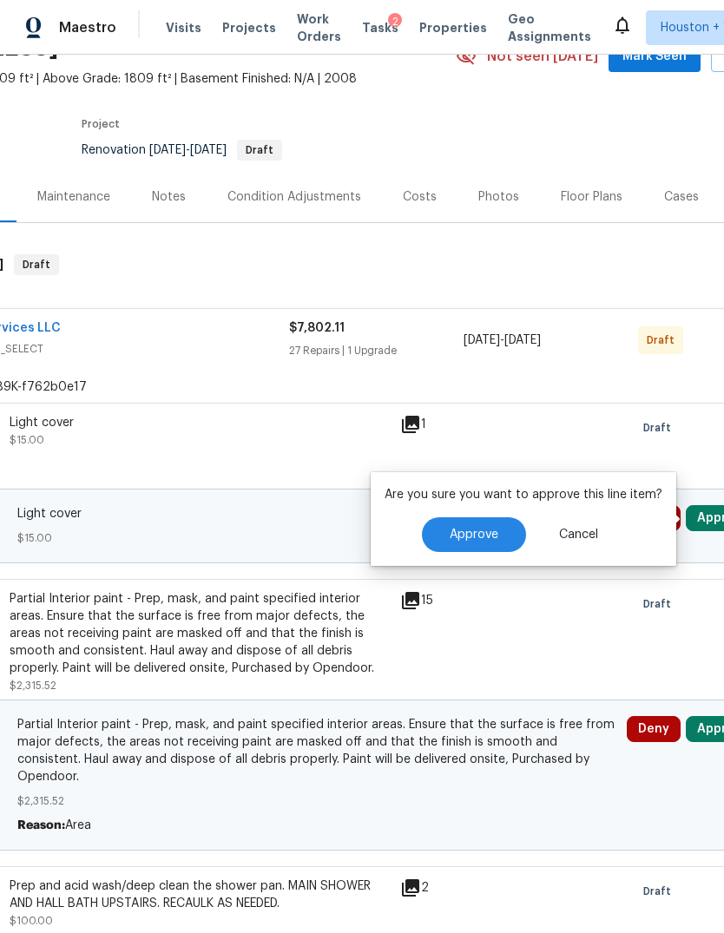
click at [477, 531] on span "Approve" at bounding box center [474, 535] width 49 height 13
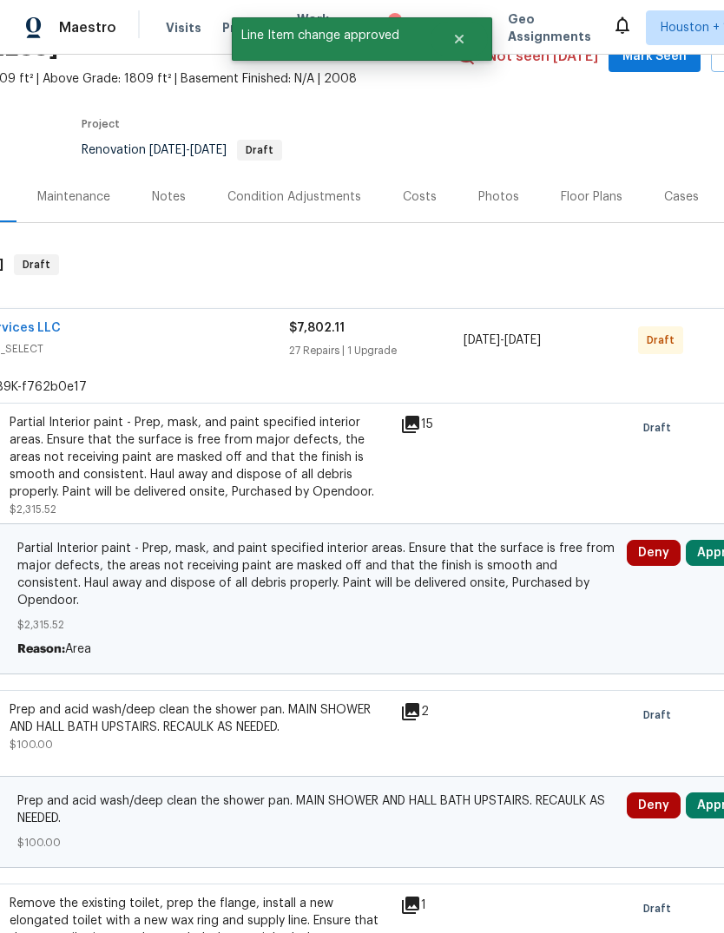
click at [715, 548] on button "Approve" at bounding box center [723, 553] width 75 height 26
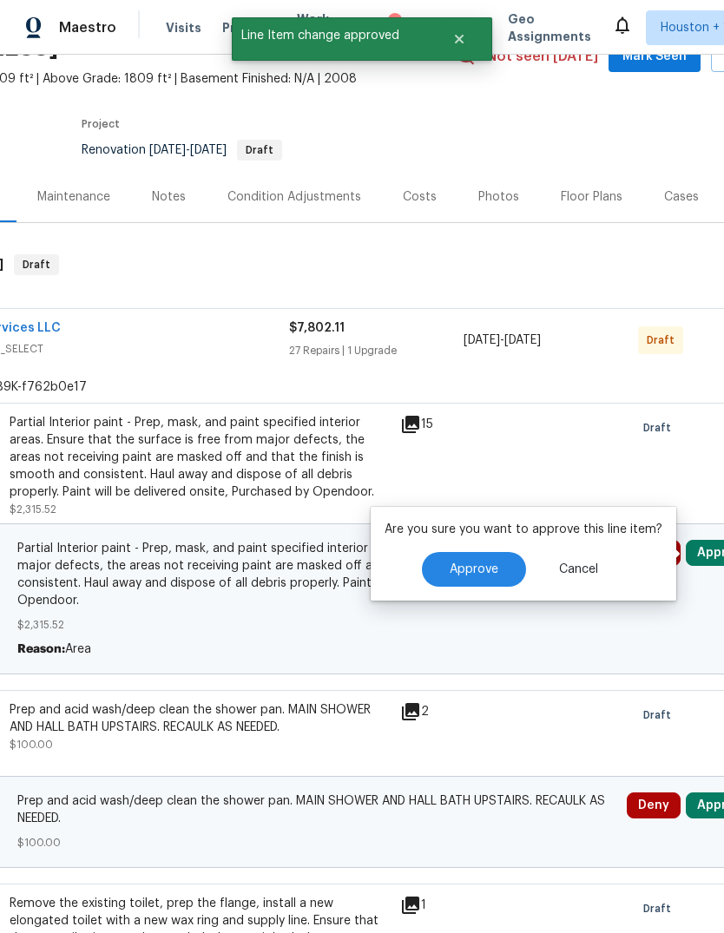
click at [473, 568] on span "Approve" at bounding box center [474, 569] width 49 height 13
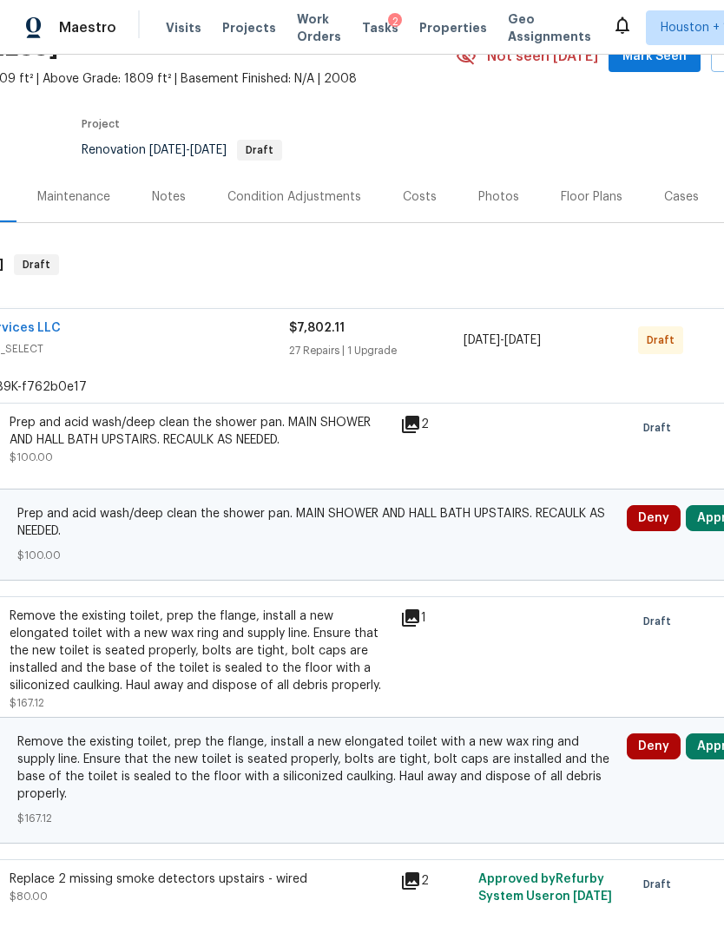
click at [704, 523] on button "Approve" at bounding box center [723, 518] width 75 height 26
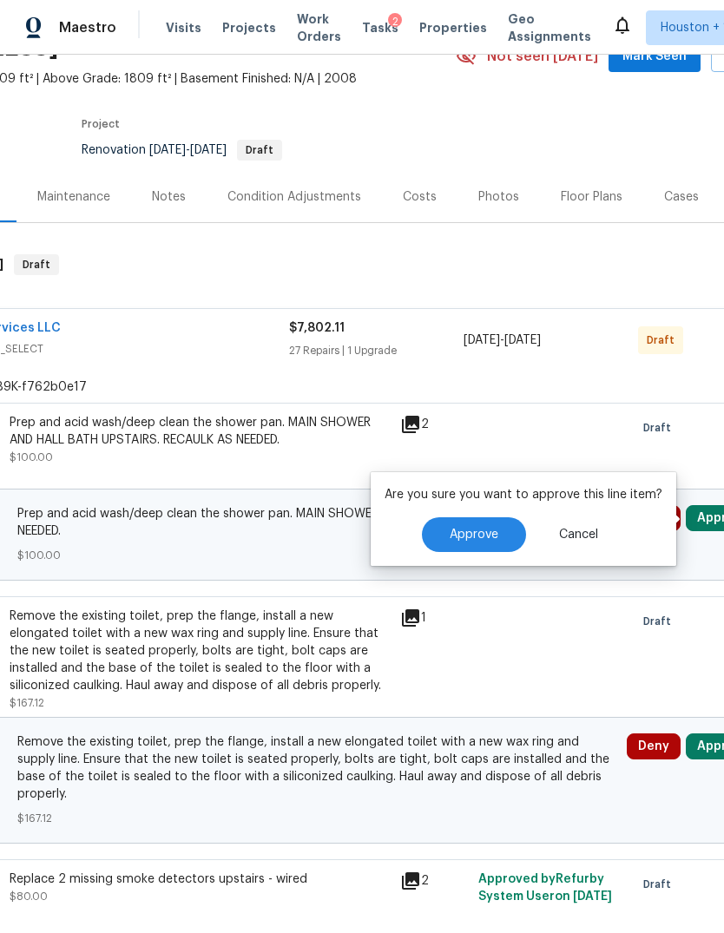
click at [470, 535] on span "Approve" at bounding box center [474, 535] width 49 height 13
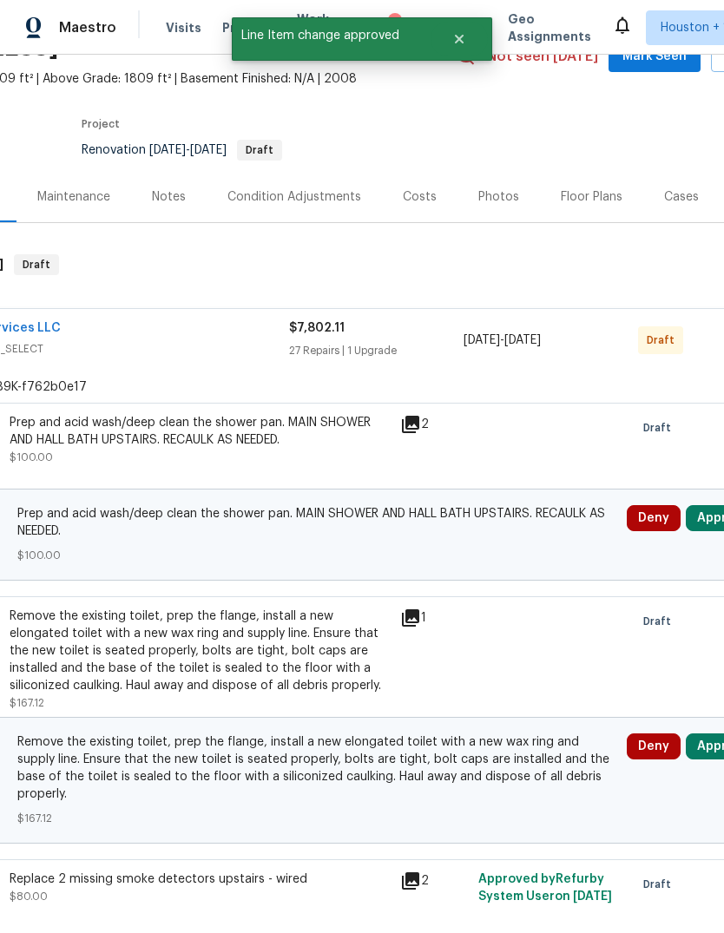
click at [703, 749] on button "Approve" at bounding box center [723, 746] width 75 height 26
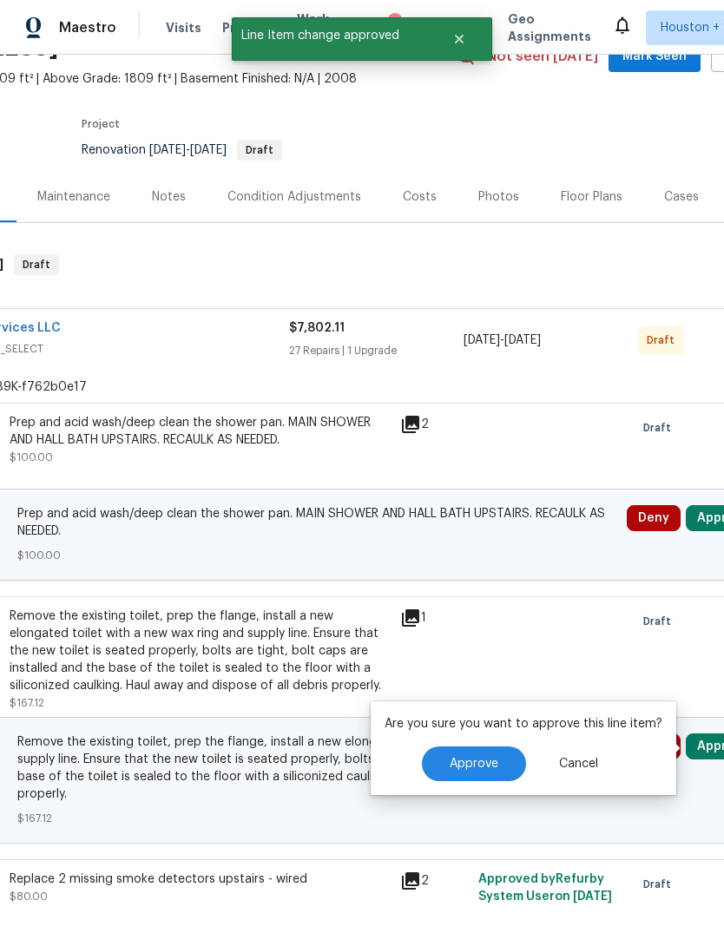
click at [491, 755] on button "Approve" at bounding box center [474, 763] width 104 height 35
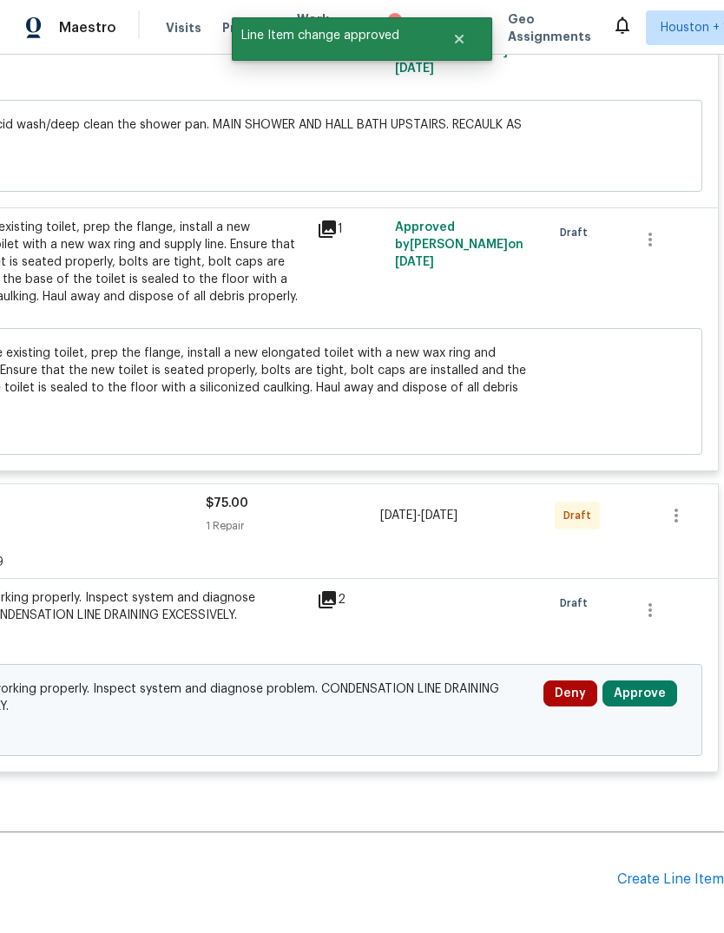
scroll to position [6879, 257]
click at [649, 681] on button "Approve" at bounding box center [639, 694] width 75 height 26
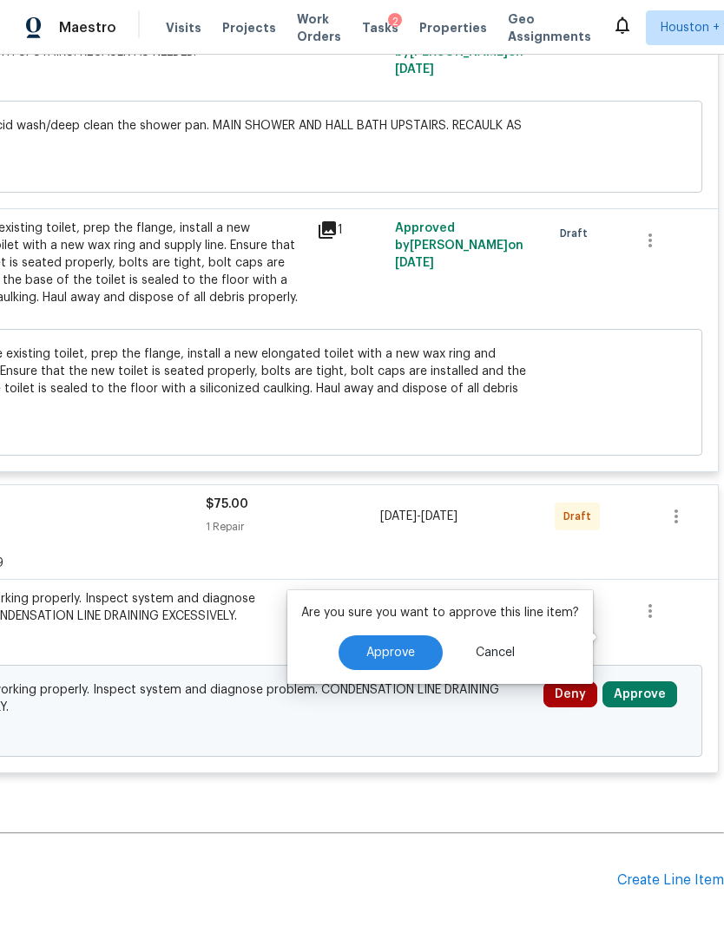
click at [410, 650] on span "Approve" at bounding box center [390, 653] width 49 height 13
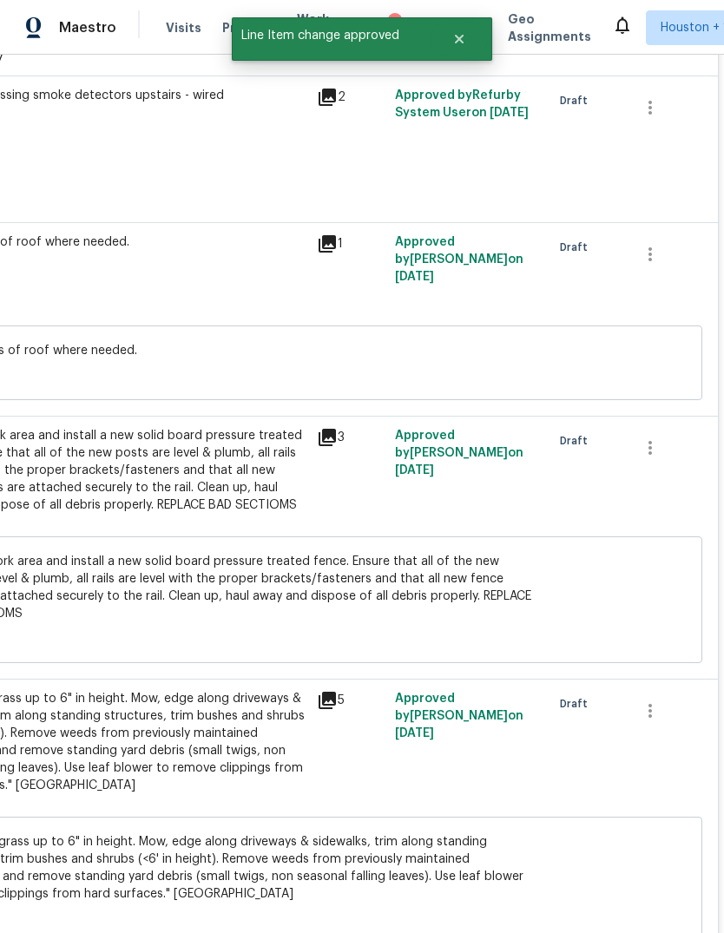
scroll to position [419, 257]
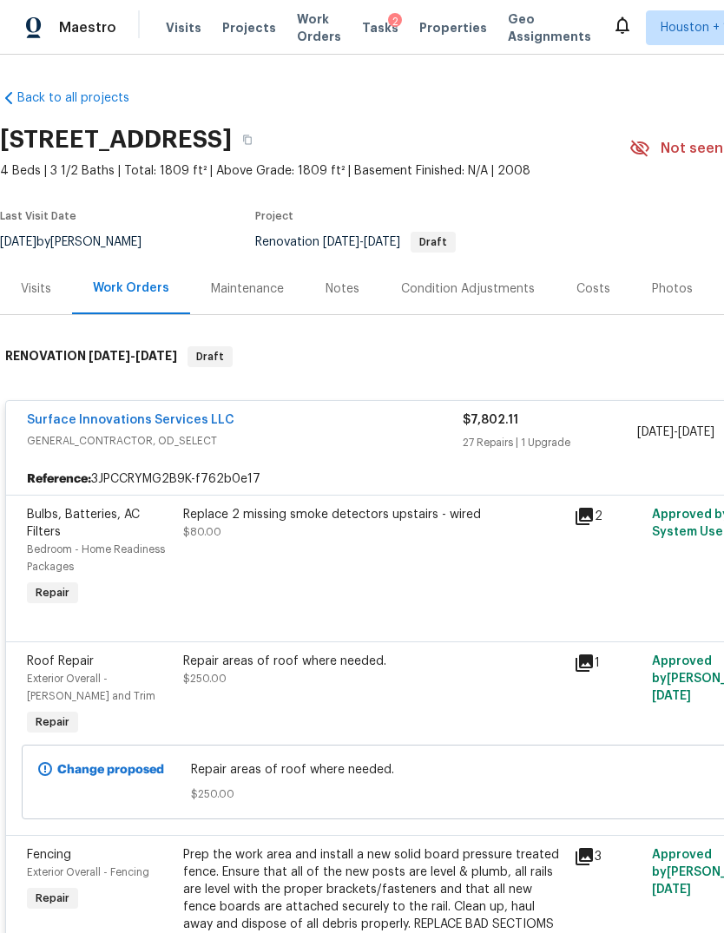
click at [220, 49] on div "Maestro Visits Projects Work Orders Tasks 2 Properties Geo Assignments Houston …" at bounding box center [362, 27] width 724 height 55
click at [219, 49] on div "Maestro Visits Projects Work Orders Tasks 2 Properties Geo Assignments Houston …" at bounding box center [362, 27] width 724 height 55
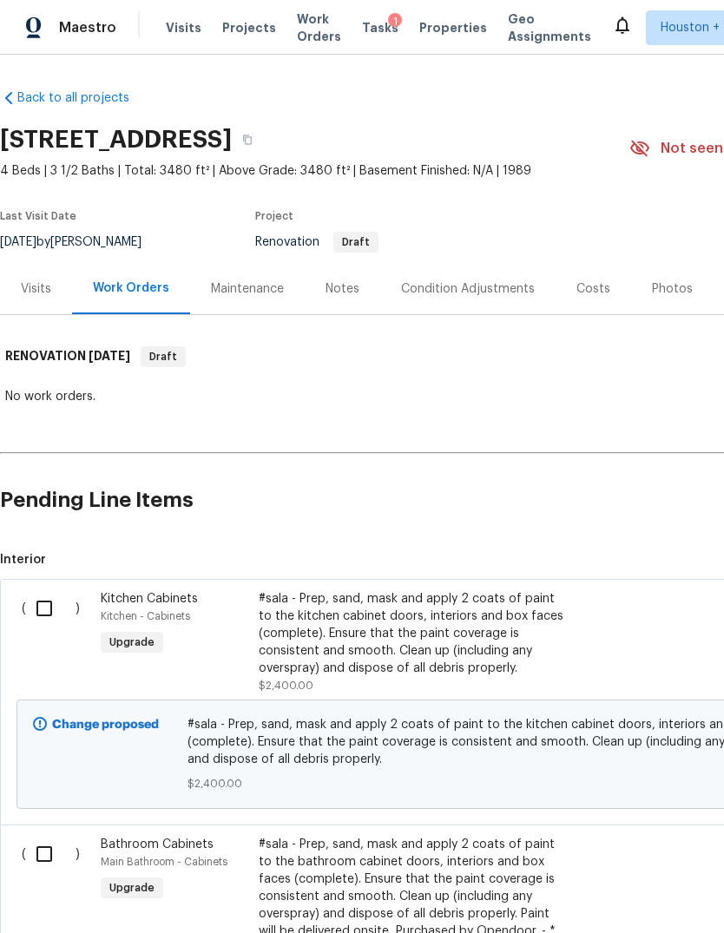
click at [26, 293] on div "Visits" at bounding box center [36, 288] width 30 height 17
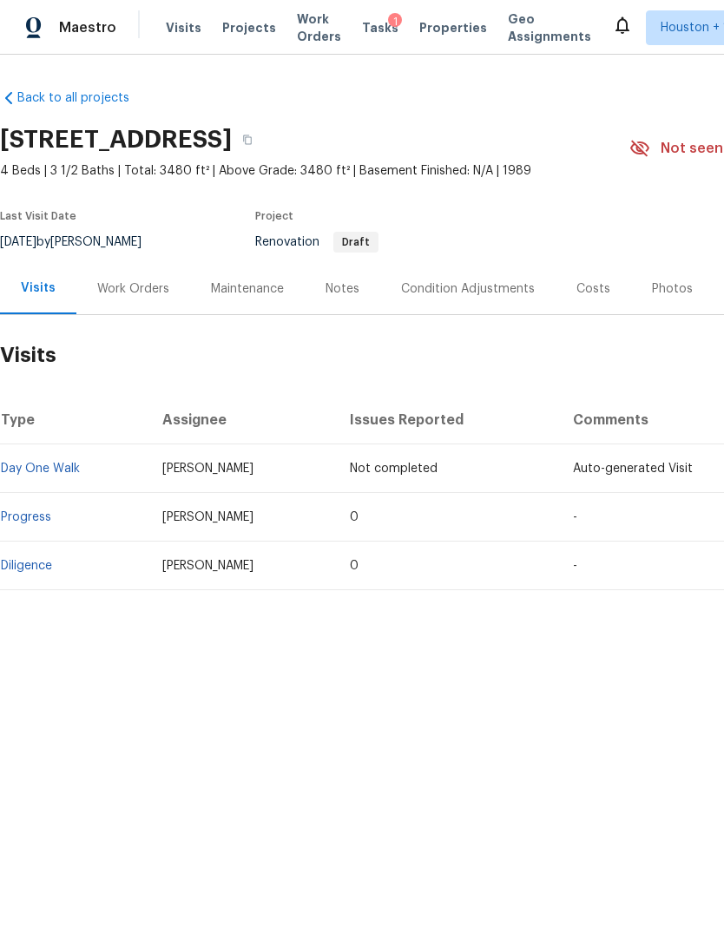
click at [147, 290] on div "Work Orders" at bounding box center [133, 288] width 72 height 17
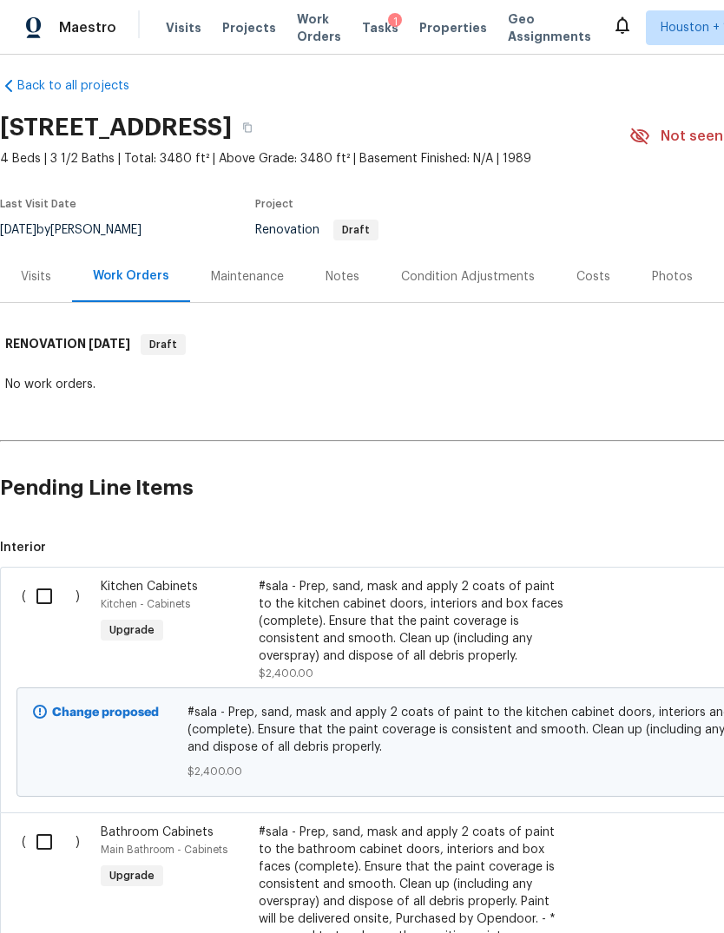
scroll to position [12, 0]
click at [48, 286] on div "Visits" at bounding box center [36, 276] width 72 height 51
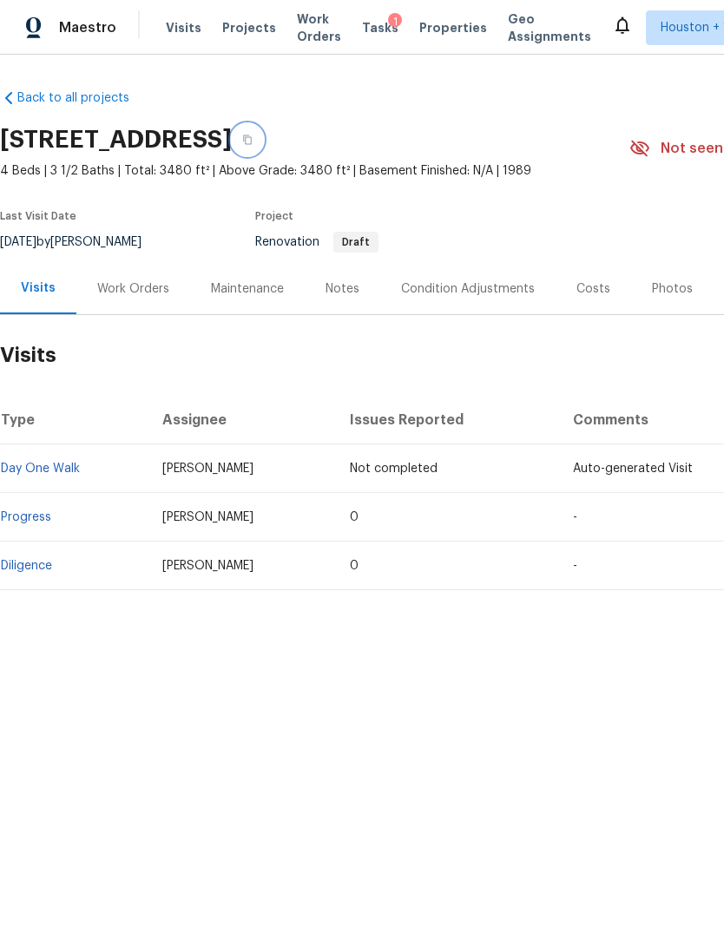
click at [263, 145] on button "button" at bounding box center [247, 139] width 31 height 31
click at [64, 32] on span "Maestro" at bounding box center [87, 27] width 57 height 17
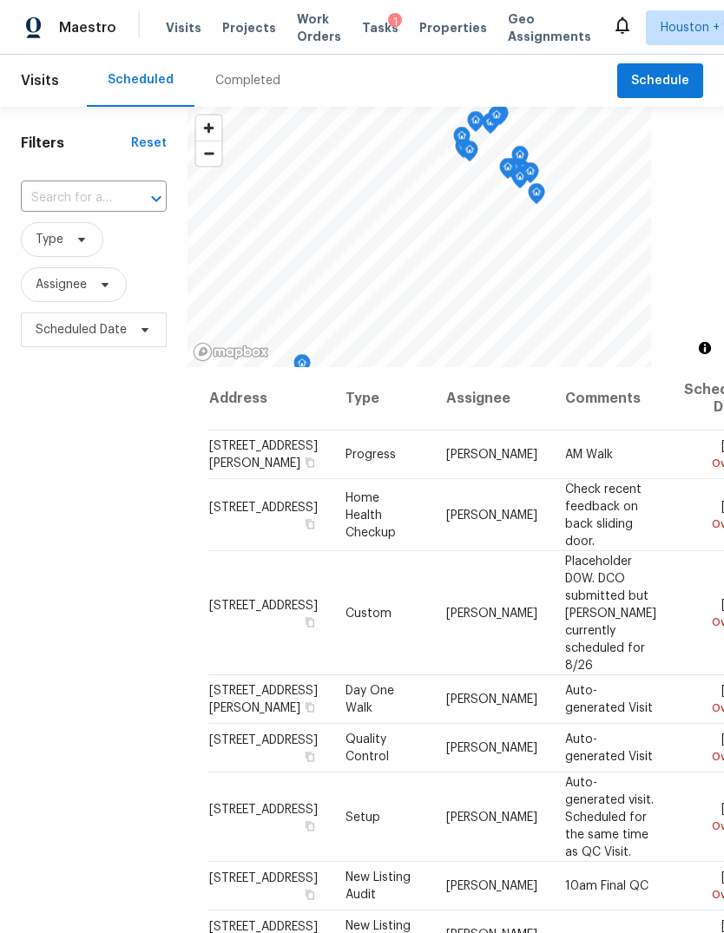
click at [47, 205] on input "text" at bounding box center [69, 198] width 97 height 27
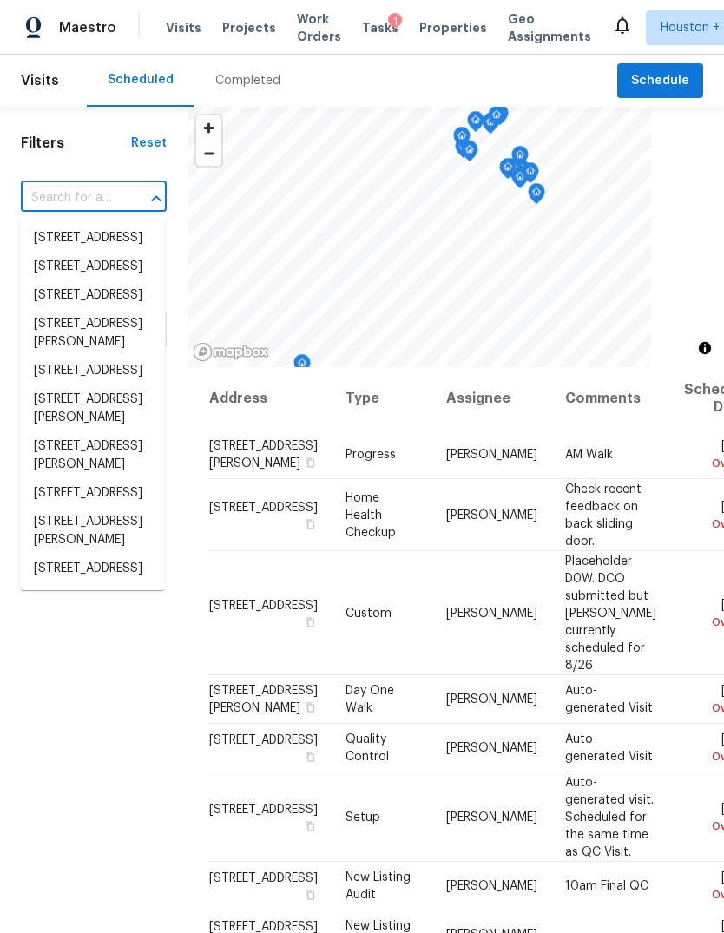
click at [51, 205] on input "text" at bounding box center [69, 198] width 97 height 27
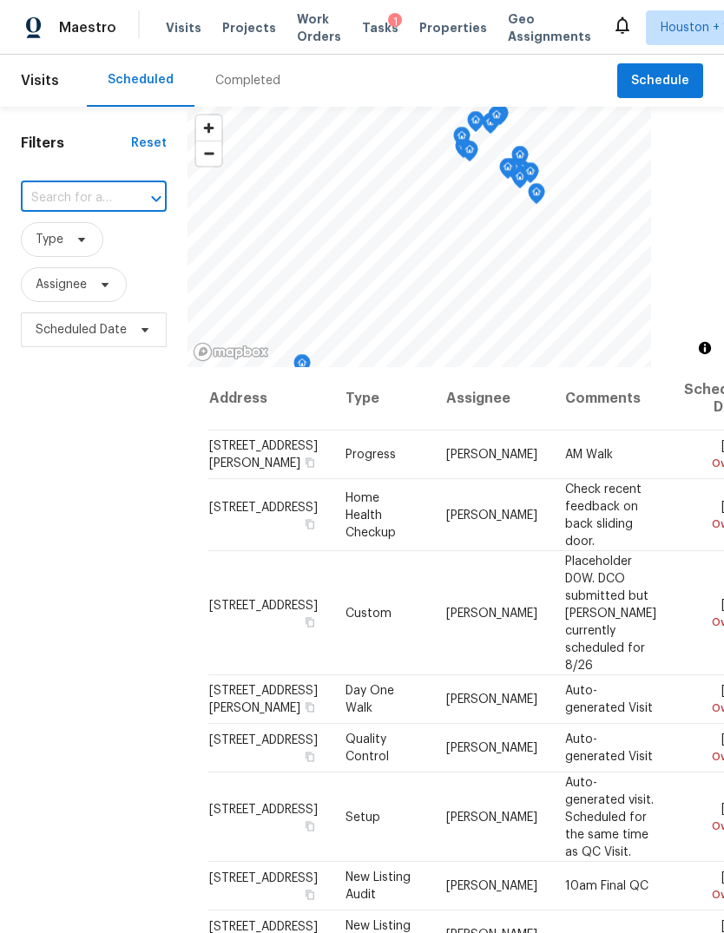
paste input "[STREET_ADDRESS]"
type input "[STREET_ADDRESS]"
click at [49, 251] on li "[STREET_ADDRESS]" at bounding box center [92, 238] width 145 height 29
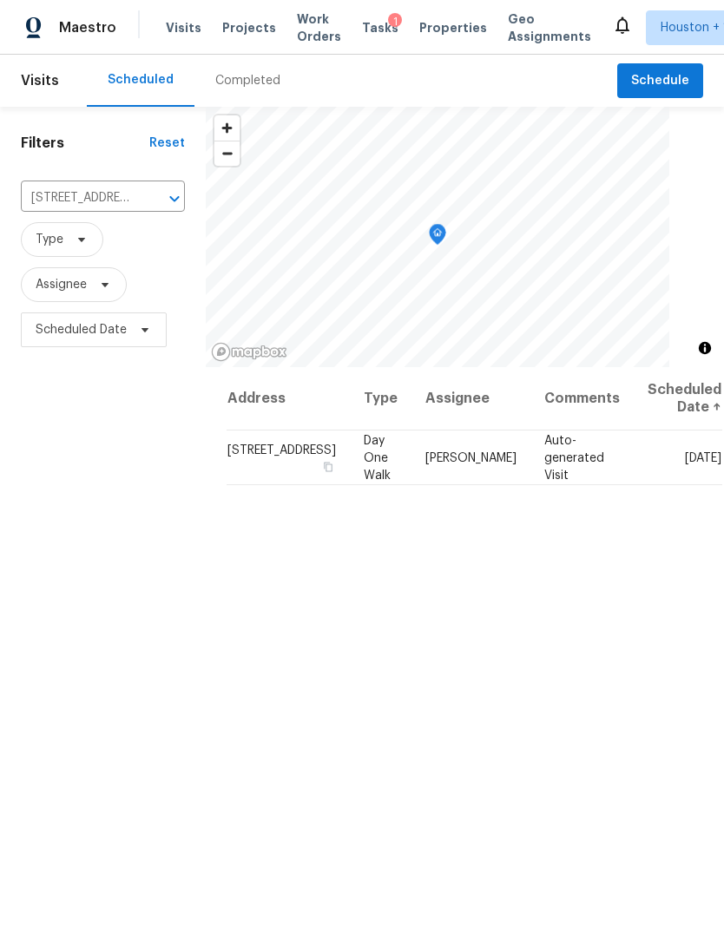
click at [0, 0] on icon at bounding box center [0, 0] width 0 height 0
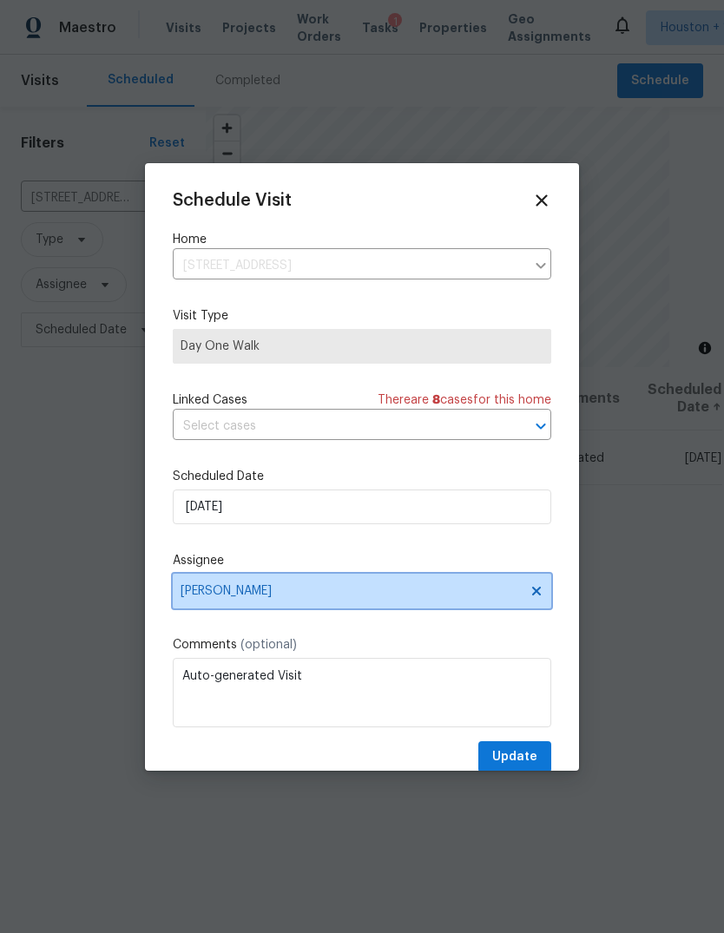
click at [446, 598] on span "[PERSON_NAME]" at bounding box center [351, 591] width 340 height 14
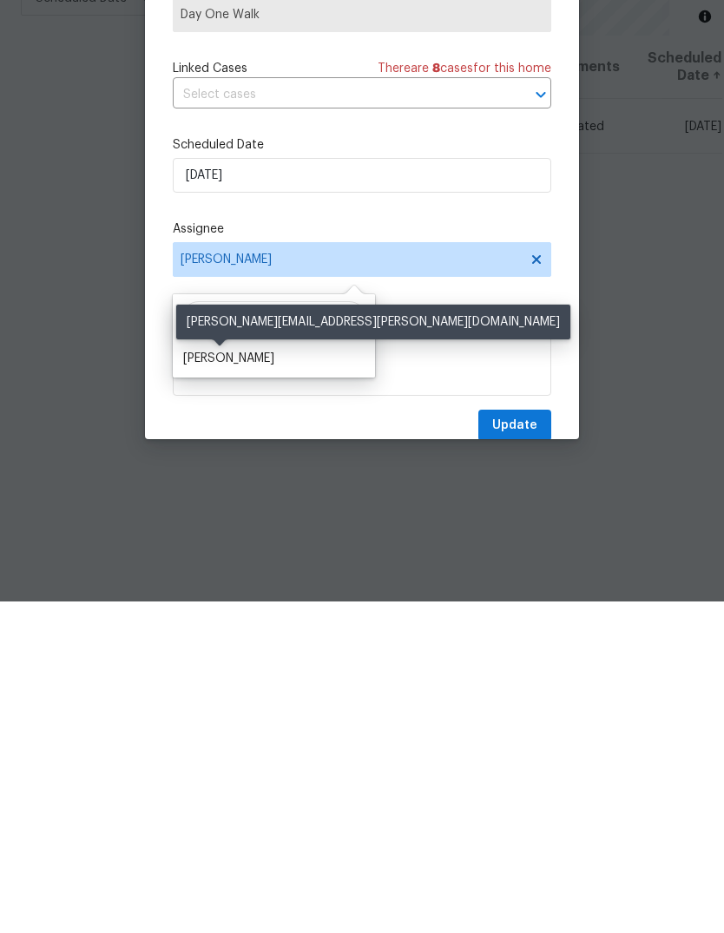
type input "[PERSON_NAME]"
click at [228, 681] on div "[PERSON_NAME]" at bounding box center [228, 689] width 91 height 17
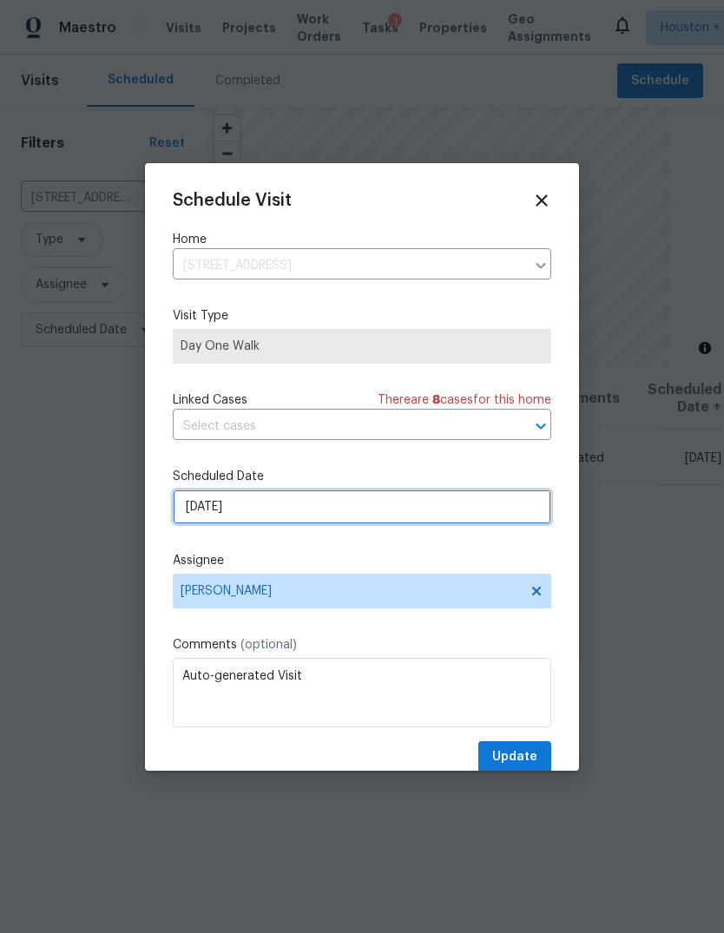
click at [310, 495] on input "[DATE]" at bounding box center [362, 507] width 378 height 35
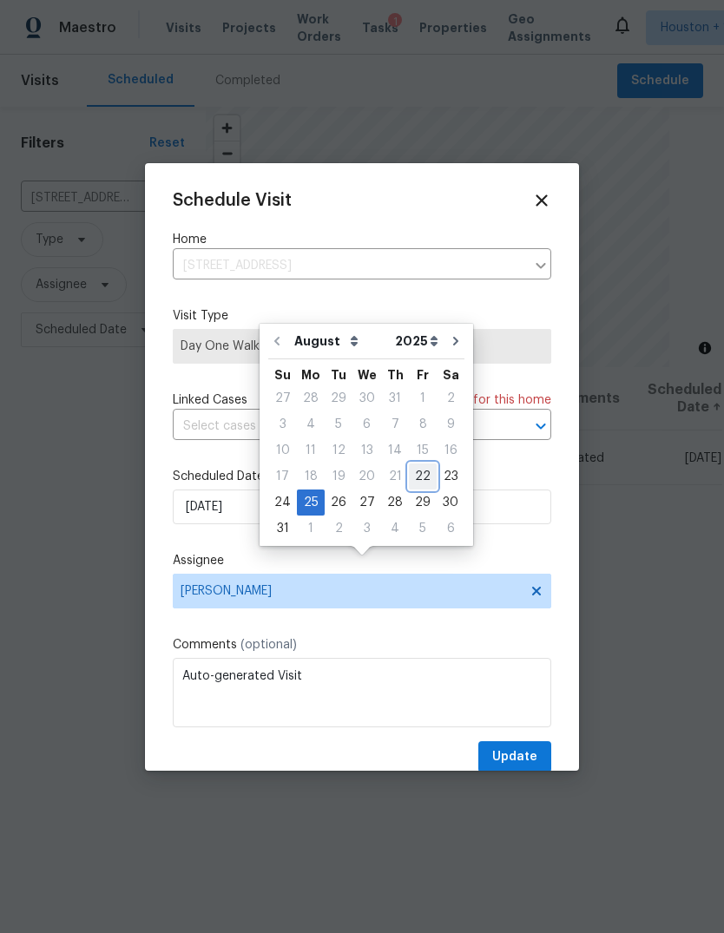
click at [422, 464] on div "22" at bounding box center [423, 476] width 28 height 24
type input "[DATE]"
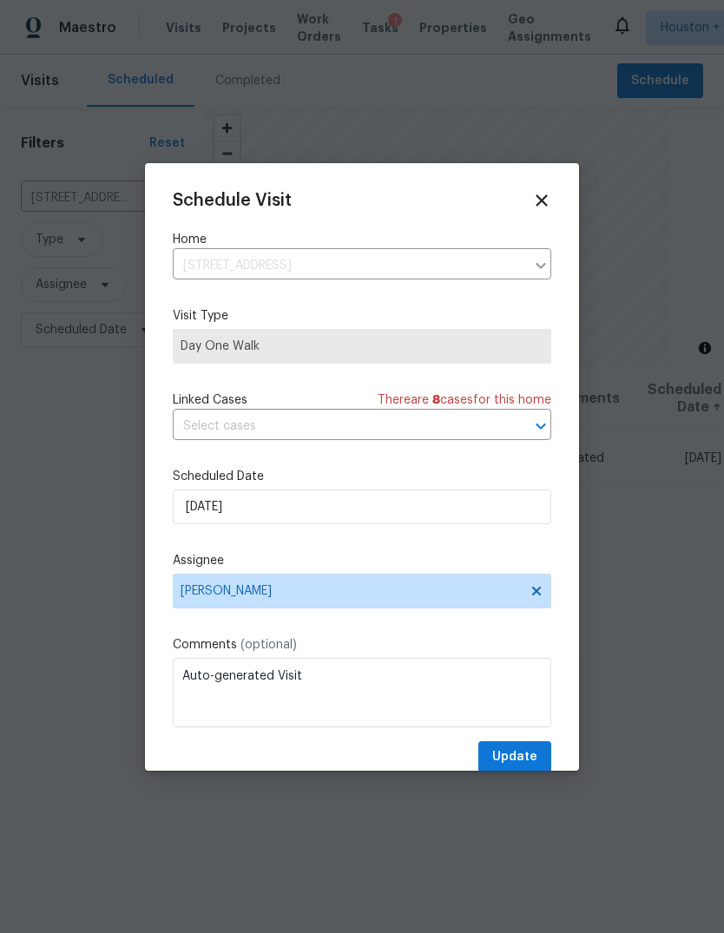
click at [531, 741] on div "Schedule Visit Home [STREET_ADDRESS] ​ Visit Type Day One Walk Linked Cases The…" at bounding box center [362, 482] width 378 height 582
click at [531, 759] on span "Update" at bounding box center [514, 757] width 45 height 22
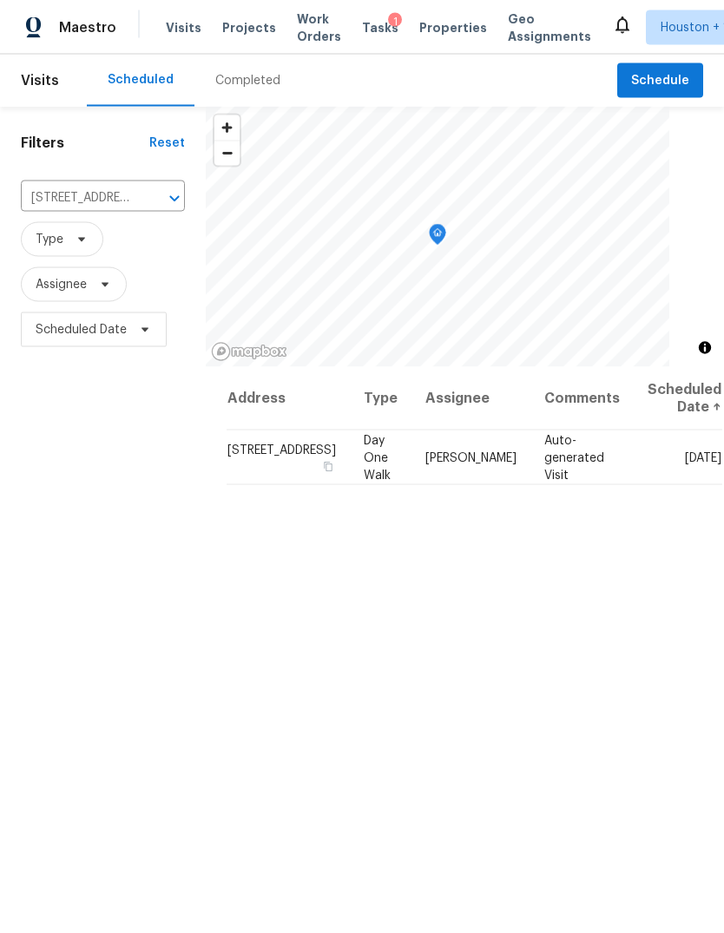
scroll to position [0, 0]
